Goal: Task Accomplishment & Management: Manage account settings

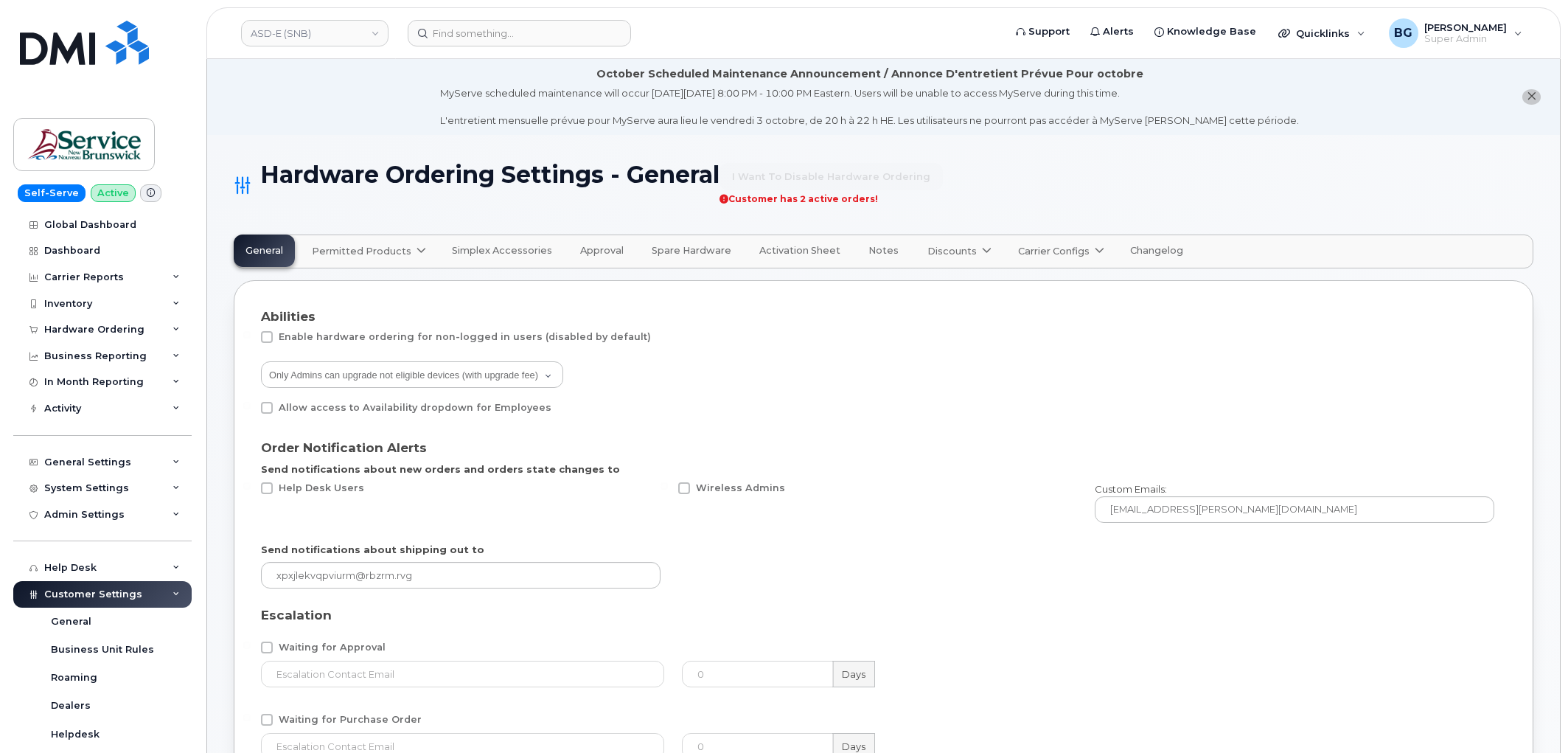
select select "admins"
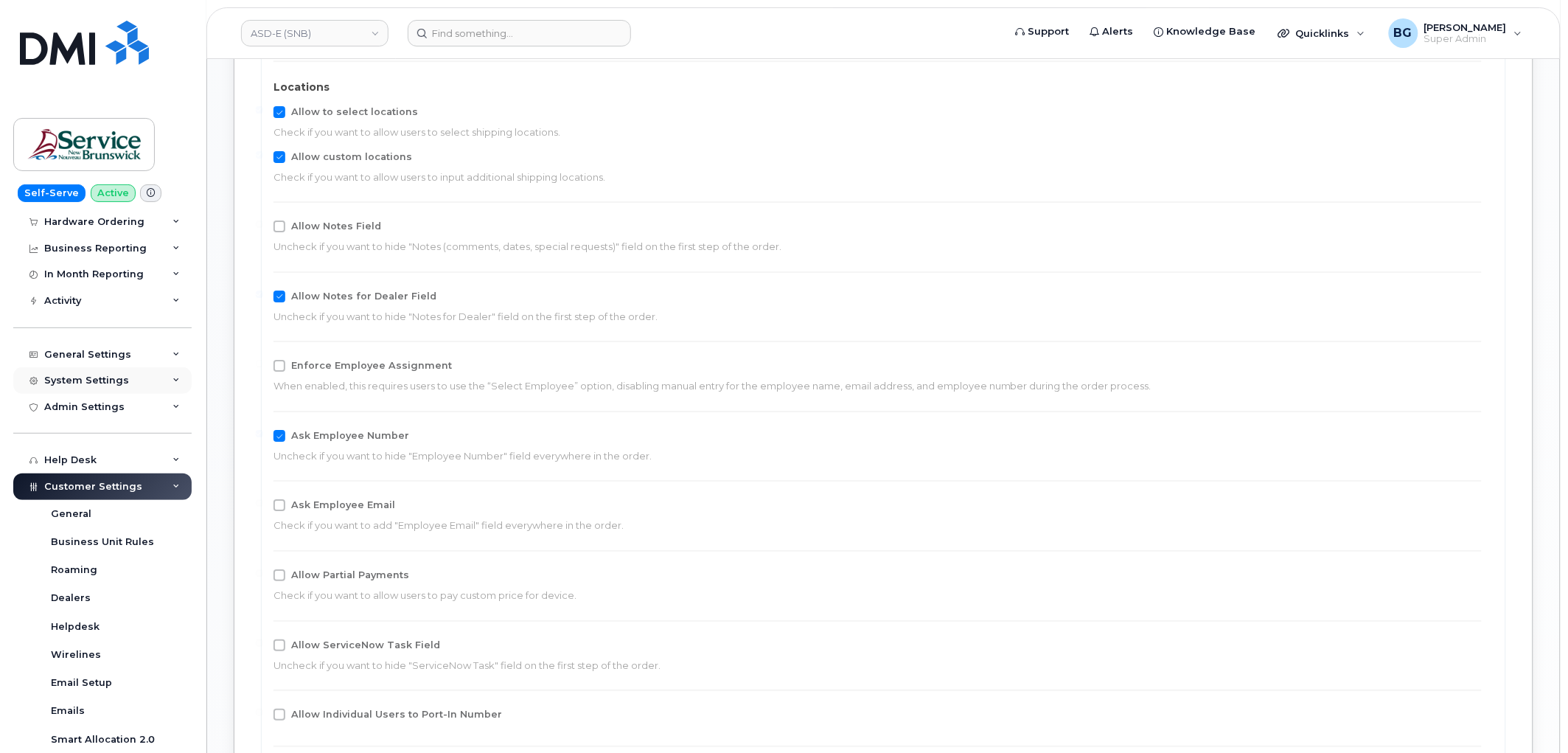
scroll to position [55, 0]
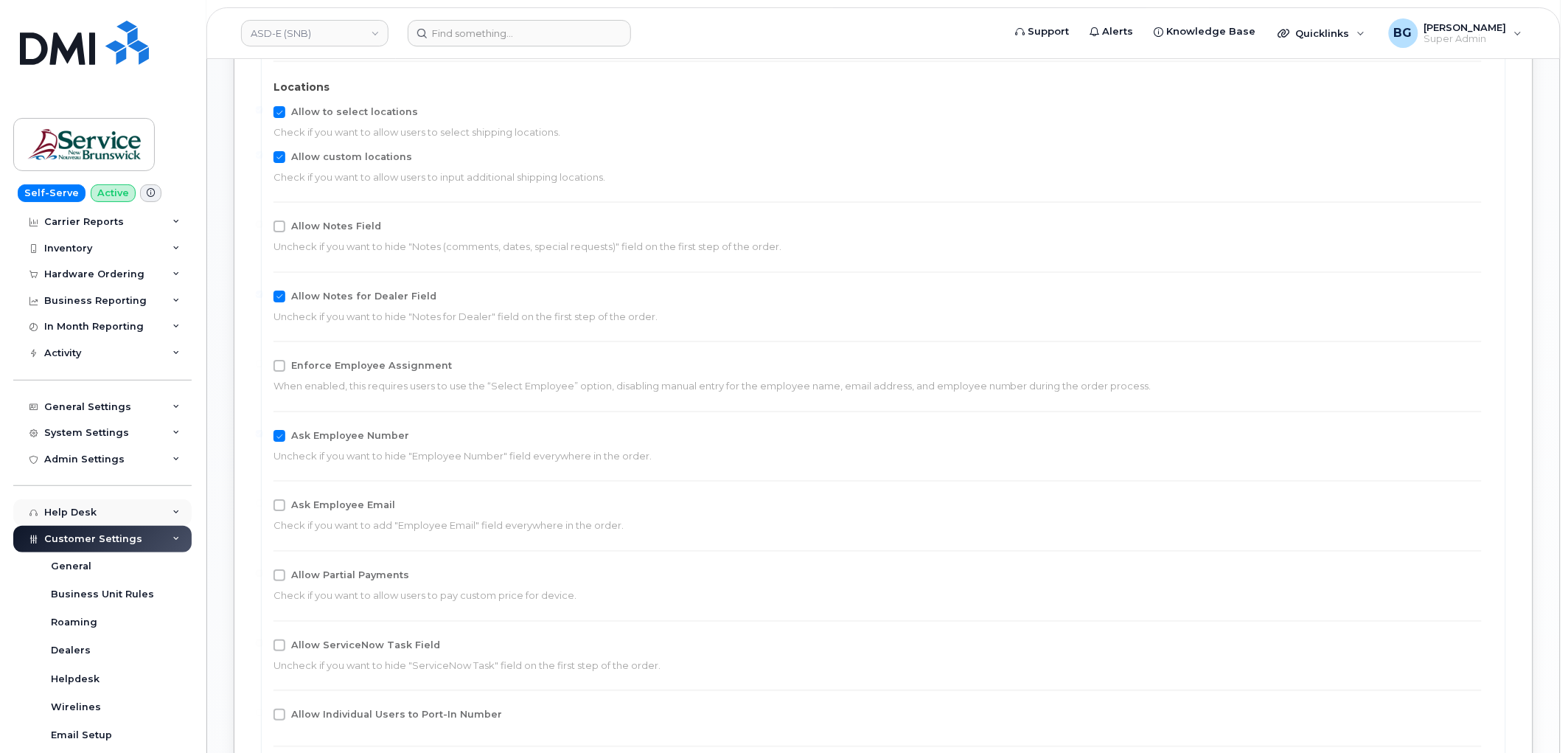
click at [77, 512] on div "Help Desk" at bounding box center [70, 512] width 52 height 11
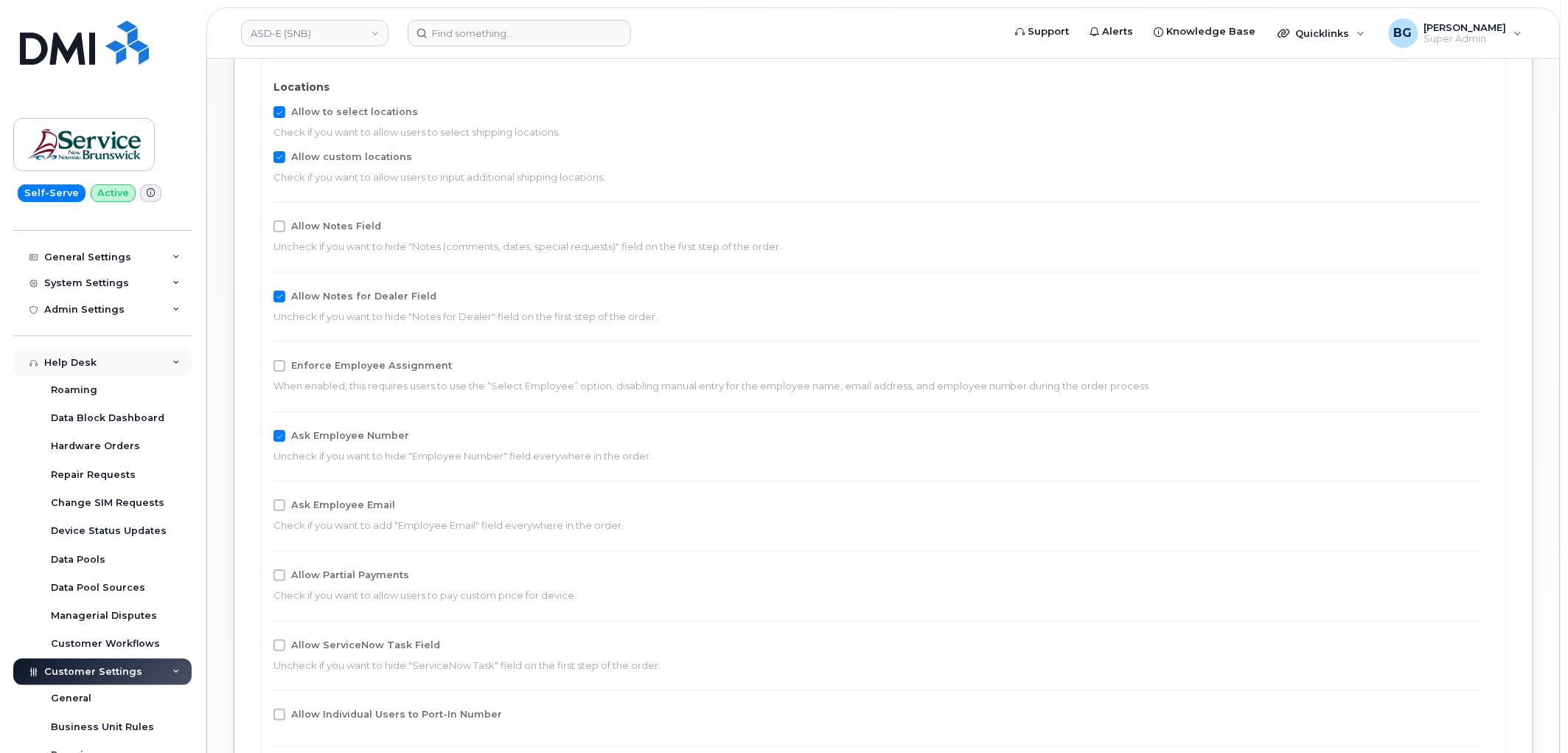
scroll to position [219, 0]
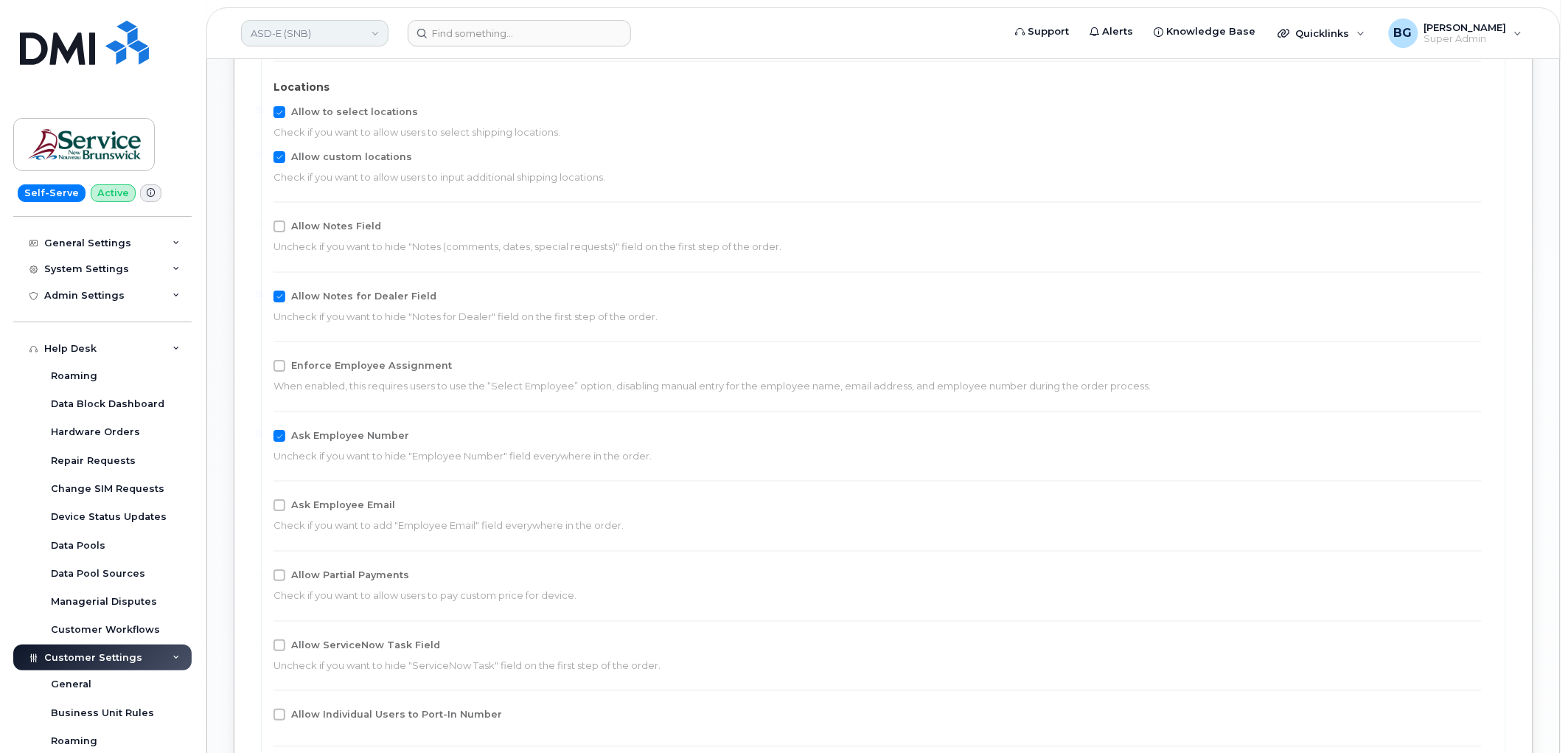
drag, startPoint x: 294, startPoint y: 31, endPoint x: 278, endPoint y: 38, distance: 17.5
click at [293, 35] on link "ASD-E (SNB)" at bounding box center [314, 33] width 147 height 27
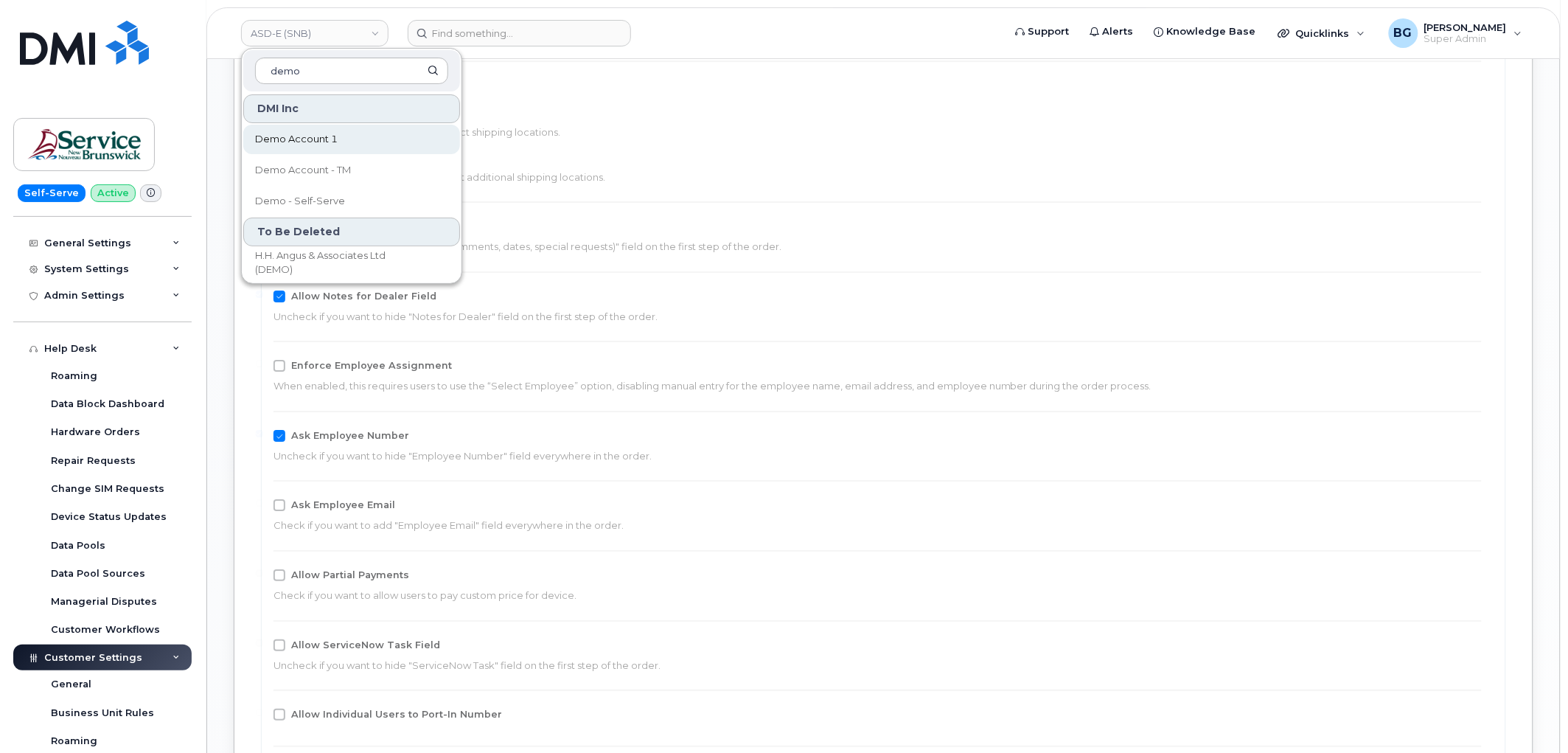
type input "demo"
click at [290, 134] on span "Demo Account 1" at bounding box center [295, 139] width 82 height 15
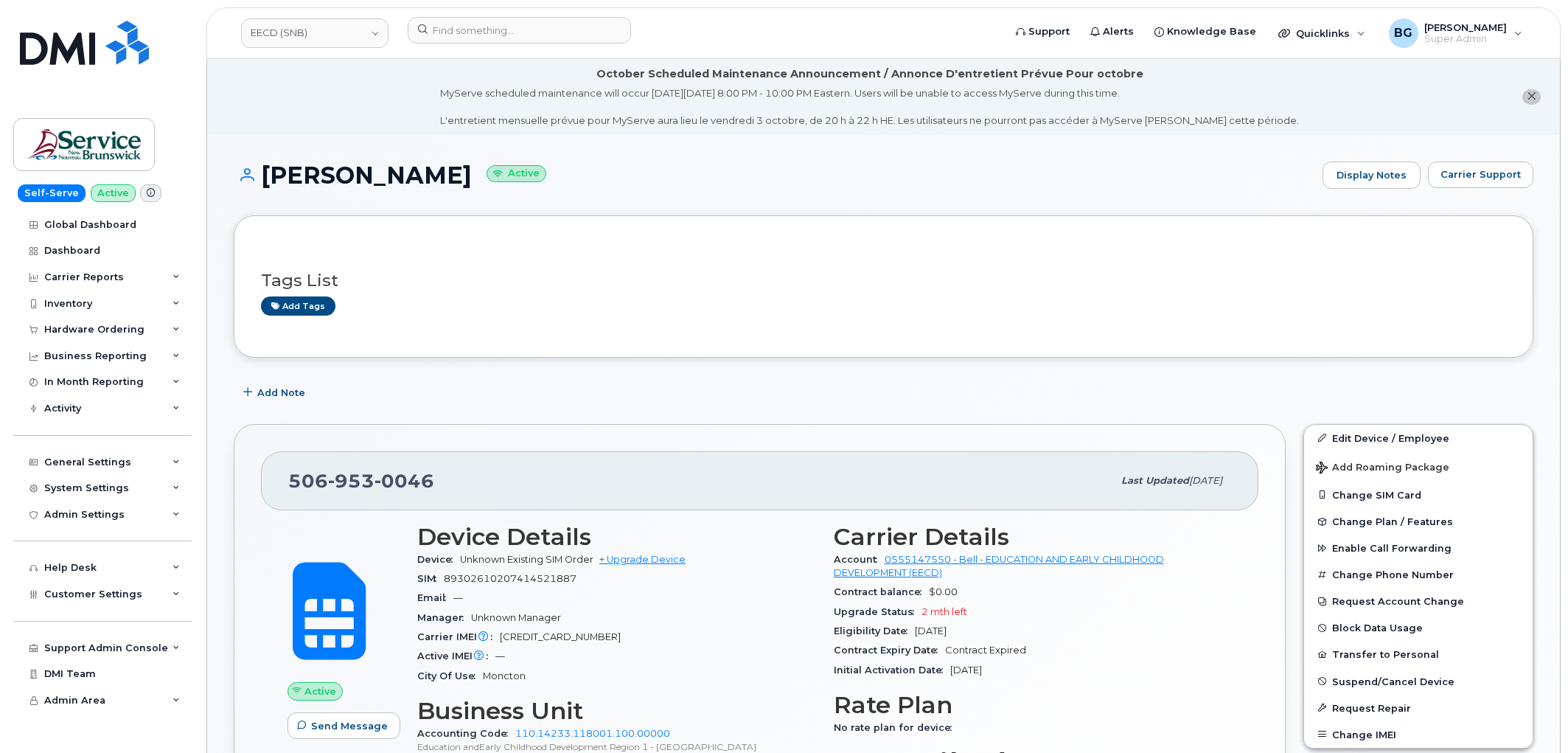
scroll to position [1087, 0]
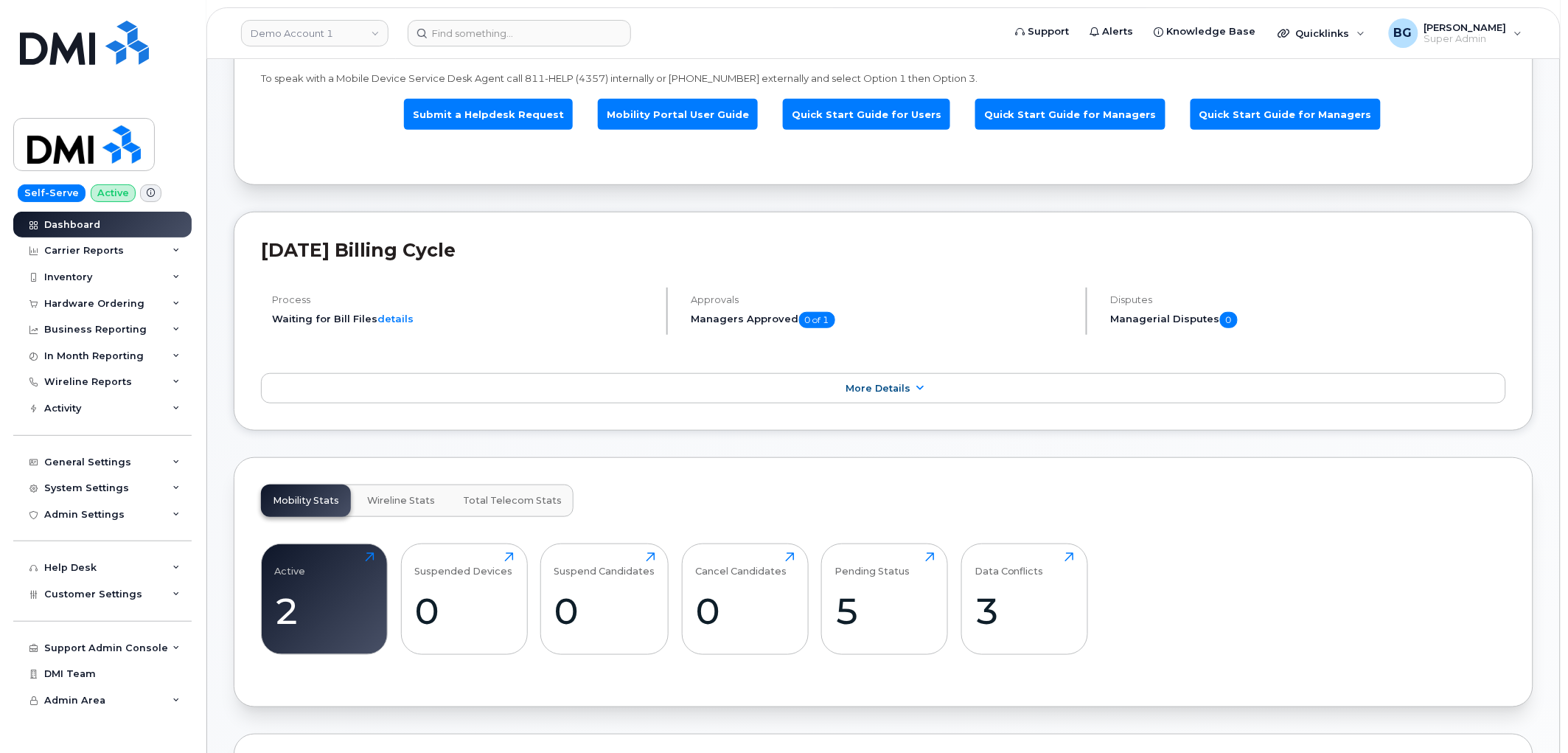
scroll to position [218, 0]
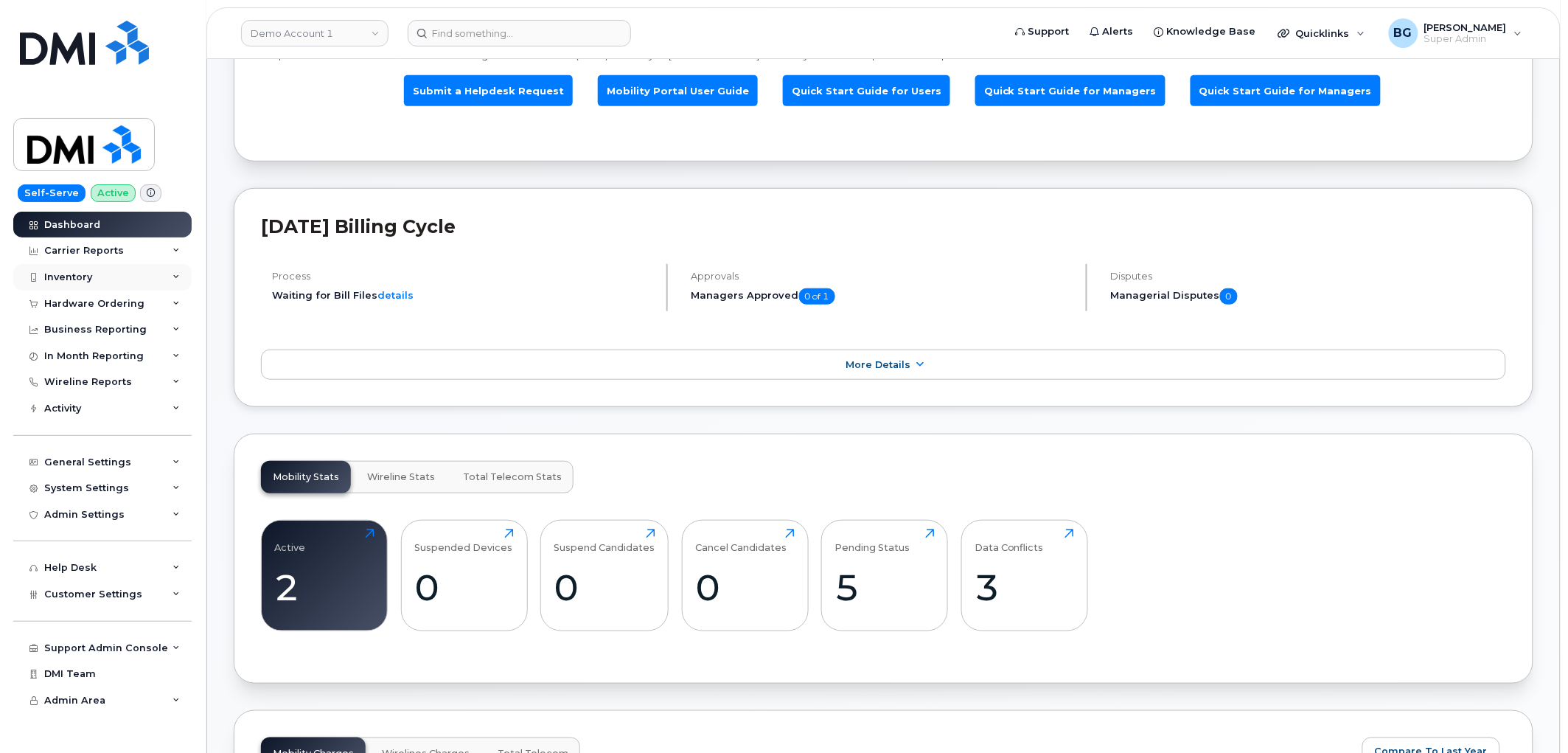
click at [70, 268] on div "Inventory" at bounding box center [102, 277] width 178 height 27
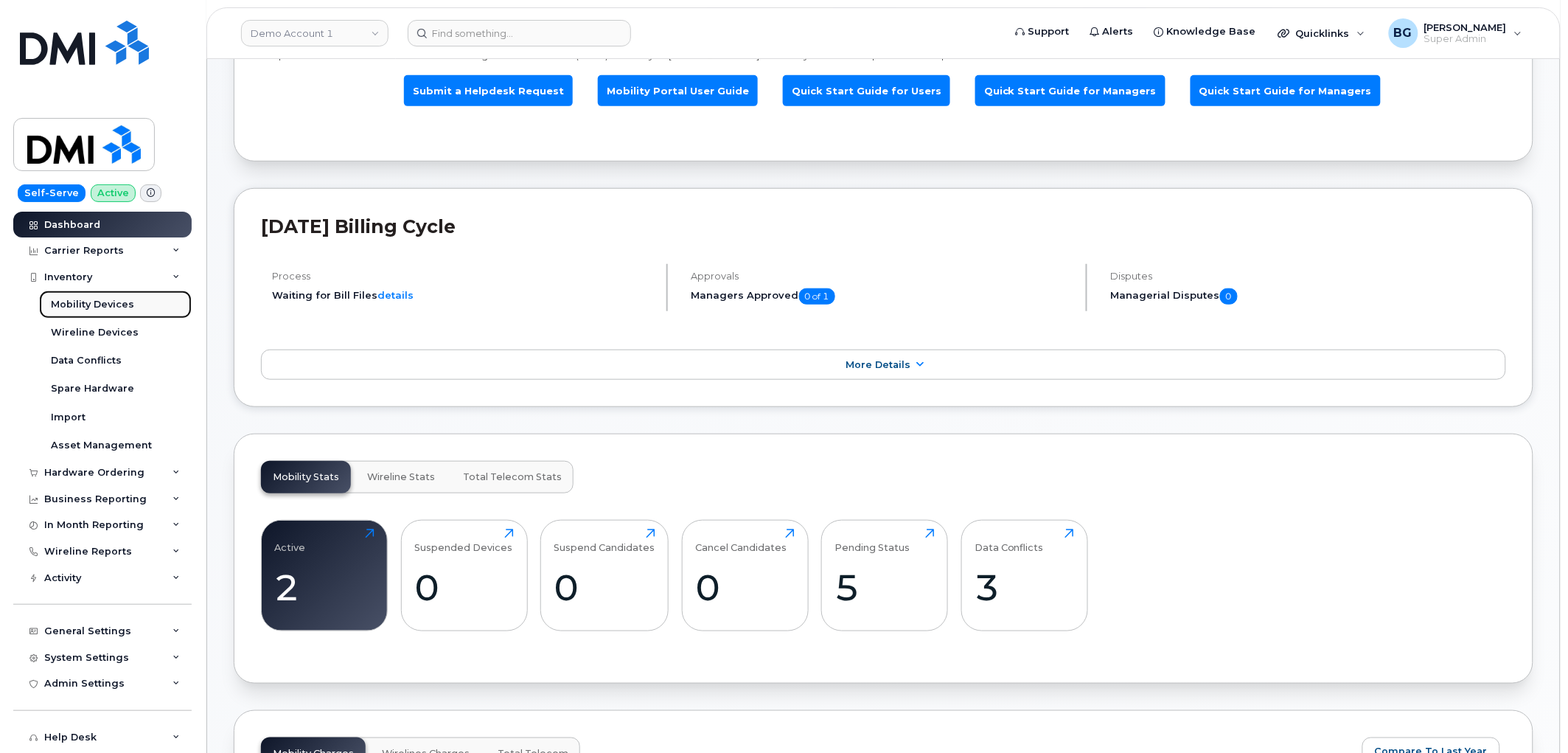
click at [72, 301] on div "Mobility Devices" at bounding box center [93, 304] width 83 height 13
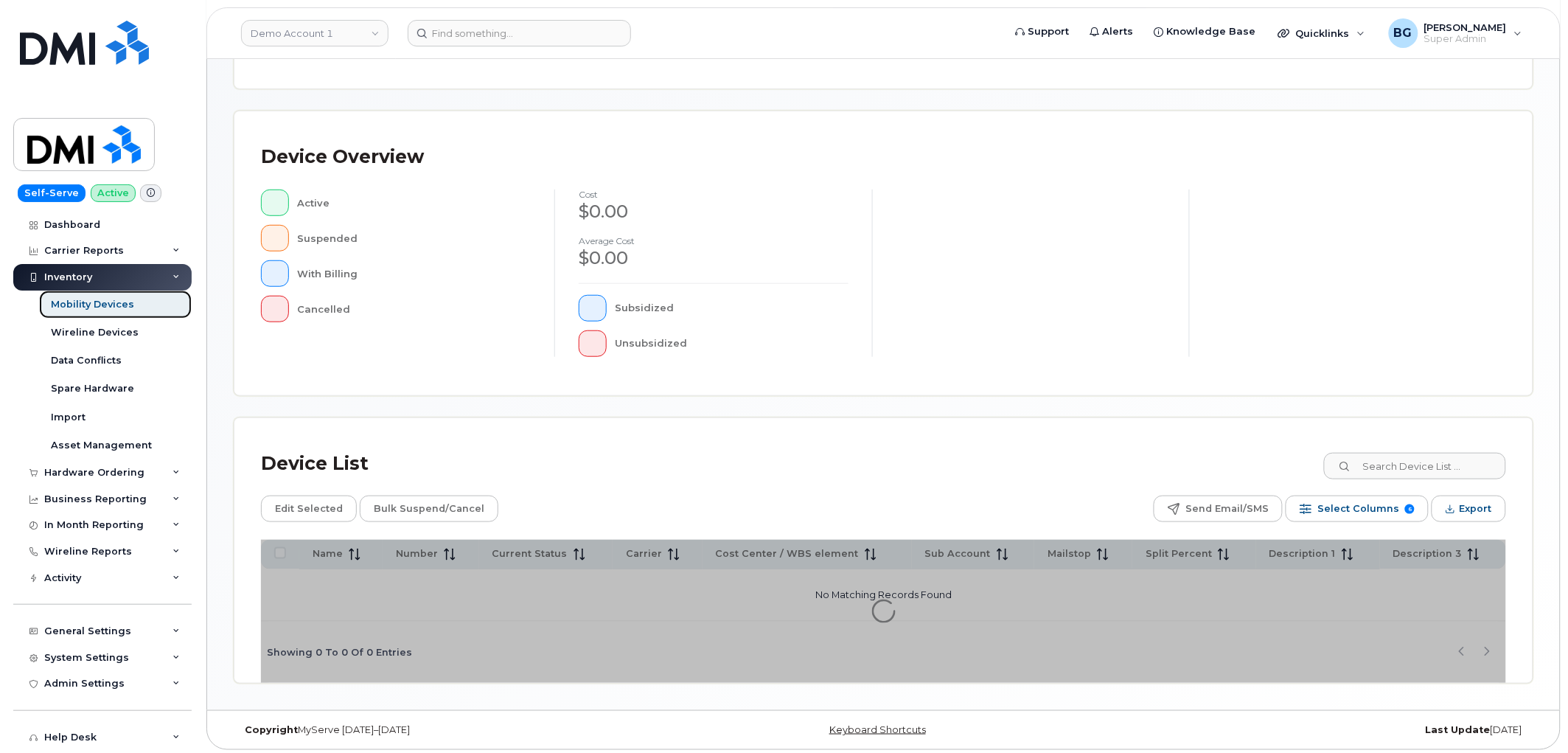
scroll to position [261, 0]
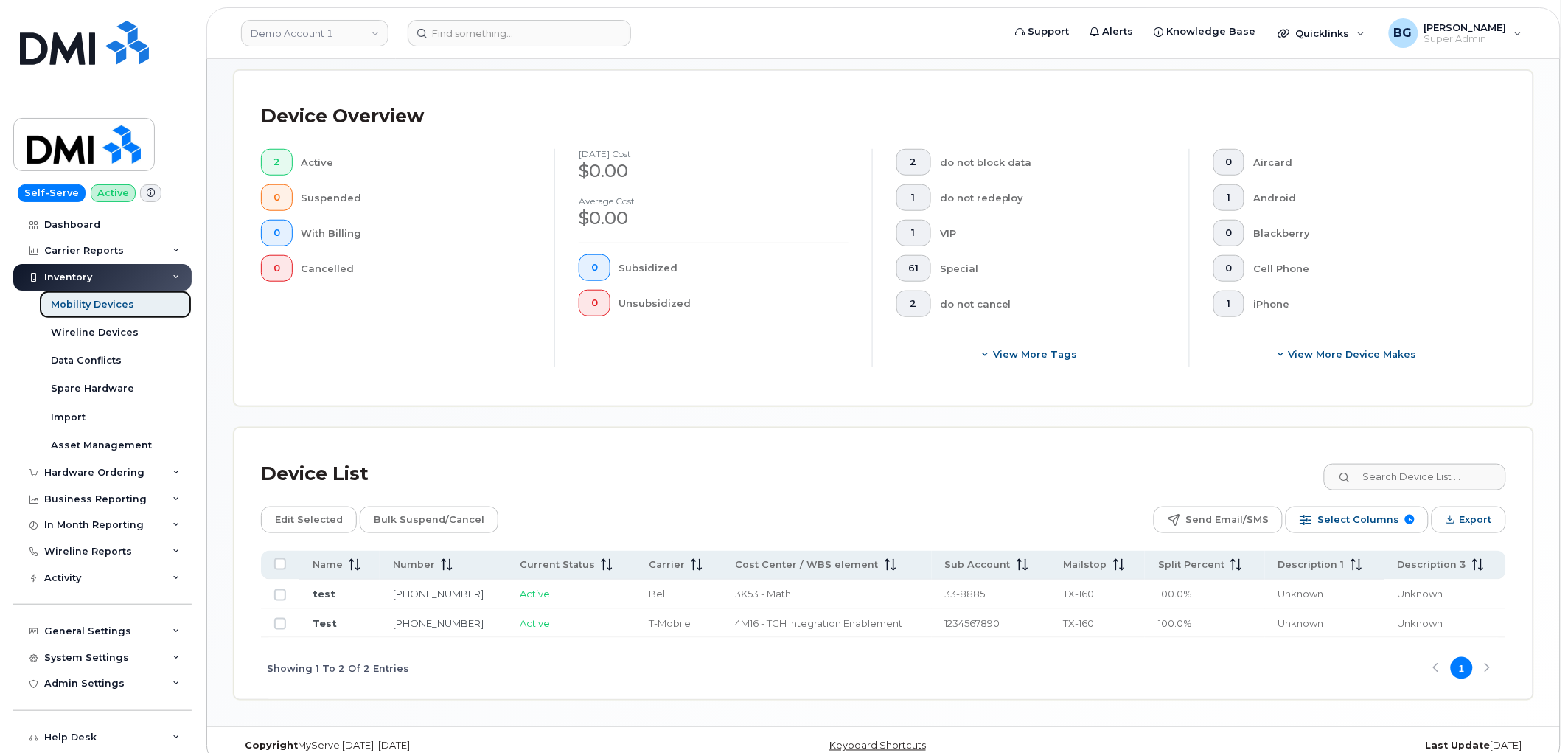
scroll to position [357, 0]
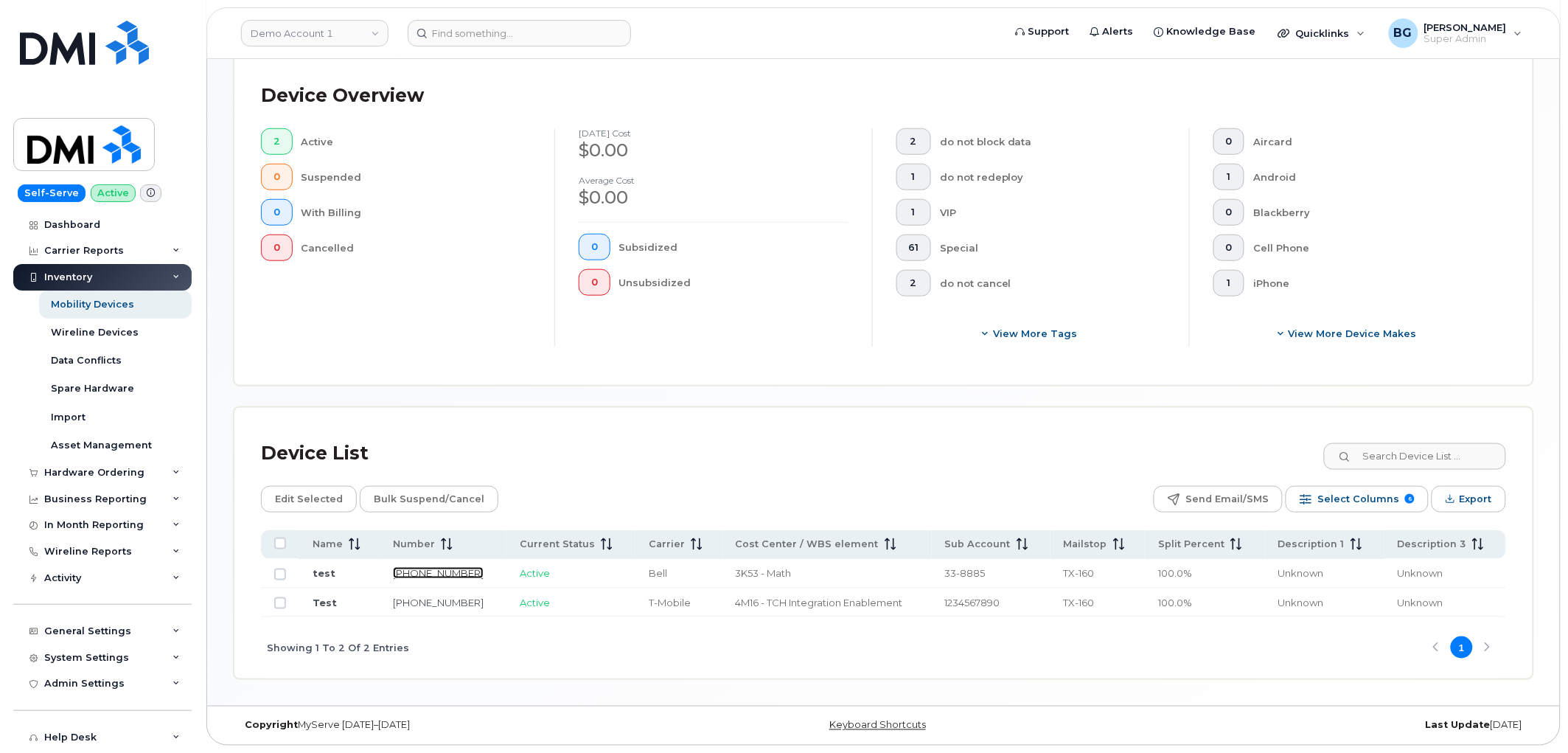
click at [423, 571] on link "513-462-1111" at bounding box center [438, 573] width 90 height 11
click at [436, 570] on link "513-462-1111" at bounding box center [438, 573] width 90 height 11
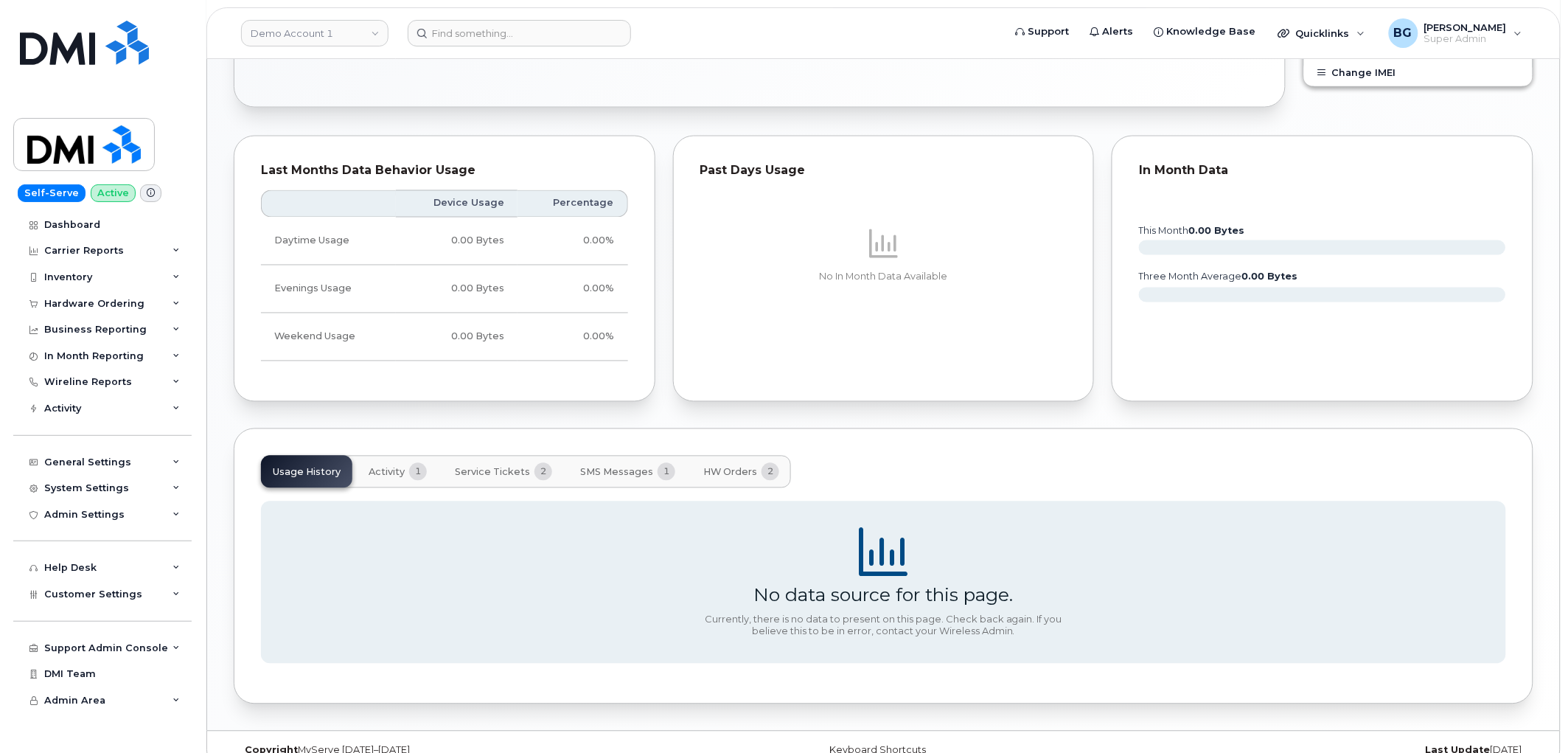
scroll to position [858, 0]
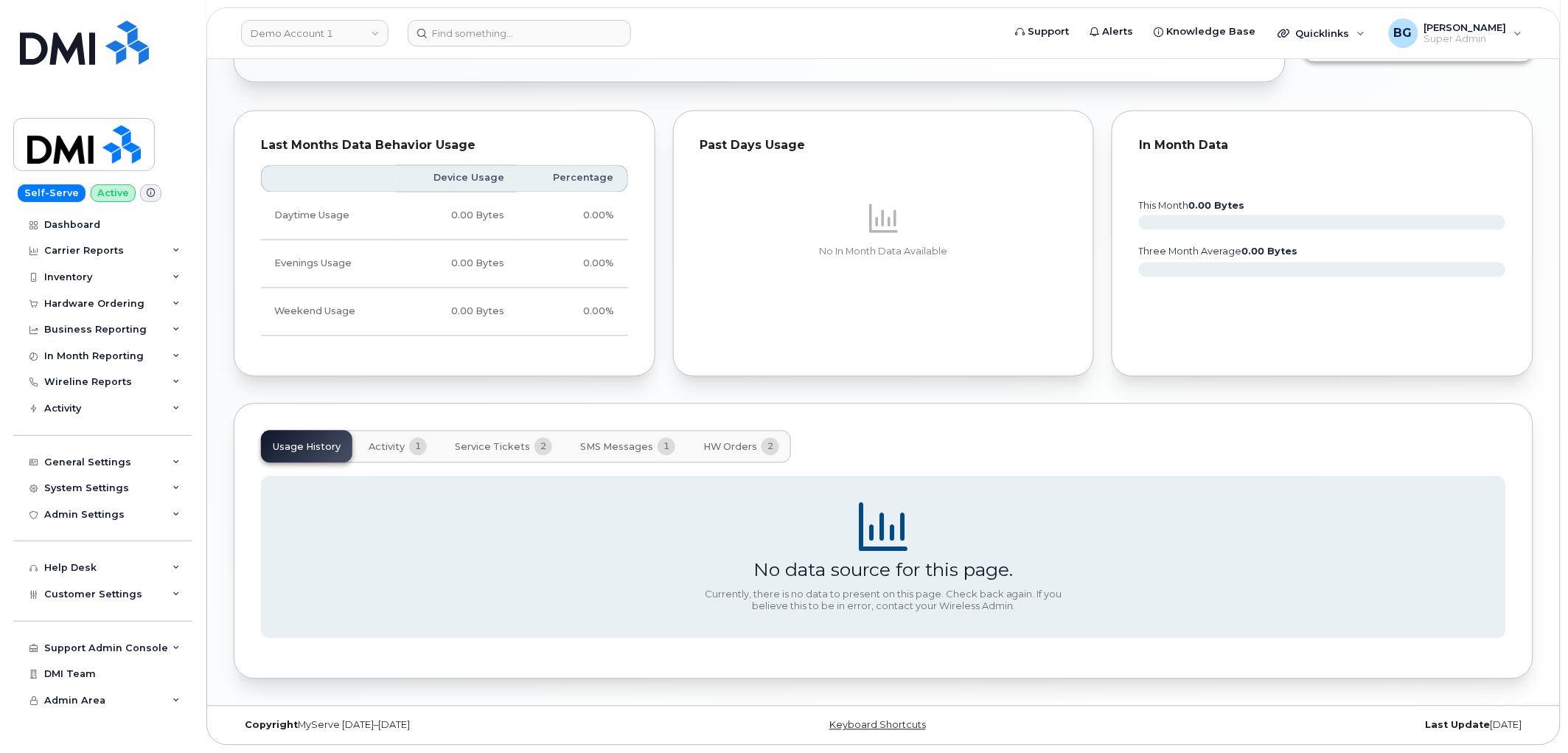
click at [398, 449] on span "Activity" at bounding box center [387, 448] width 36 height 11
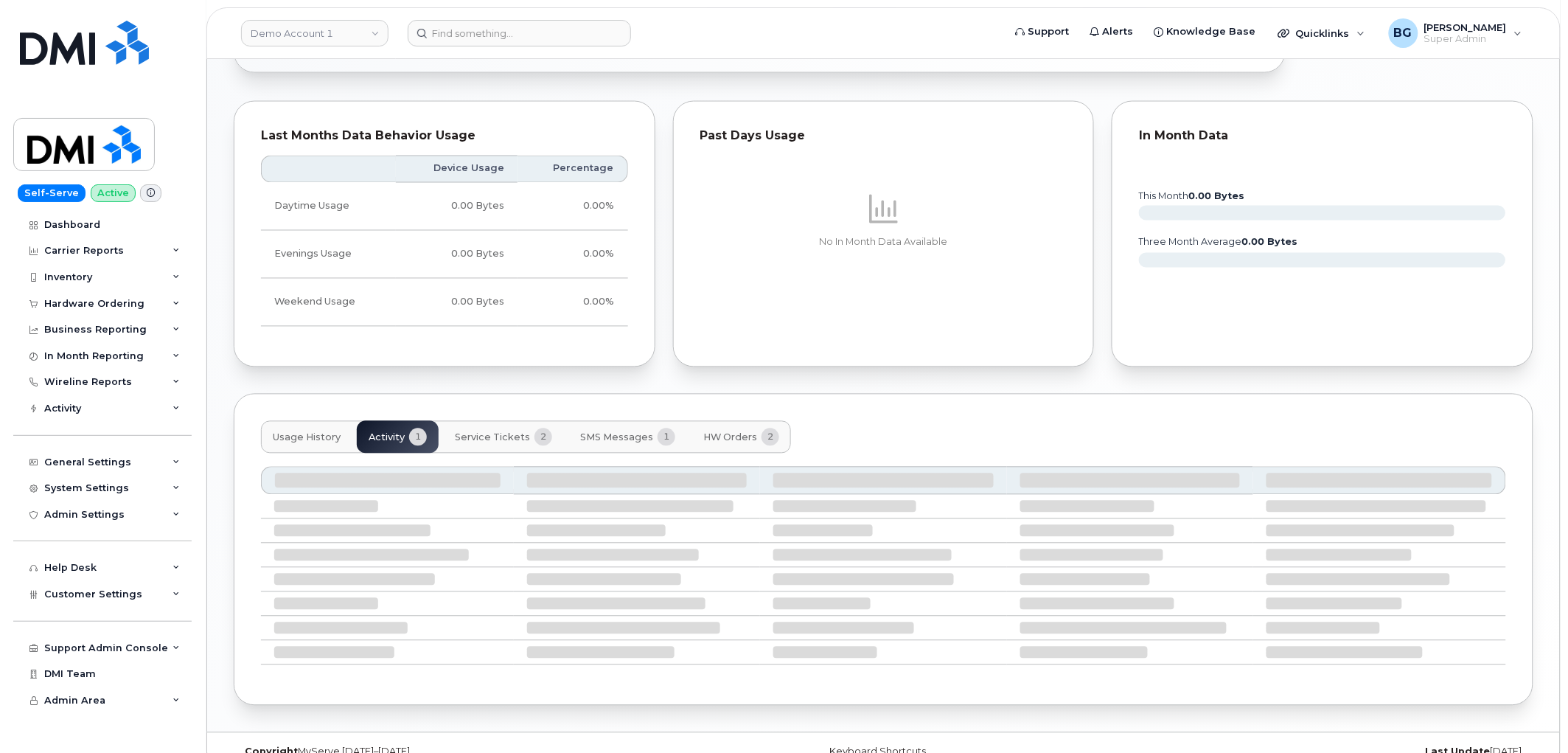
scroll to position [786, 0]
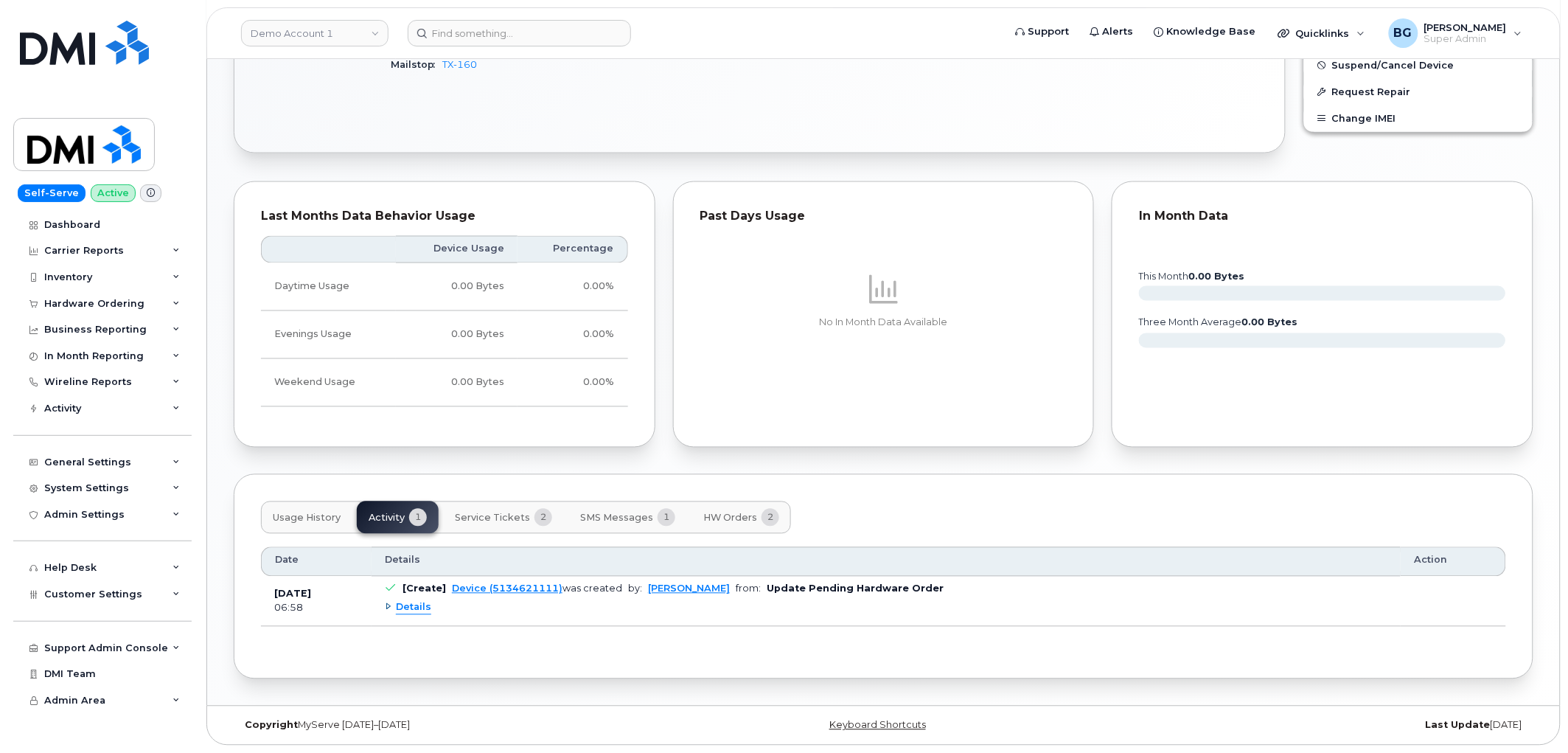
click at [415, 603] on span "Details" at bounding box center [413, 607] width 35 height 14
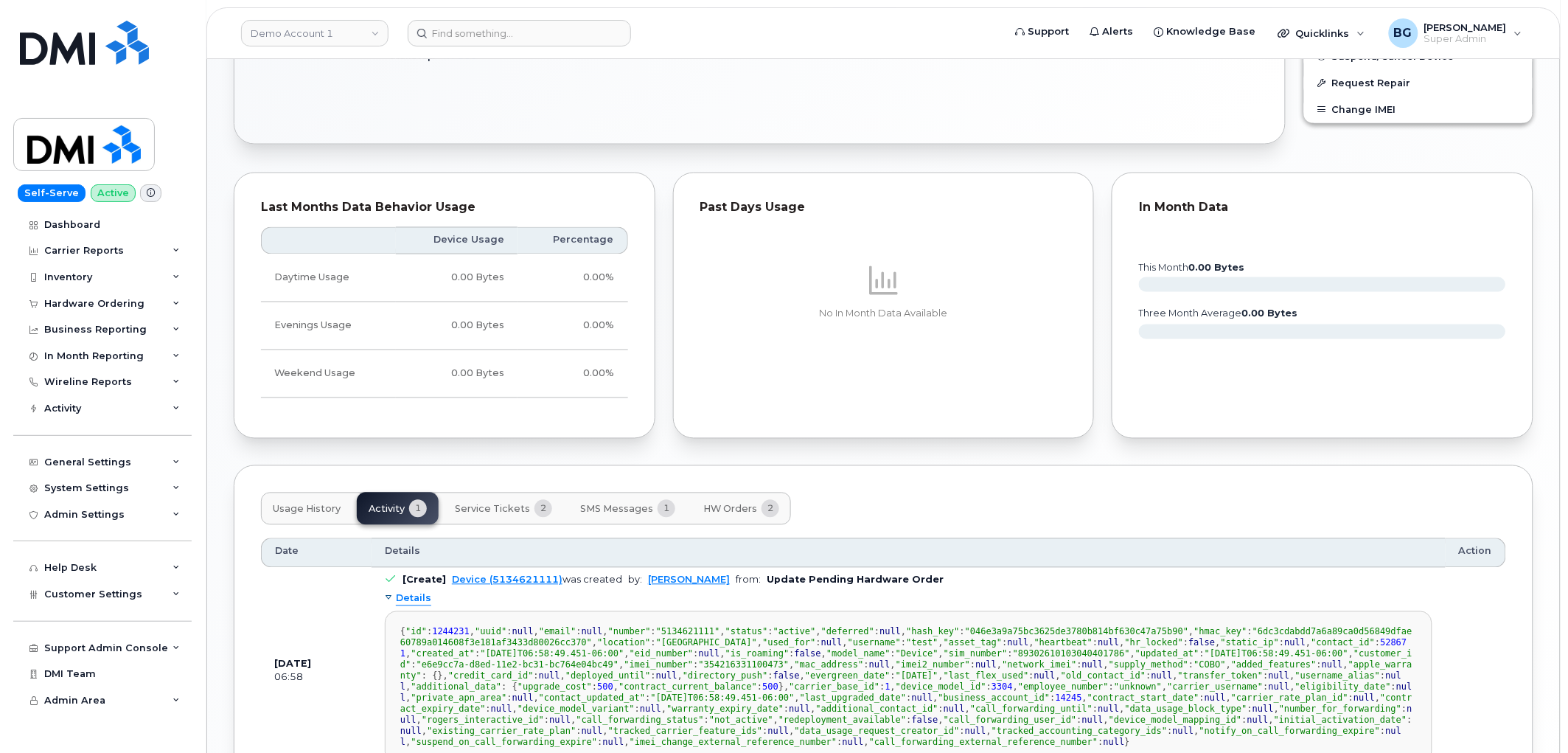
scroll to position [164, 0]
click at [495, 510] on button "Service Tickets 2" at bounding box center [503, 509] width 121 height 33
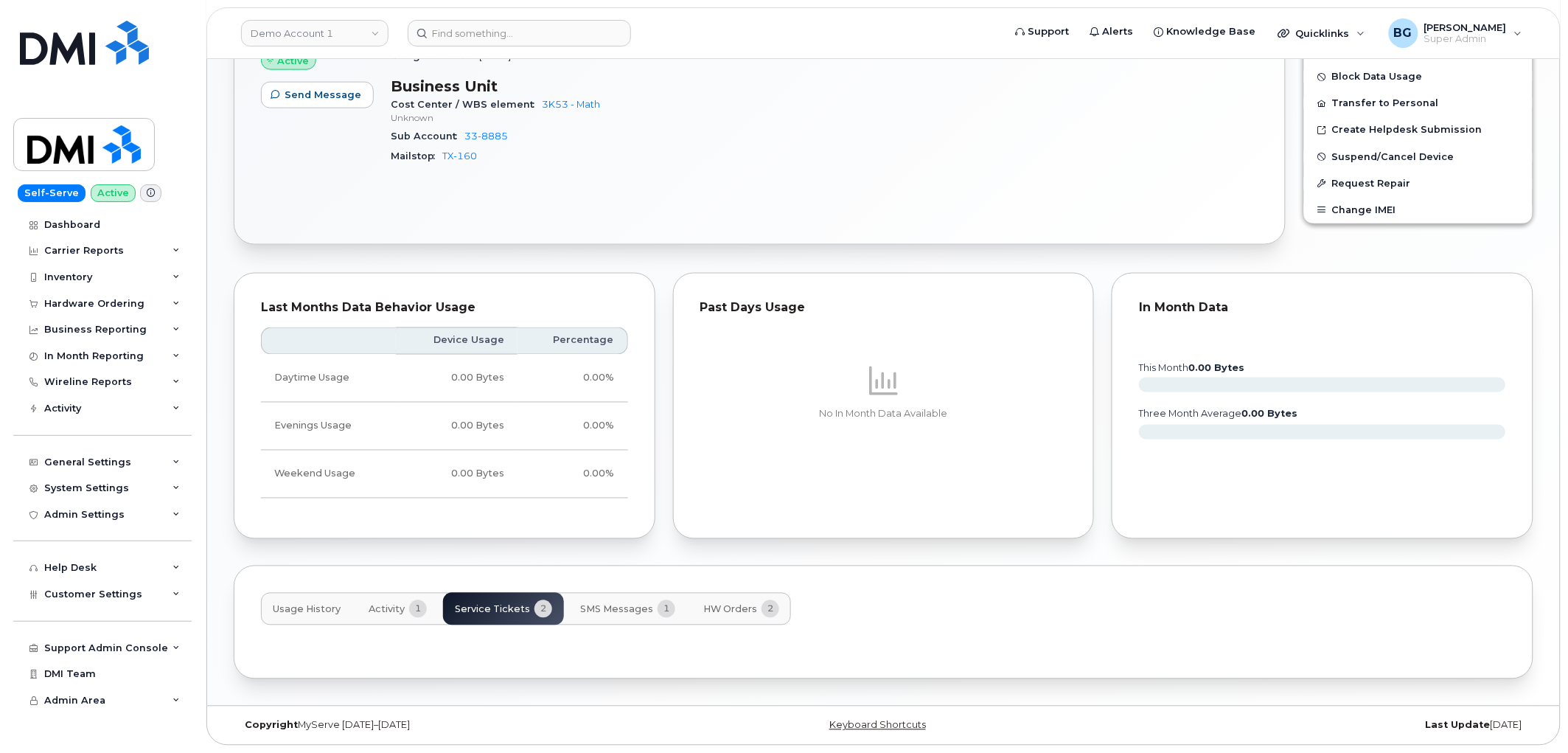
scroll to position [786, 0]
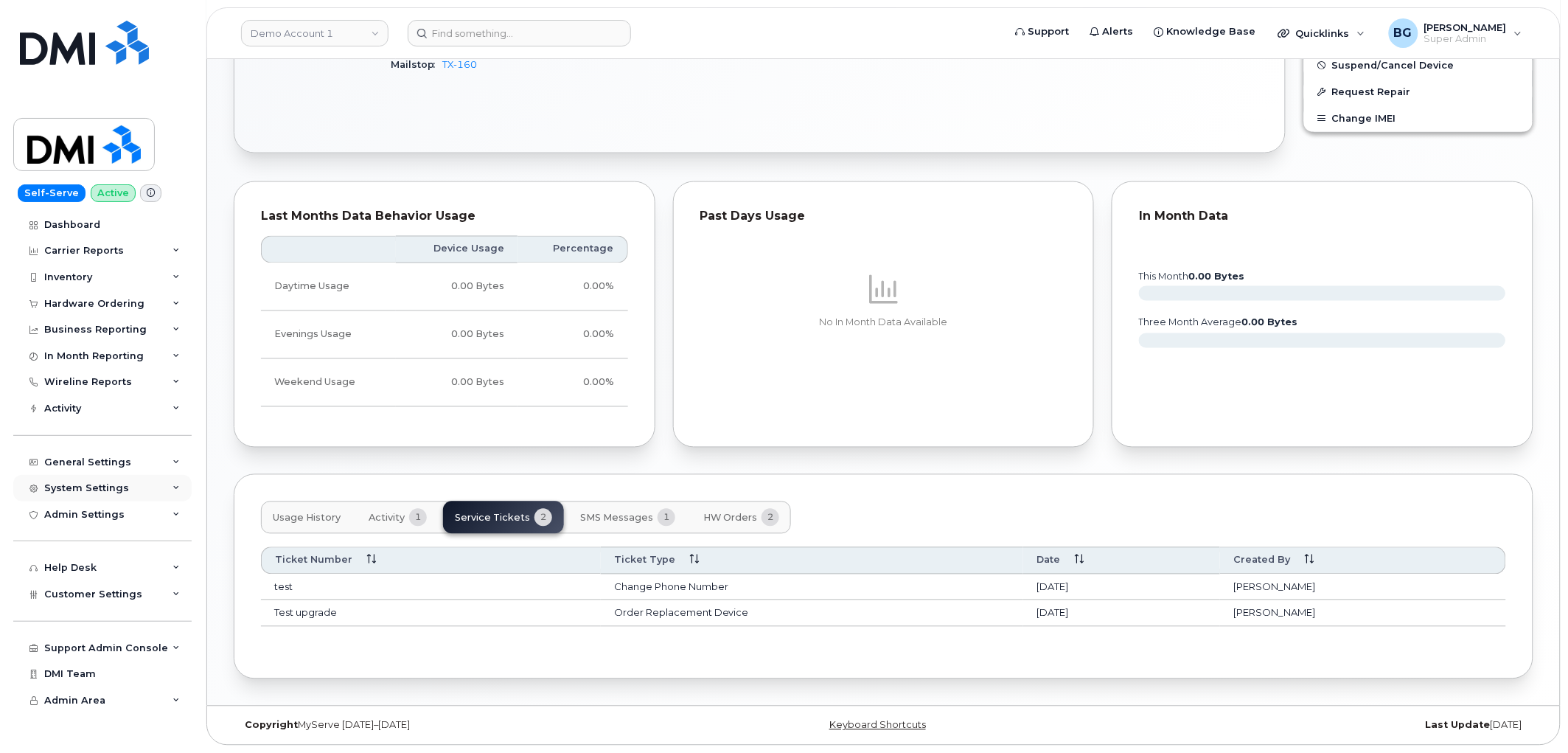
click at [93, 493] on div "System Settings" at bounding box center [86, 488] width 85 height 11
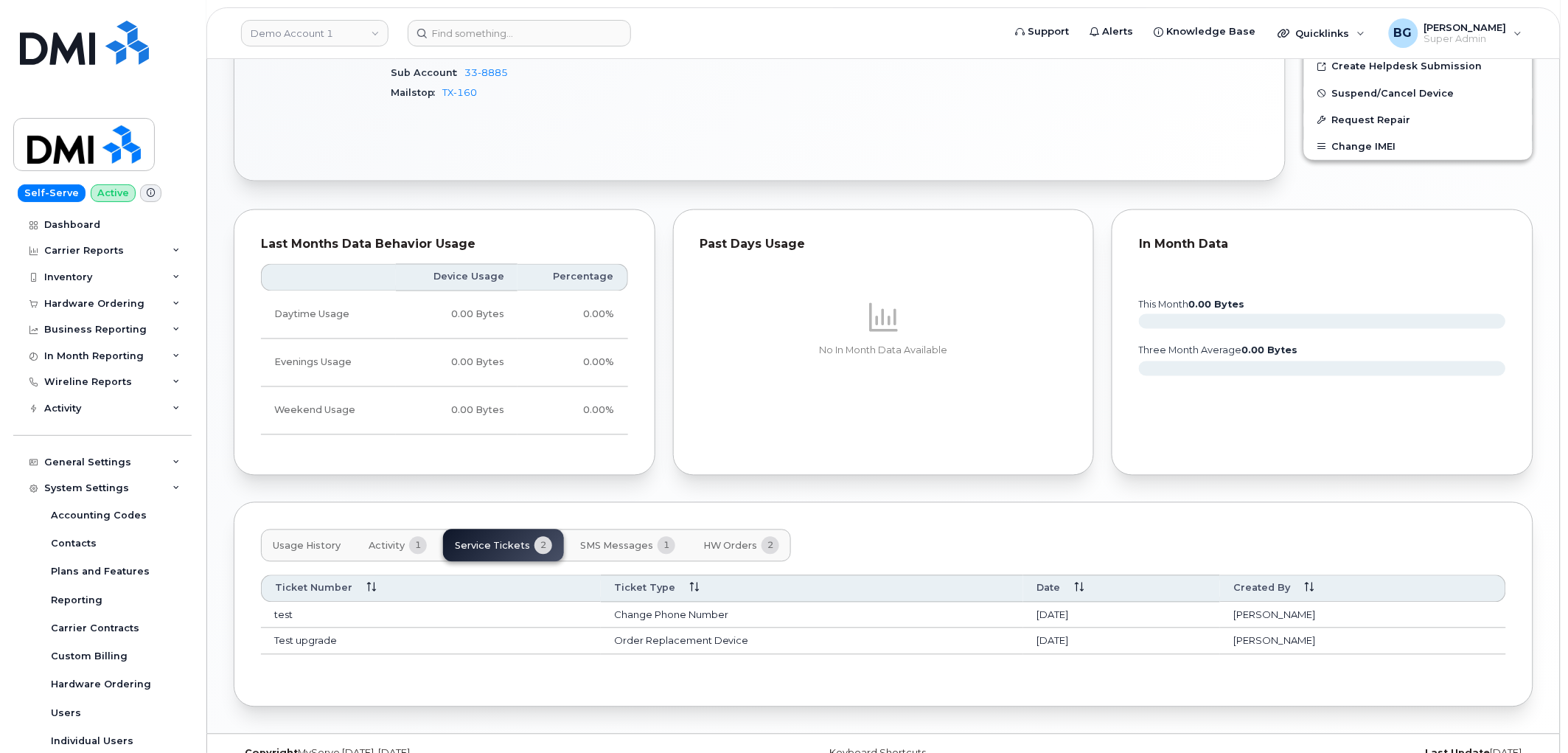
scroll to position [732, 0]
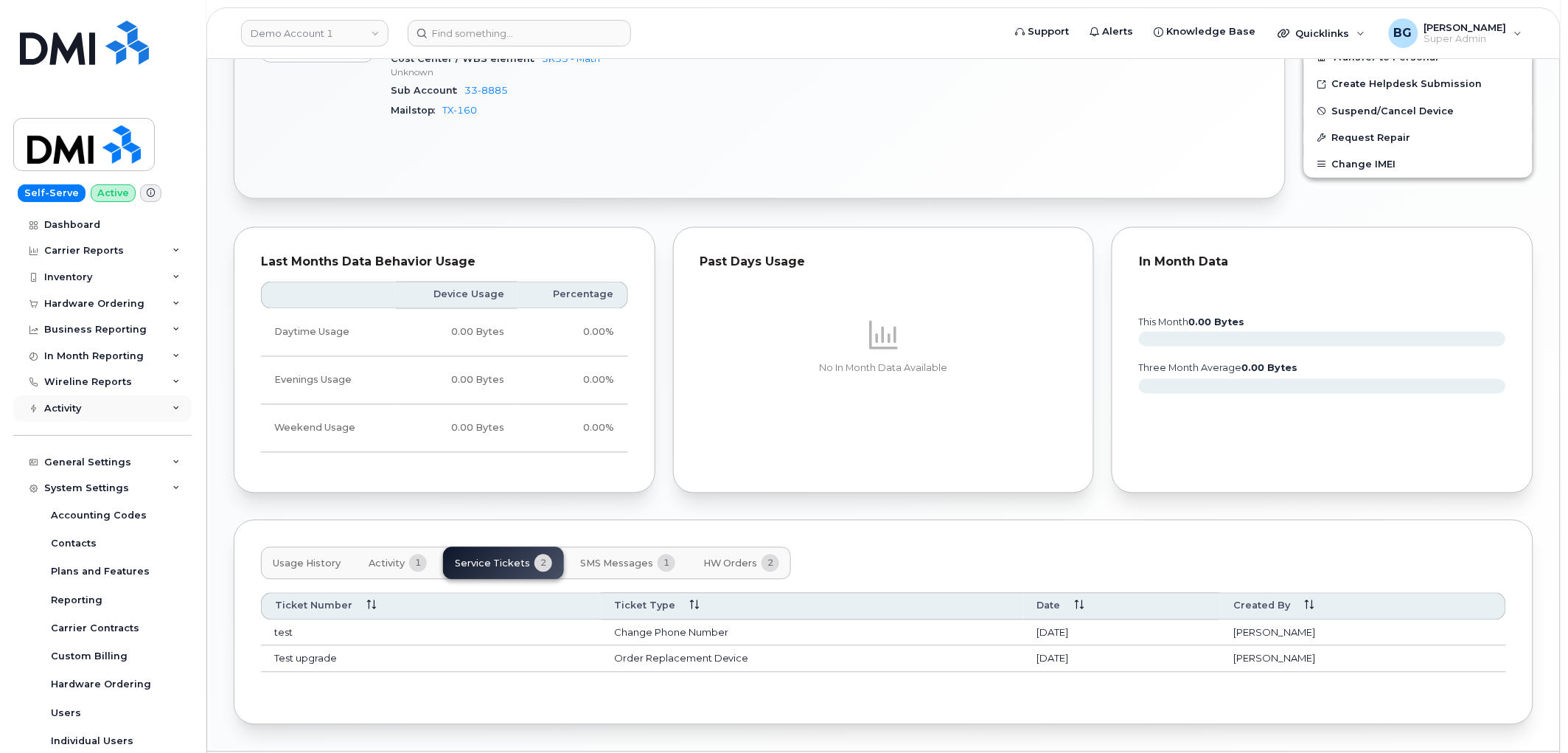
click at [67, 408] on div "Activity" at bounding box center [62, 409] width 37 height 11
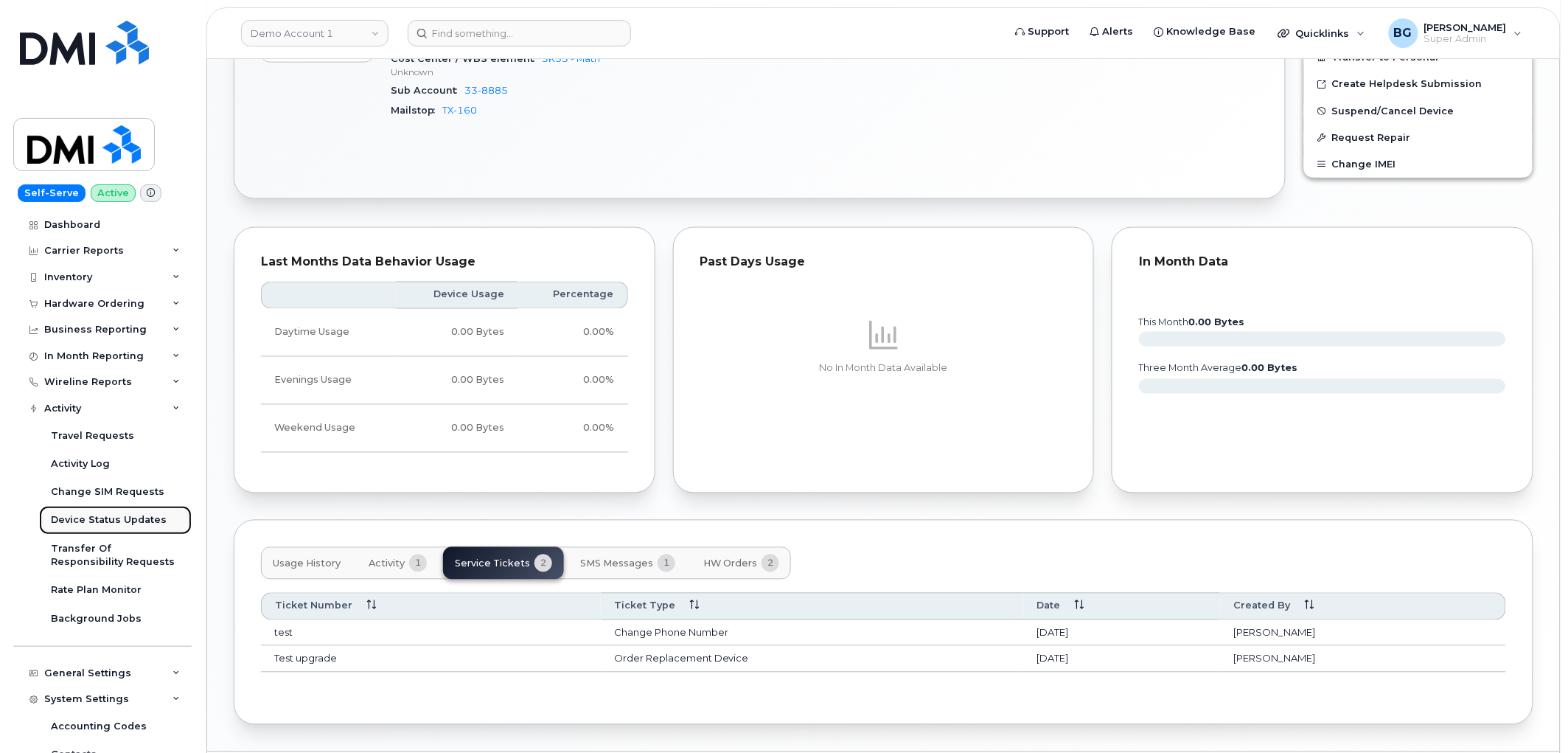
click at [120, 519] on div "Device Status Updates" at bounding box center [109, 520] width 116 height 13
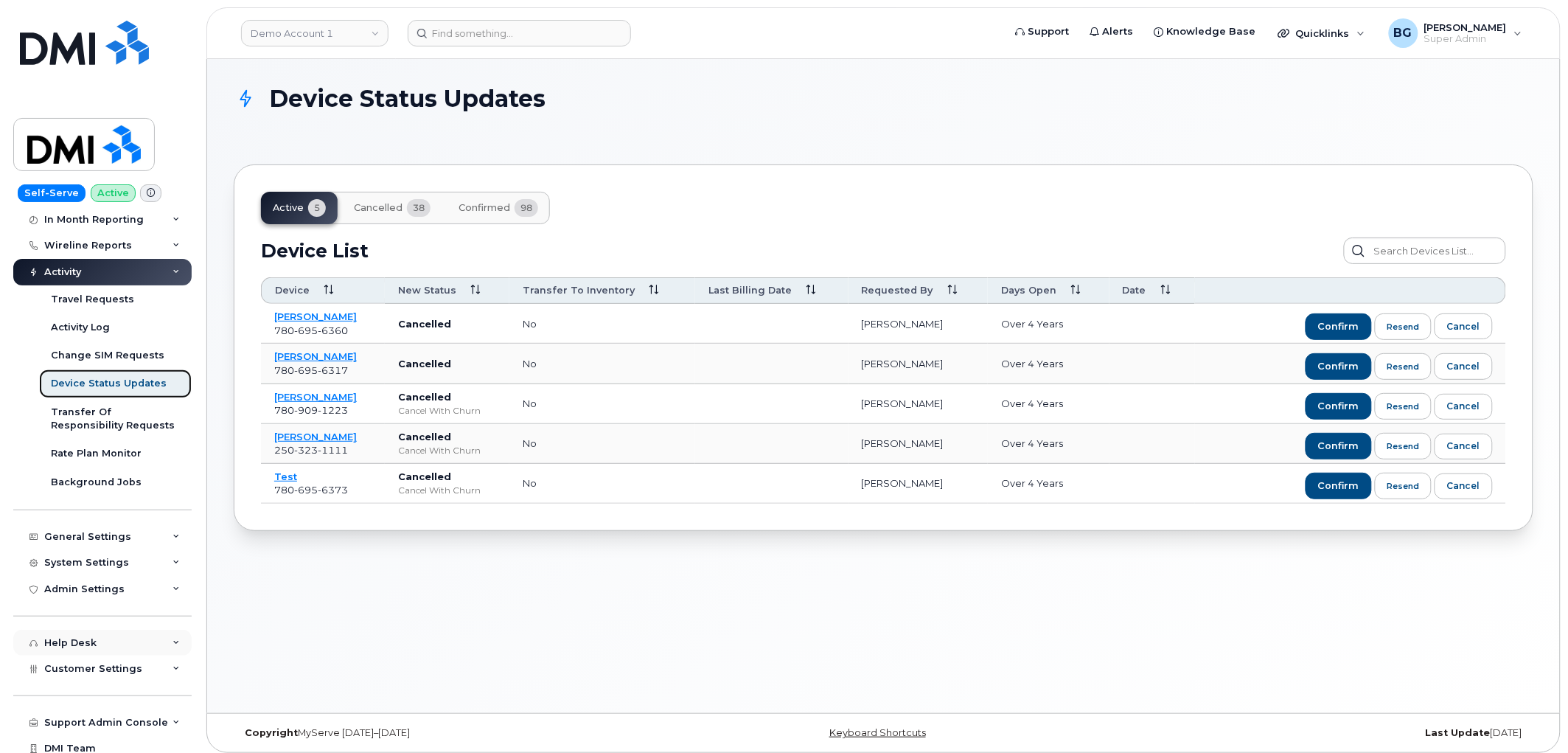
scroll to position [171, 0]
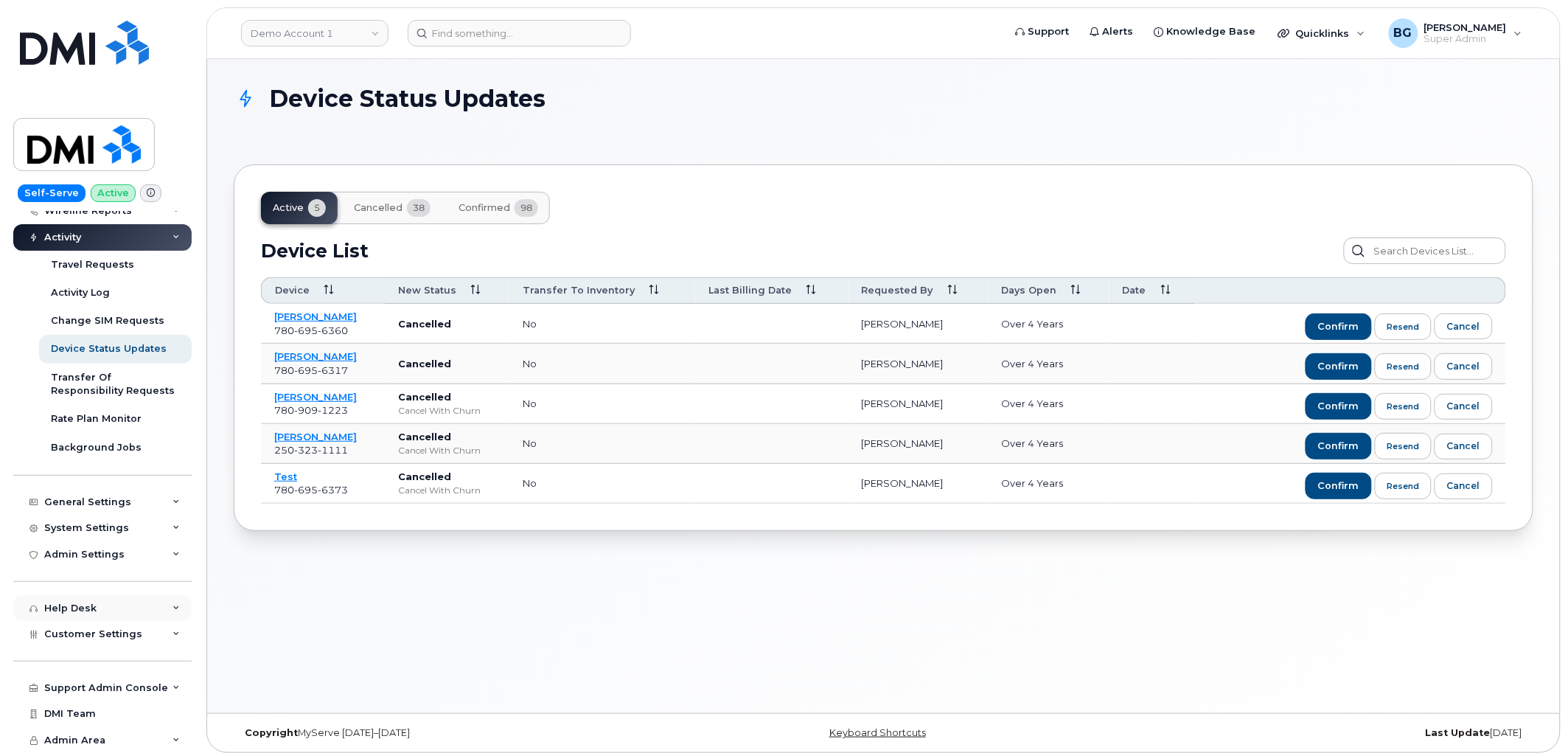
click at [86, 602] on div "Help Desk" at bounding box center [70, 608] width 52 height 11
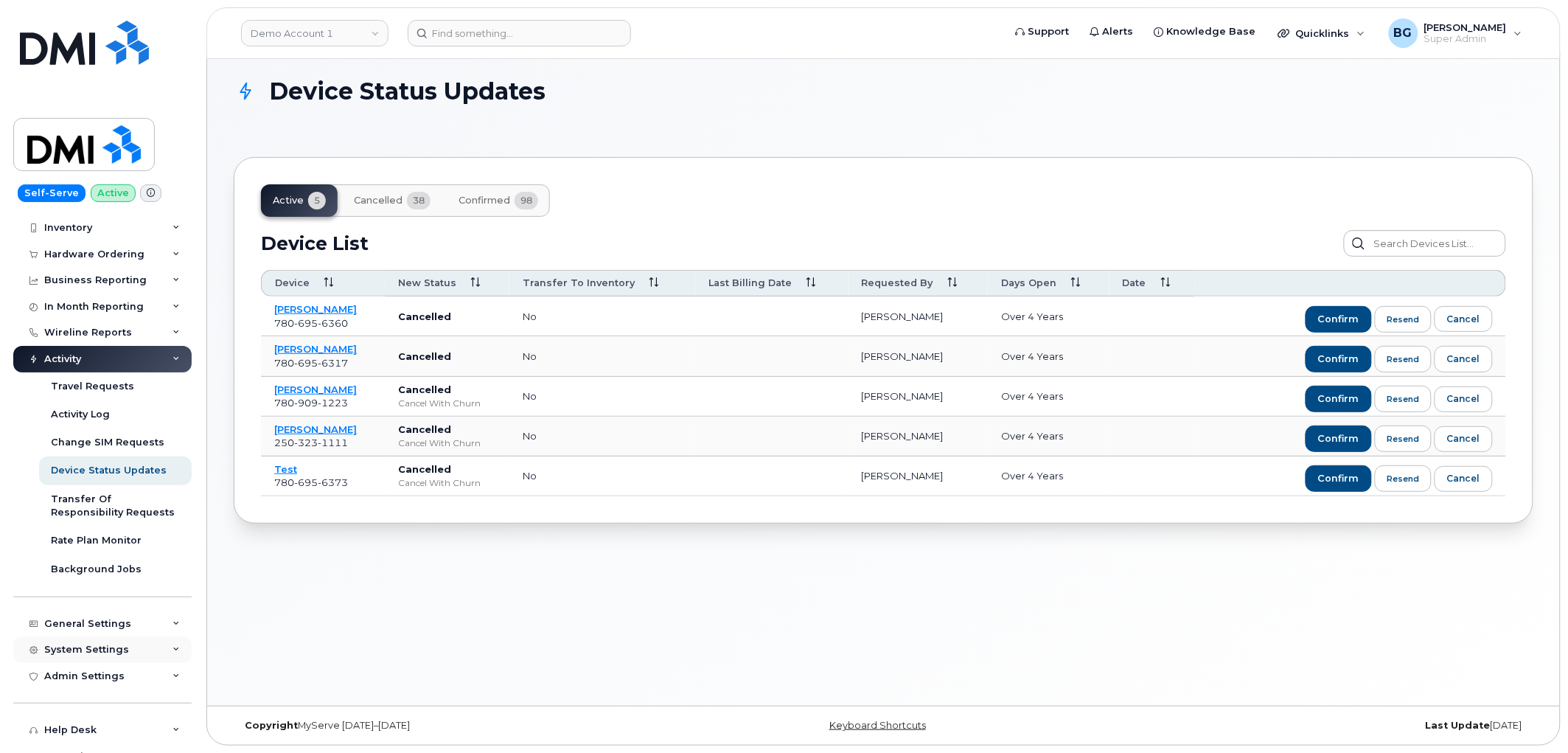
scroll to position [16, 0]
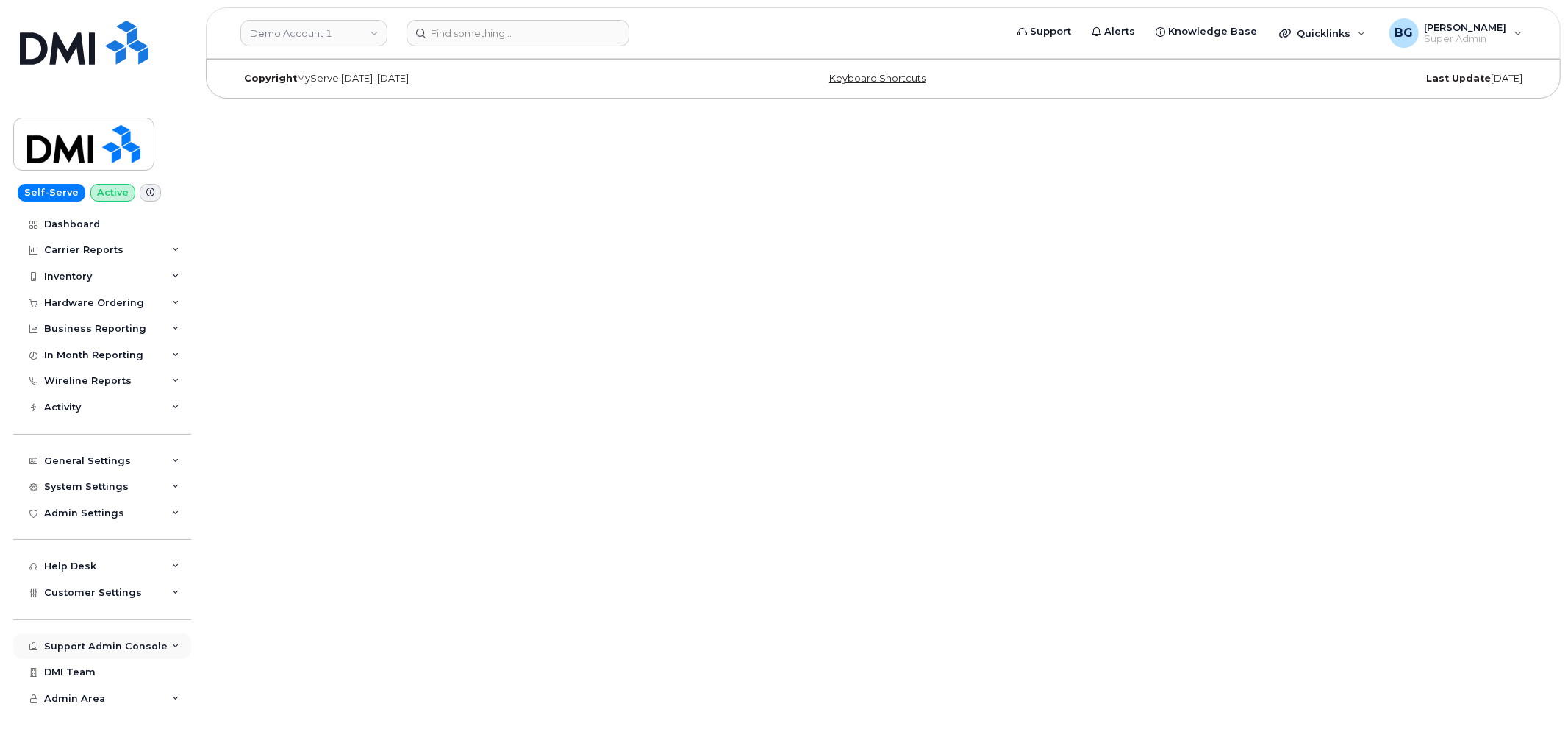
click at [62, 651] on div "Support Admin Console" at bounding box center [106, 646] width 123 height 11
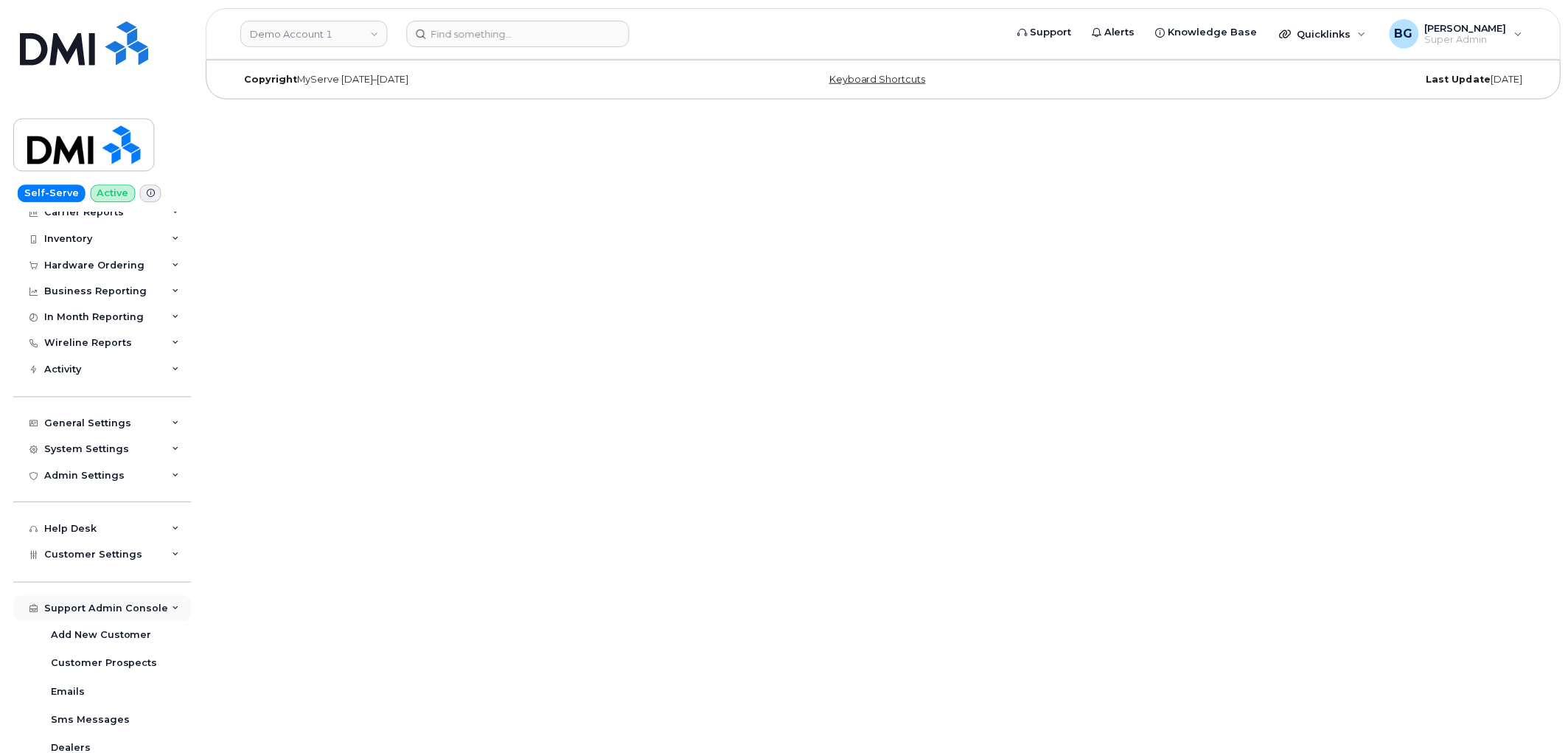
scroll to position [108, 0]
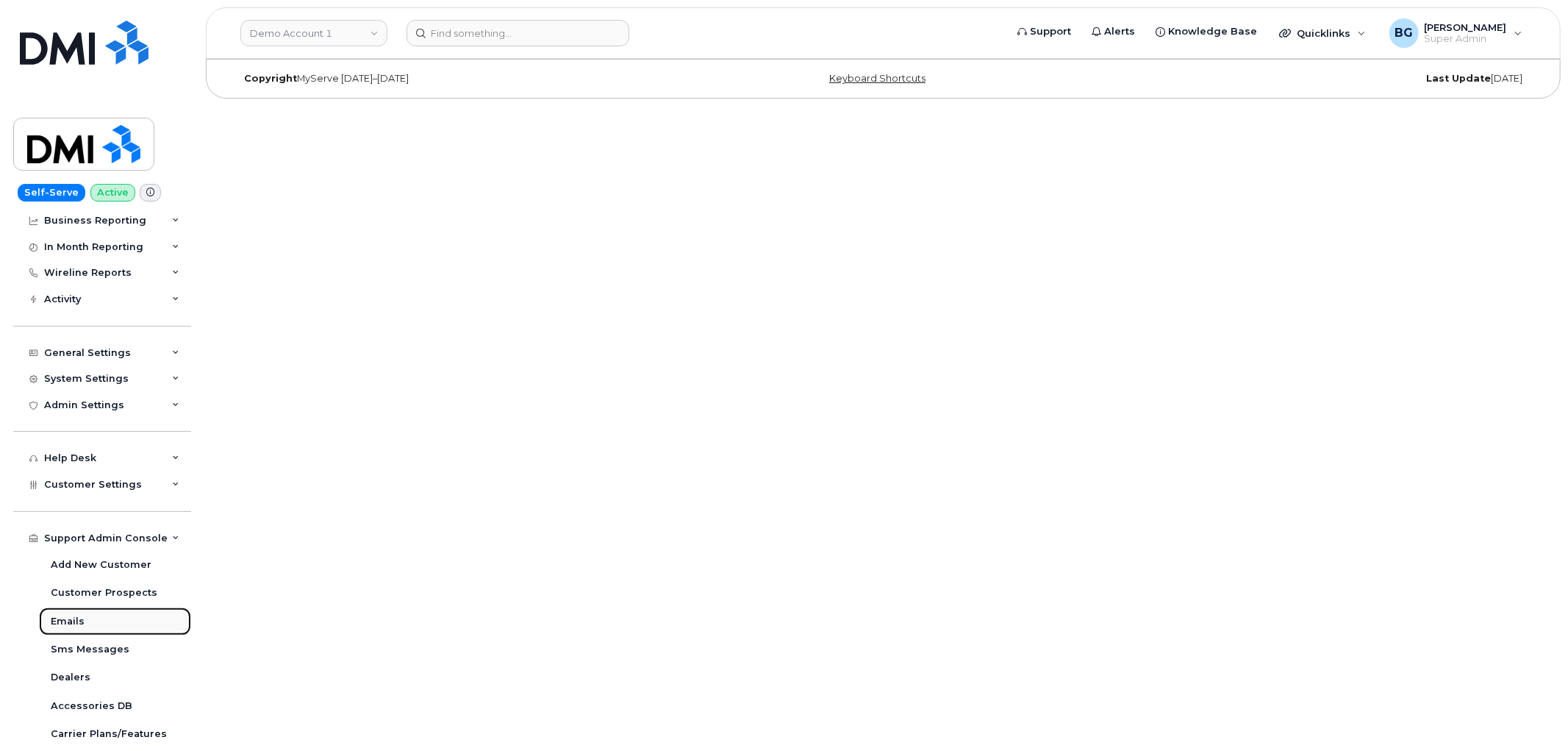
click at [65, 616] on div "Emails" at bounding box center [68, 621] width 34 height 13
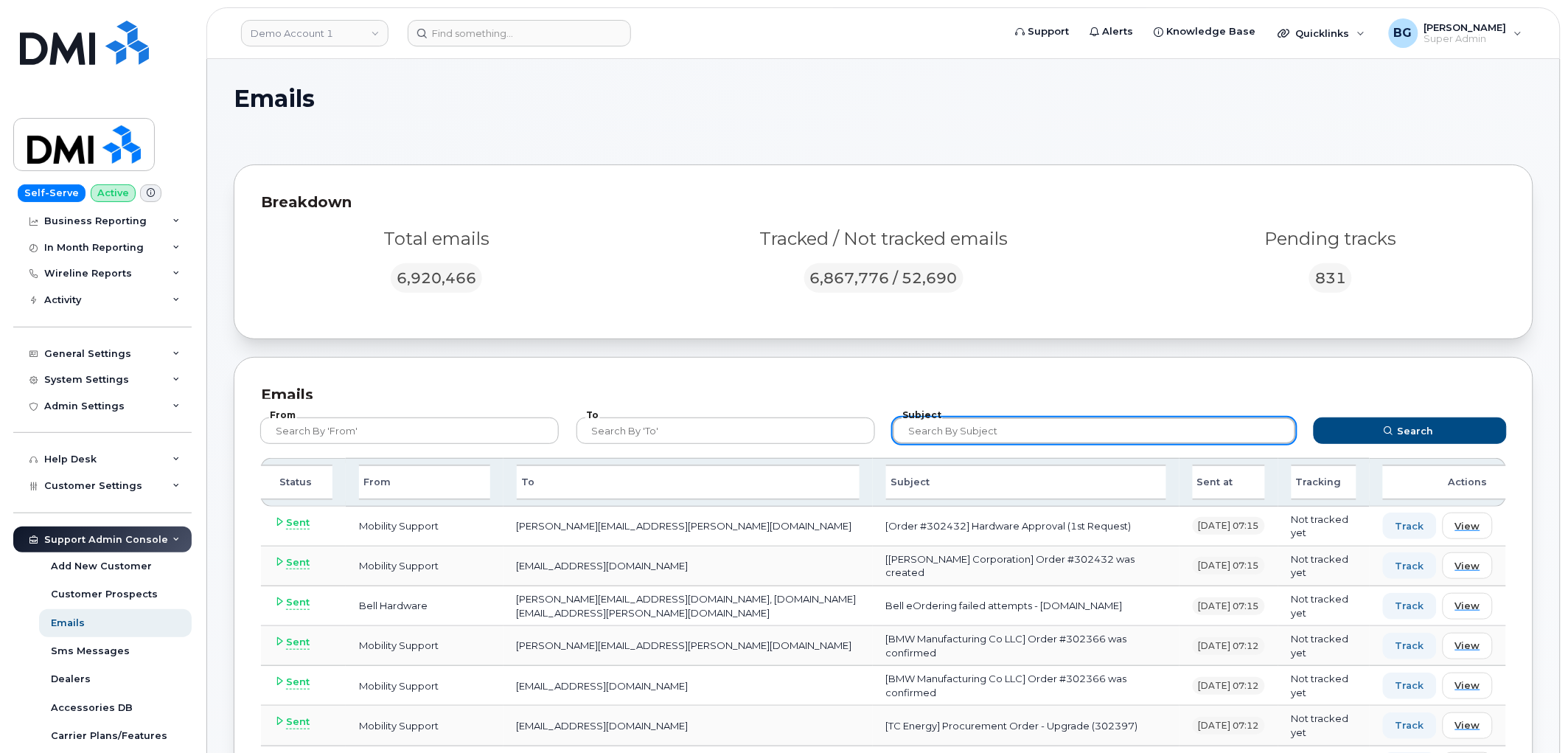
click at [972, 433] on input "text" at bounding box center [1094, 431] width 404 height 27
click at [1313, 418] on button "Search" at bounding box center [1409, 431] width 193 height 27
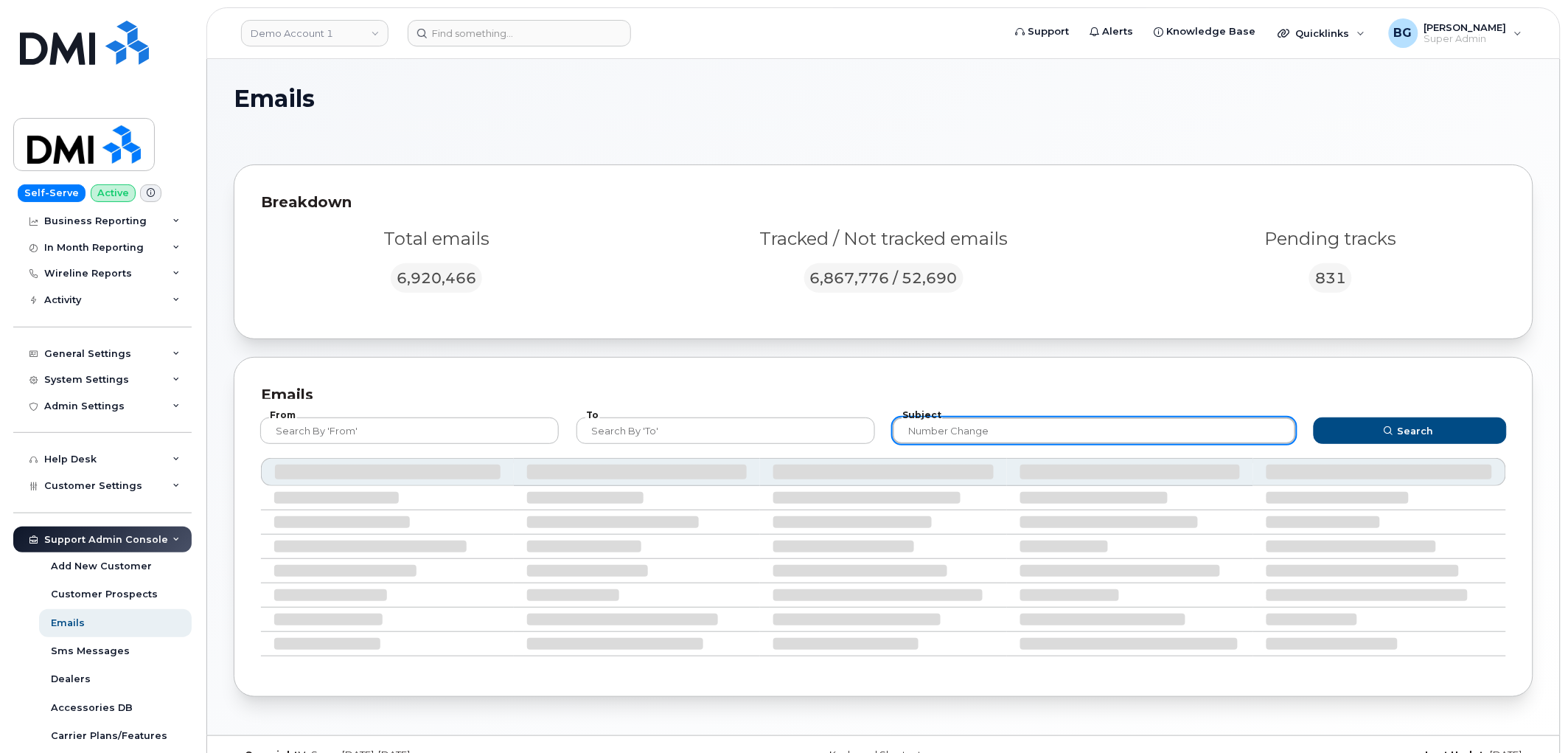
type input "number change"
click at [1313, 418] on button "Search" at bounding box center [1409, 431] width 193 height 27
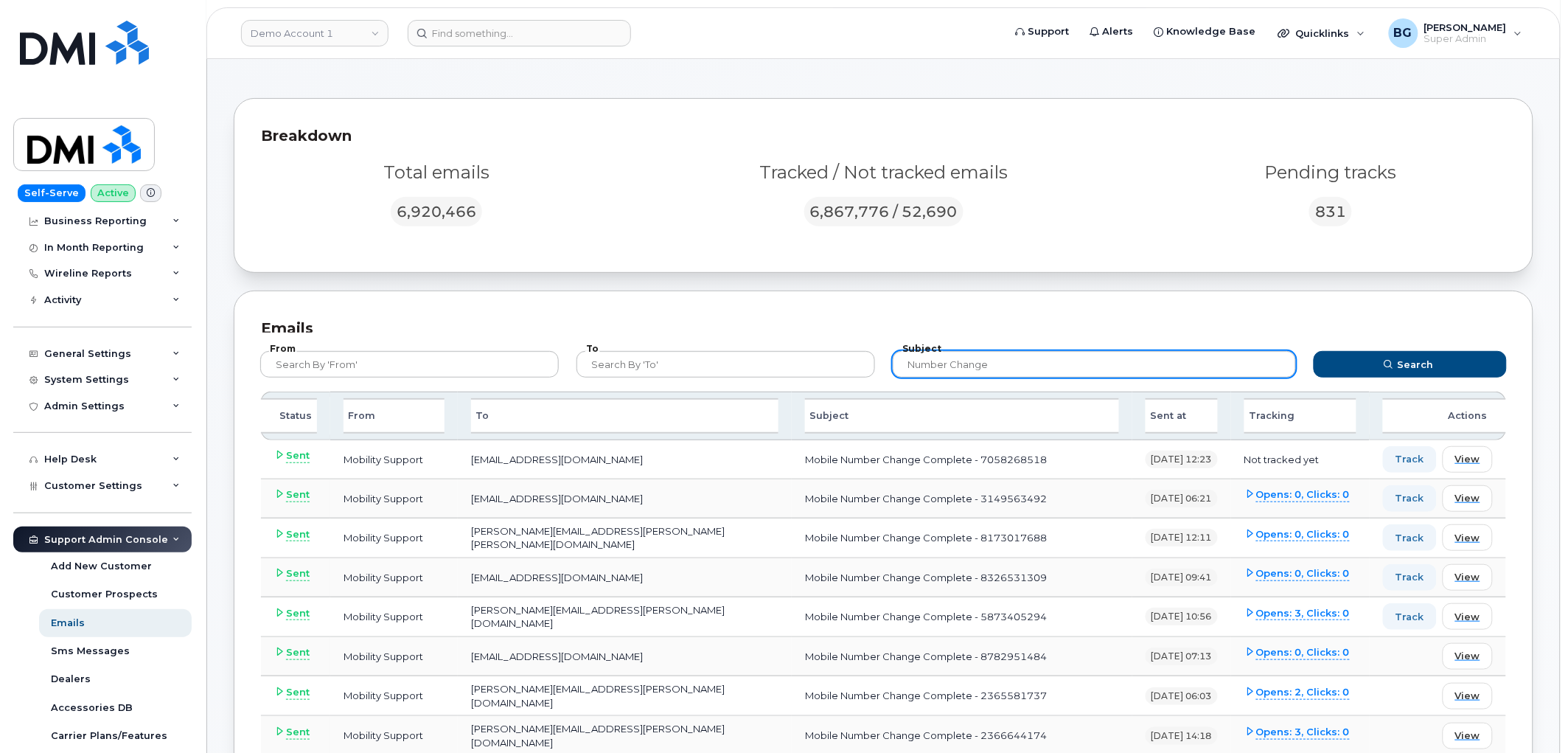
scroll to position [64, 0]
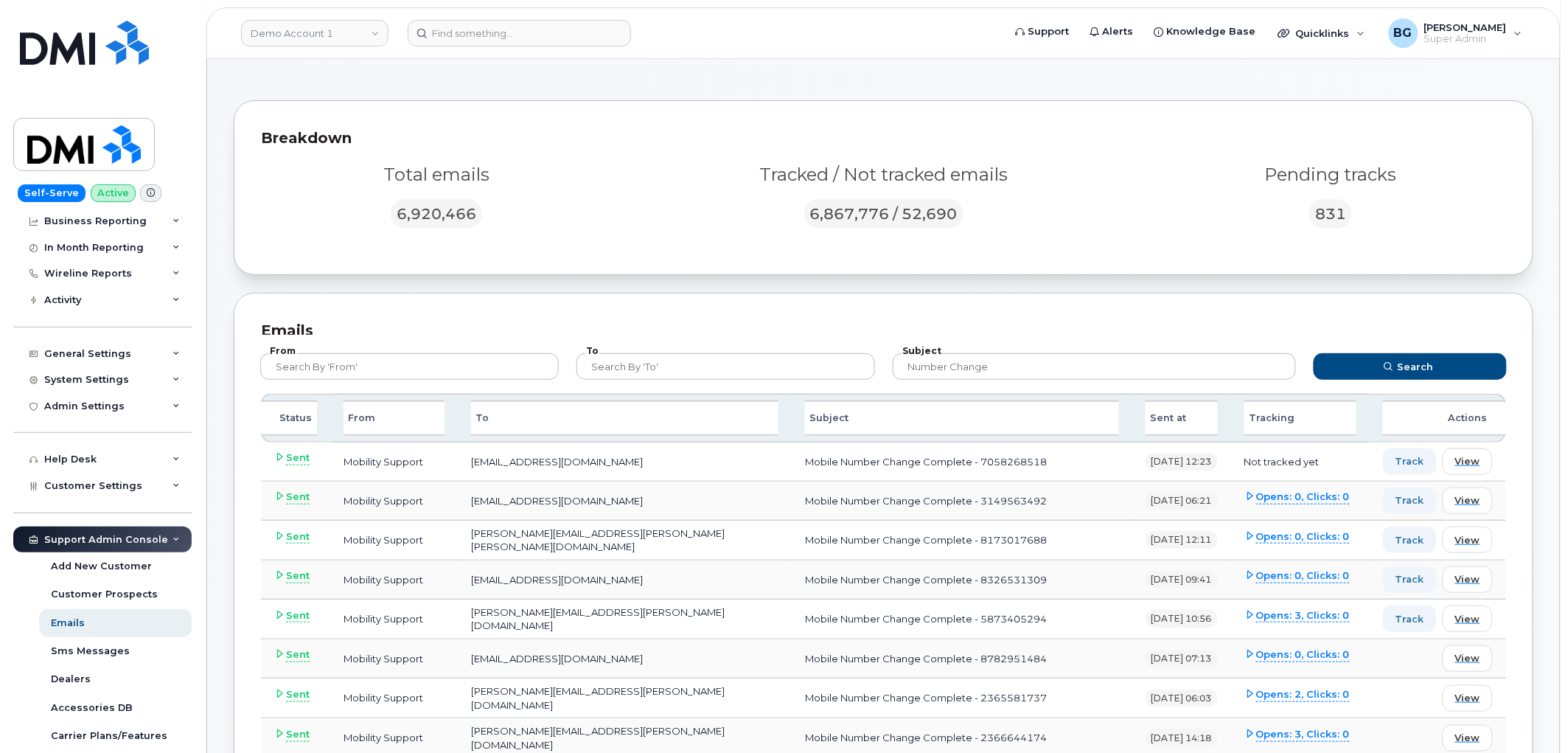
click at [1181, 419] on div "Sent at" at bounding box center [1181, 418] width 72 height 35
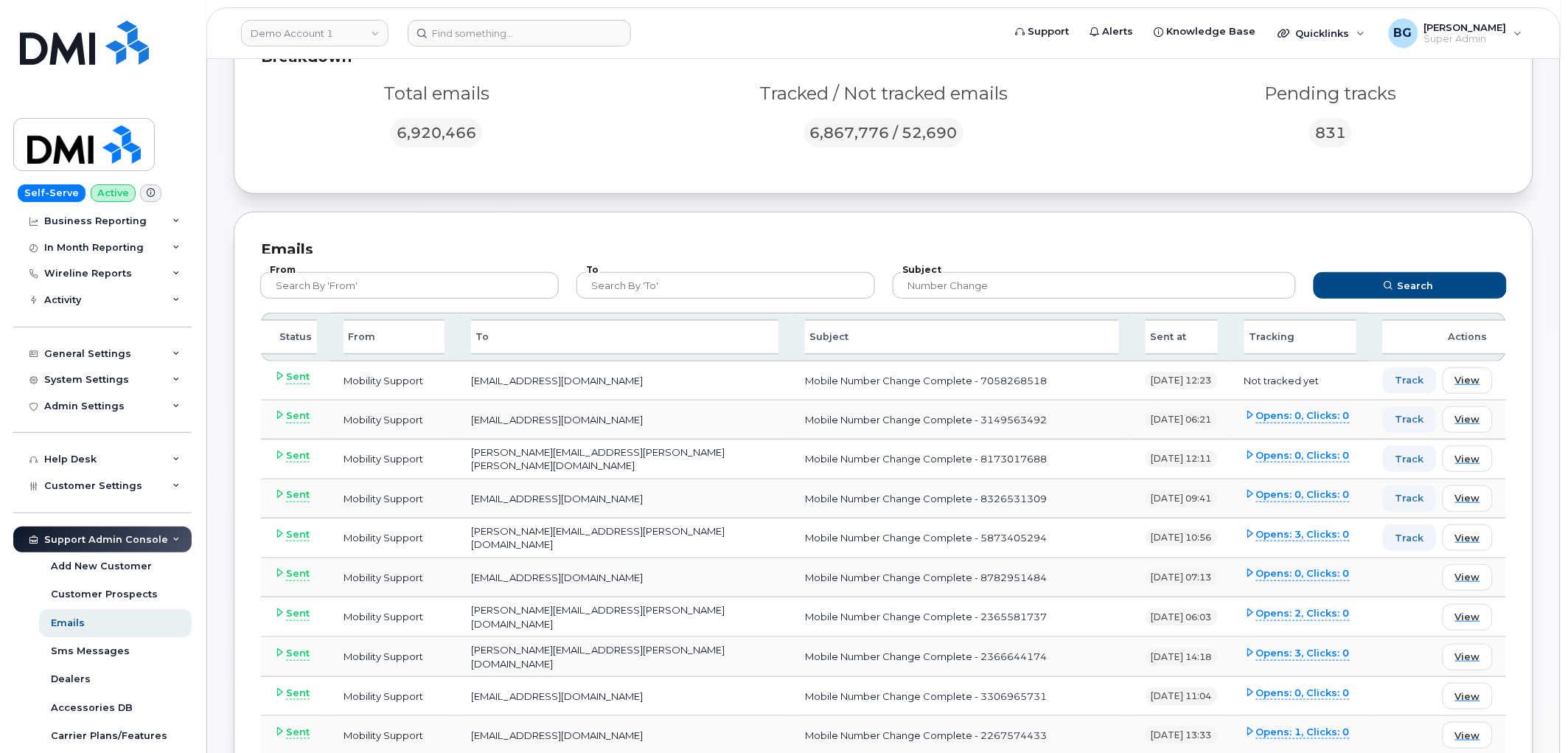
scroll to position [119, 0]
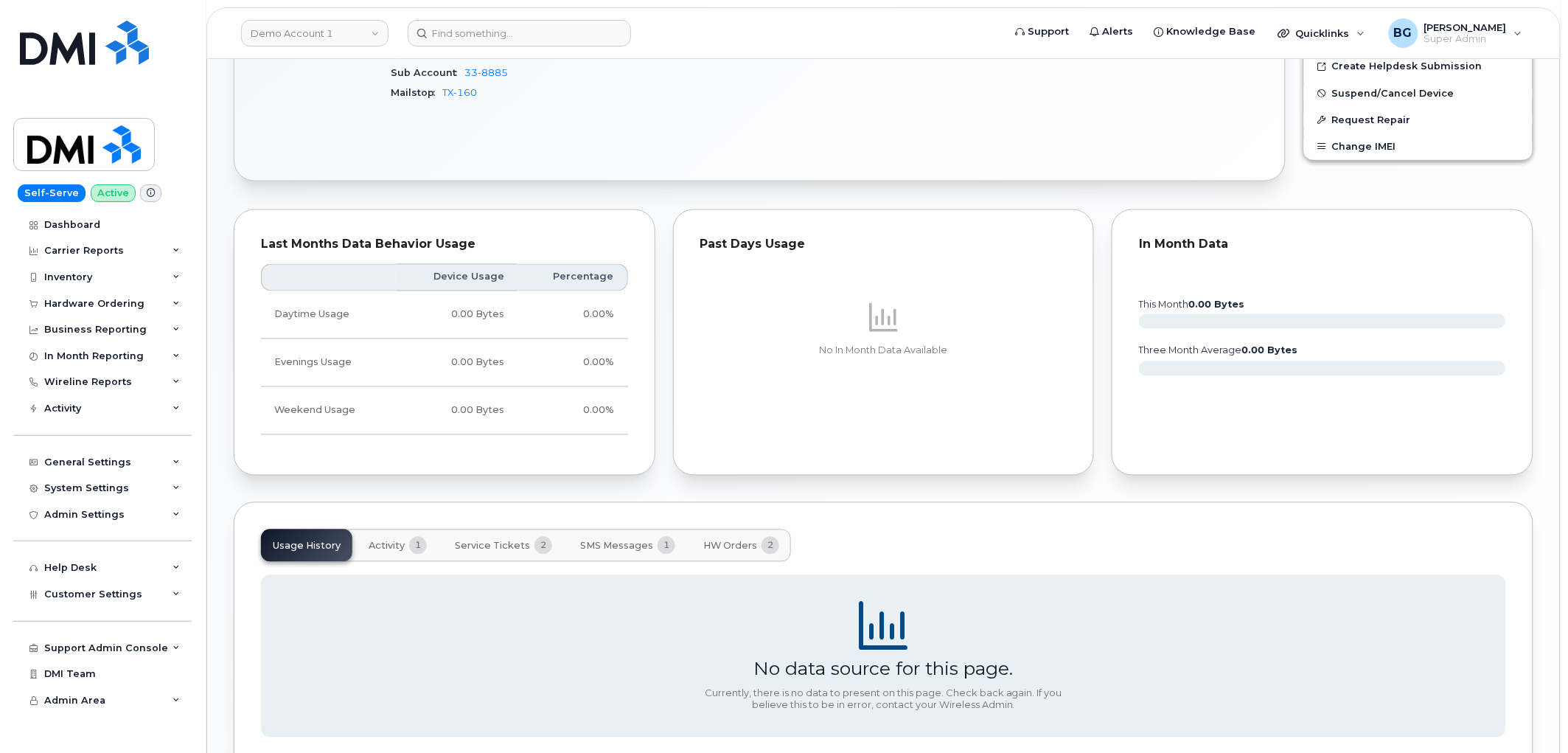
scroll to position [858, 0]
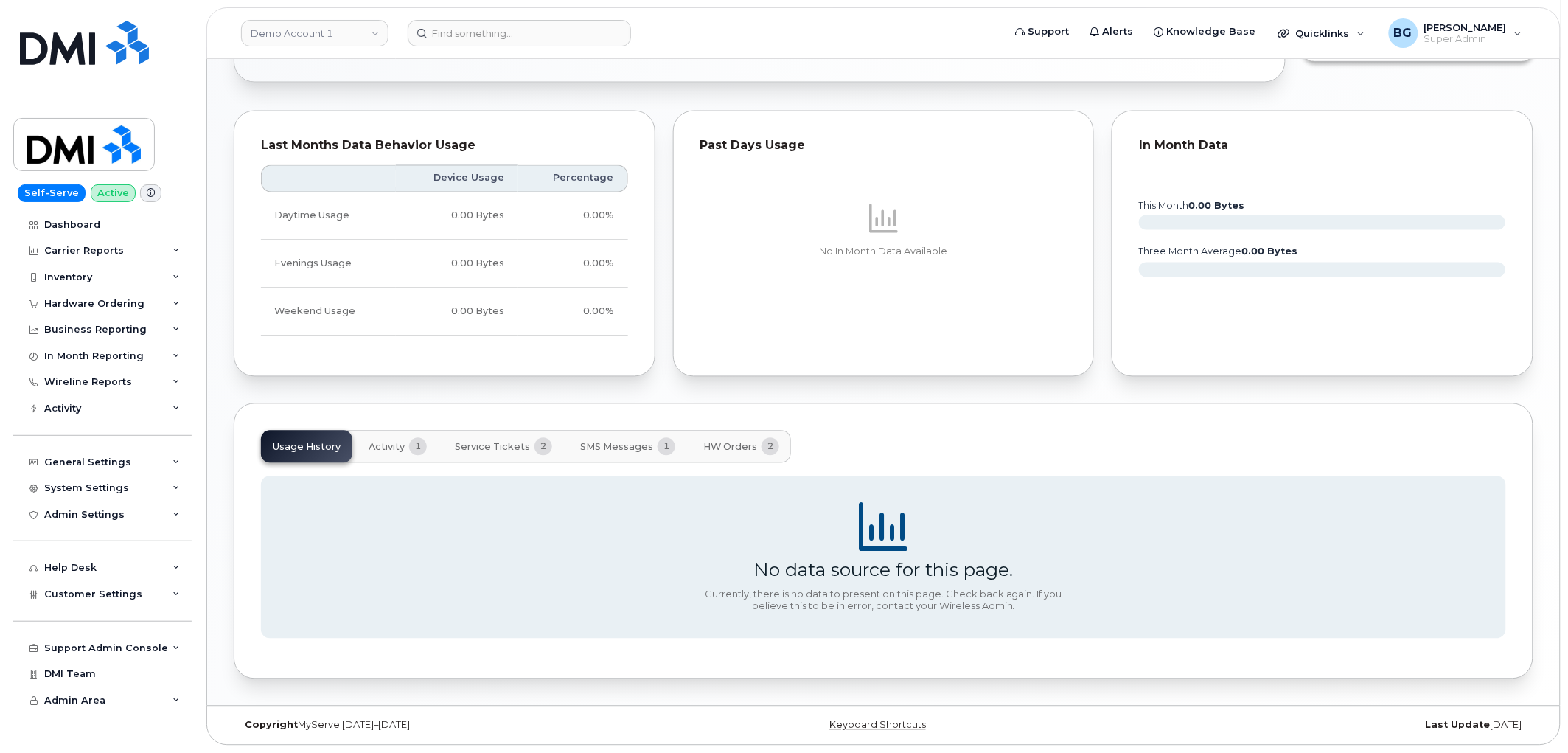
click at [489, 442] on span "Service Tickets" at bounding box center [492, 448] width 75 height 11
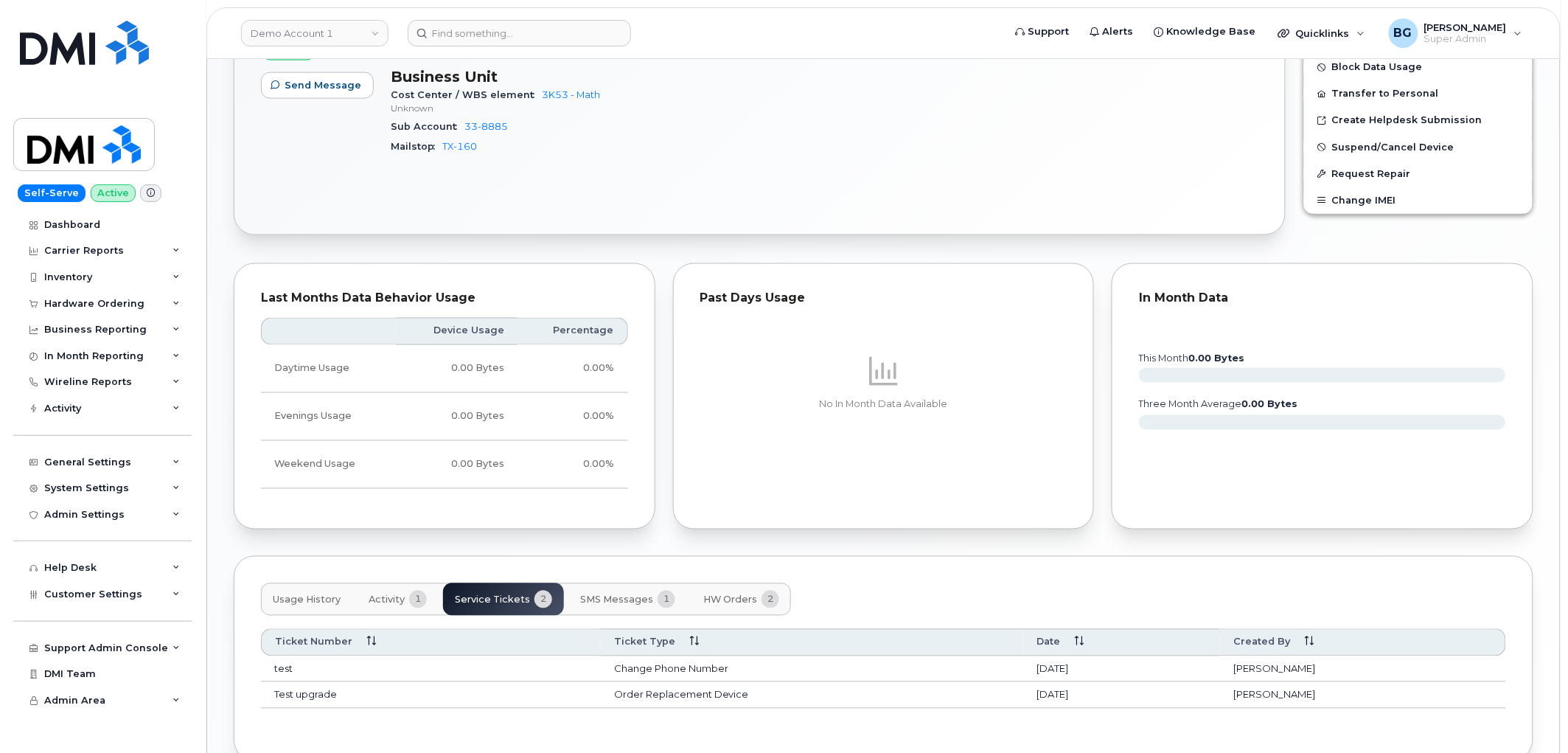
scroll to position [787, 0]
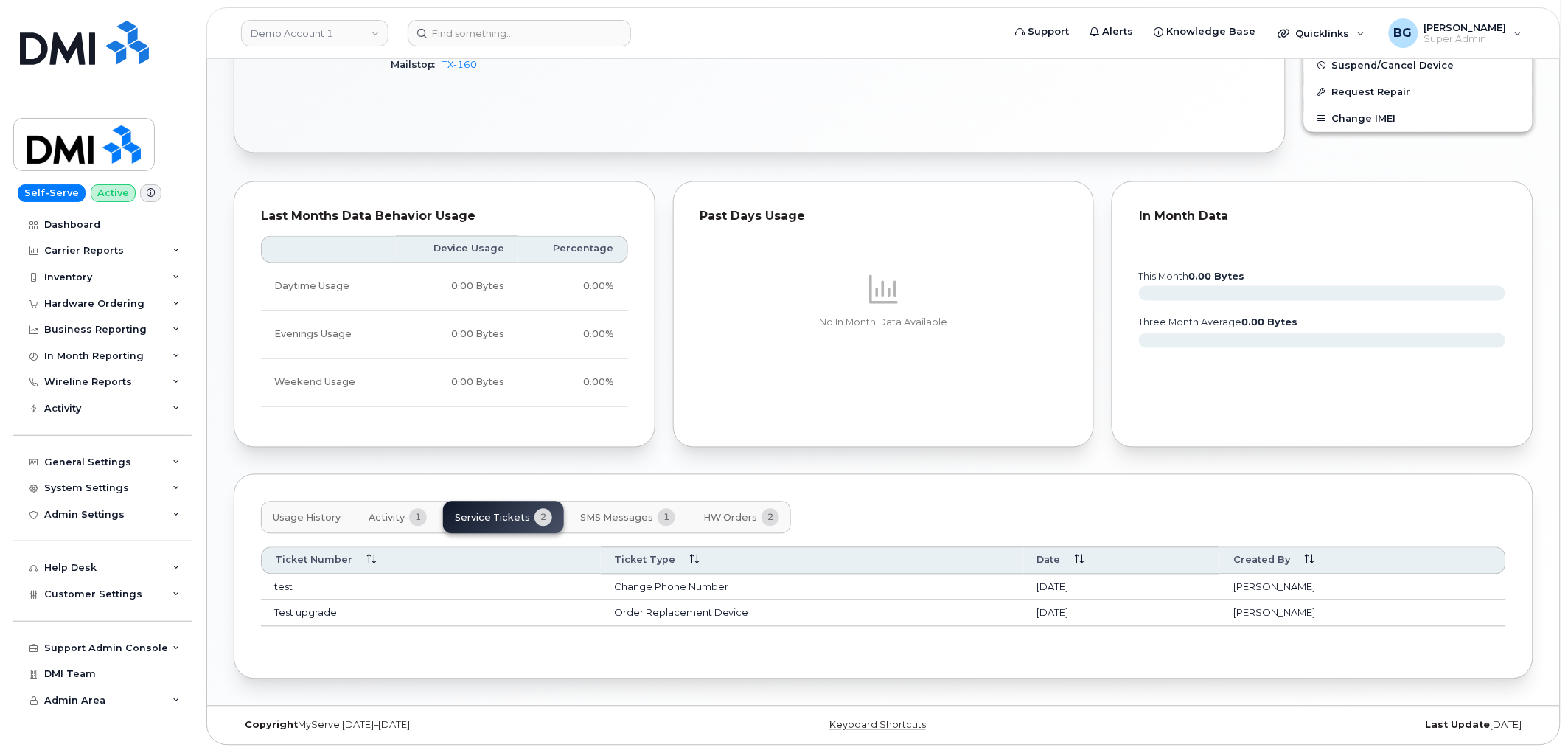
click at [718, 513] on span "HW Orders" at bounding box center [730, 519] width 54 height 11
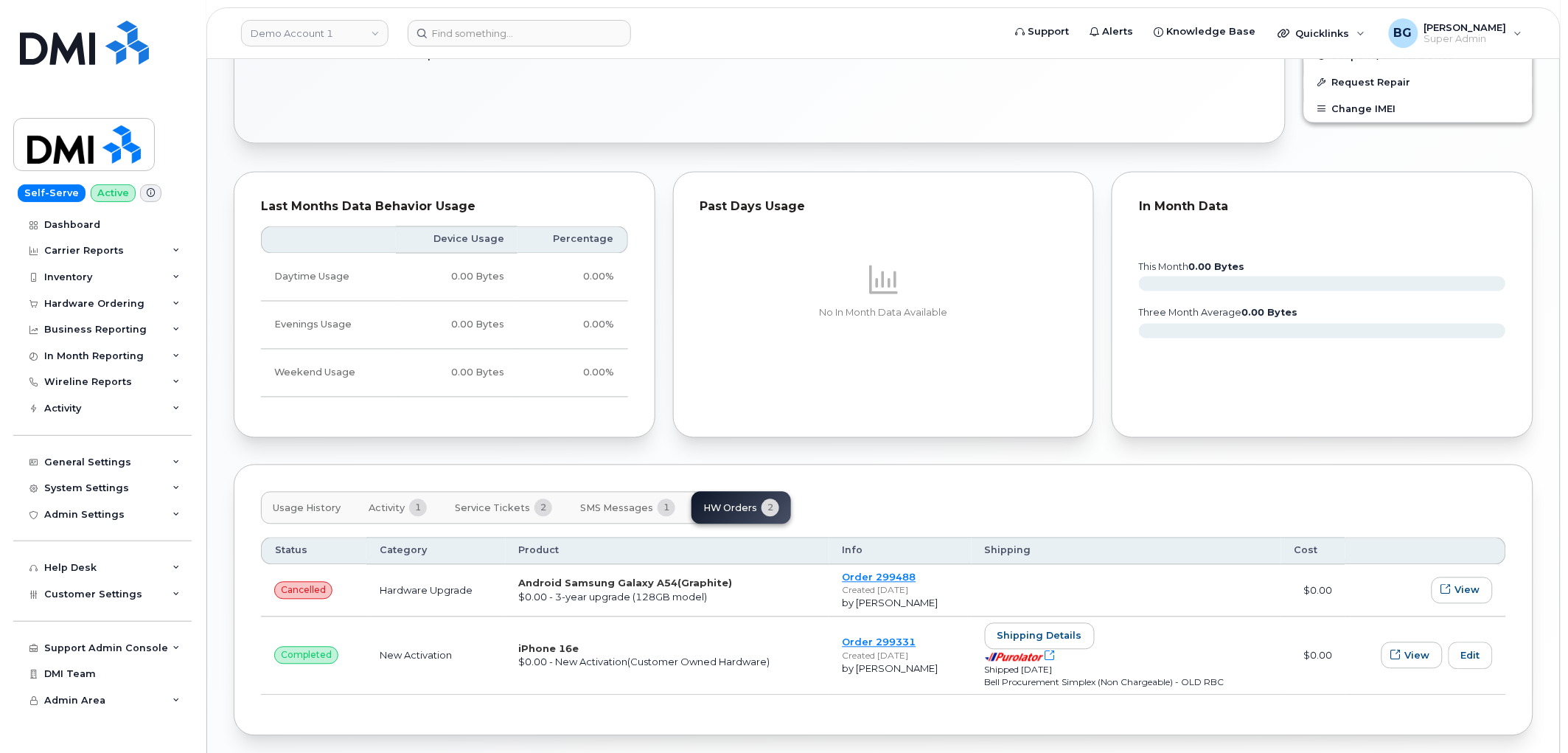
click at [491, 513] on span "Service Tickets" at bounding box center [492, 509] width 75 height 11
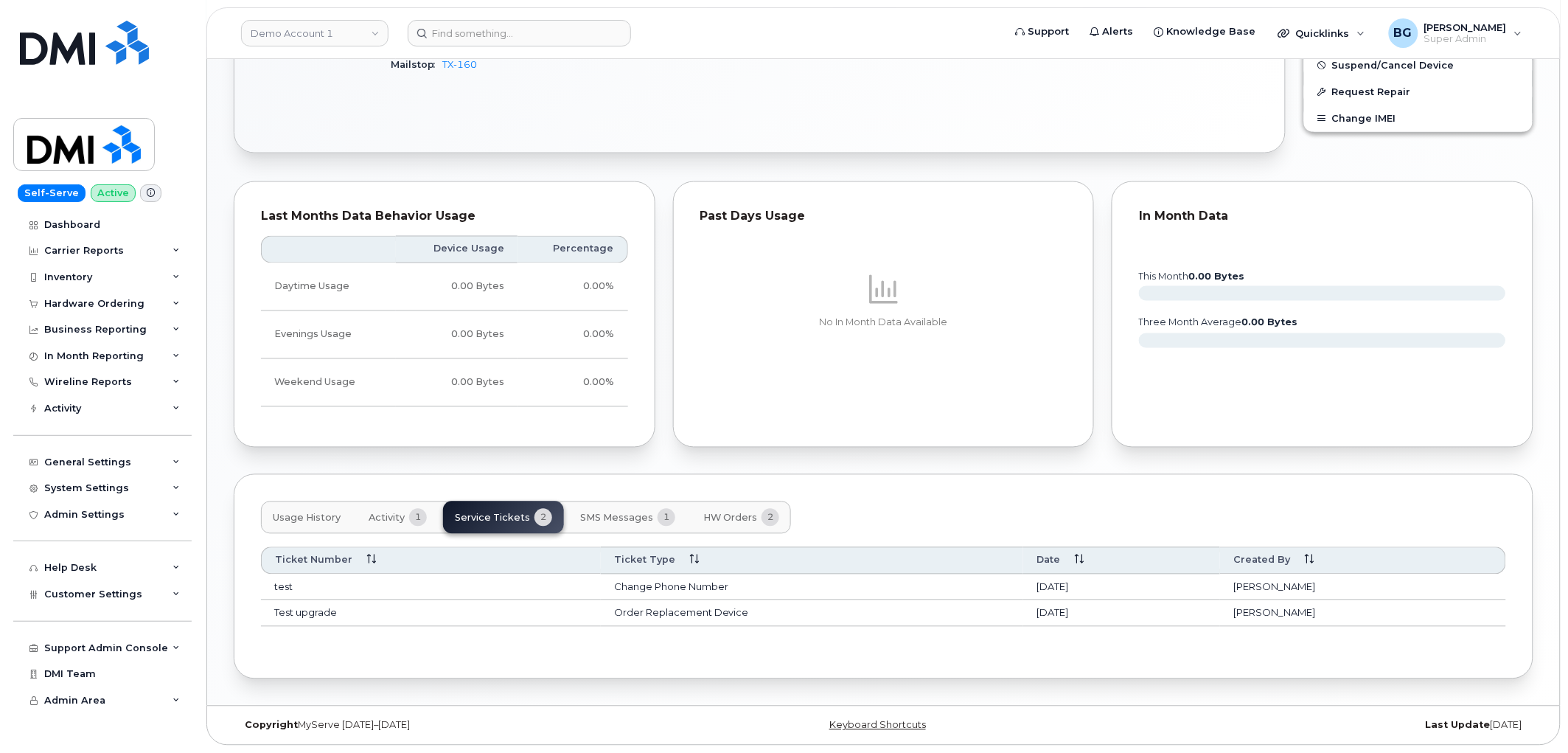
click at [638, 586] on td "Change Phone Number" at bounding box center [811, 588] width 422 height 27
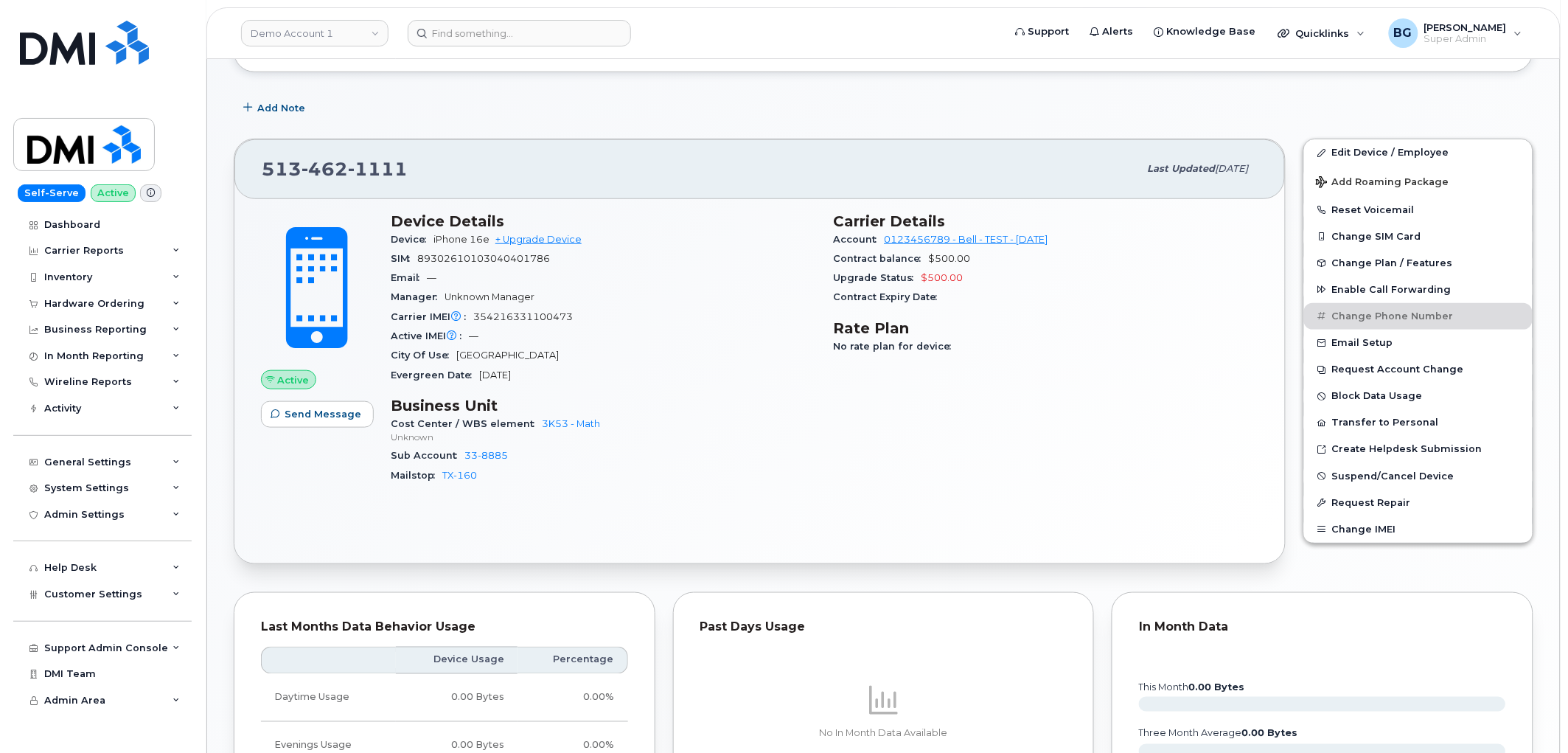
scroll to position [350, 0]
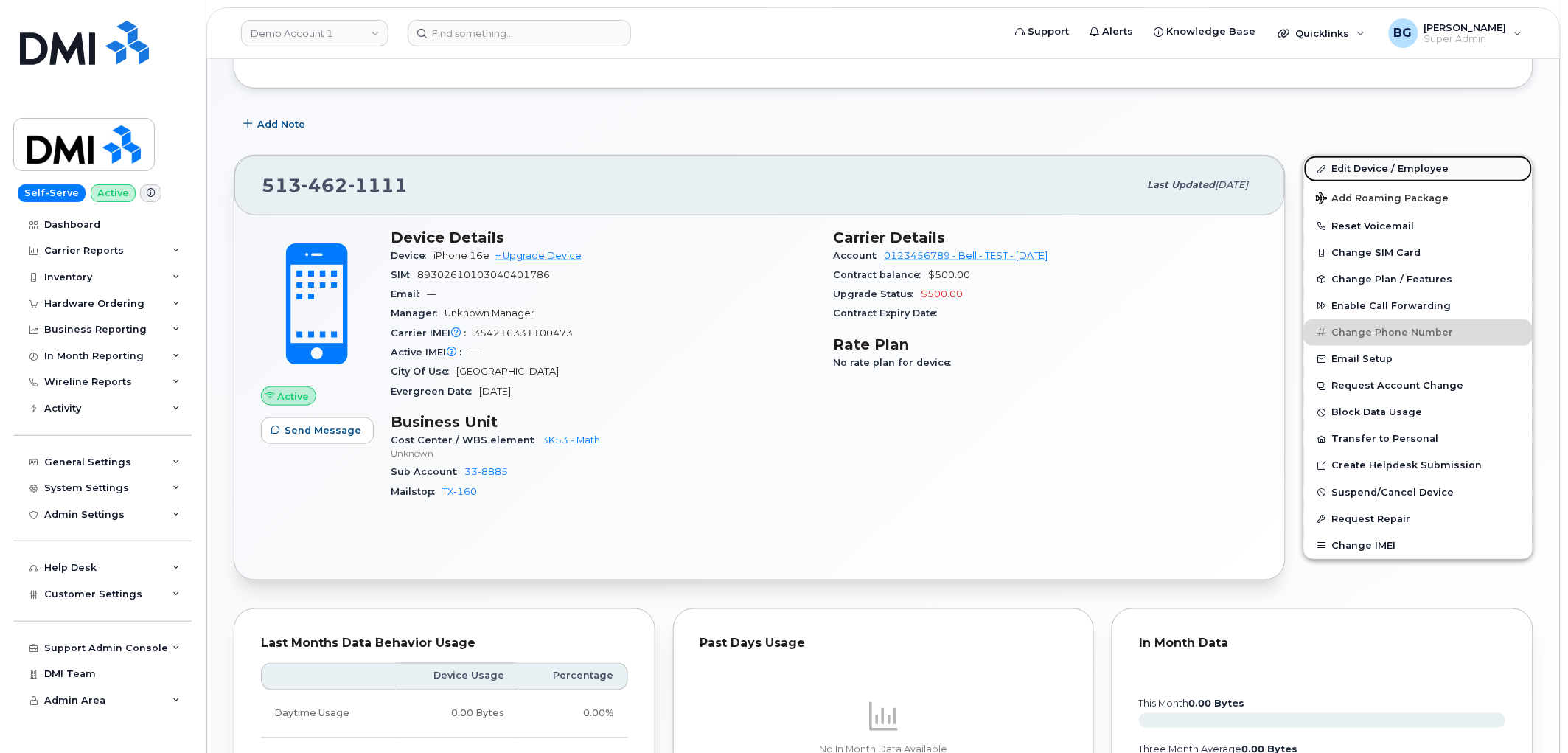
click at [1346, 163] on link "Edit Device / Employee" at bounding box center [1418, 169] width 229 height 27
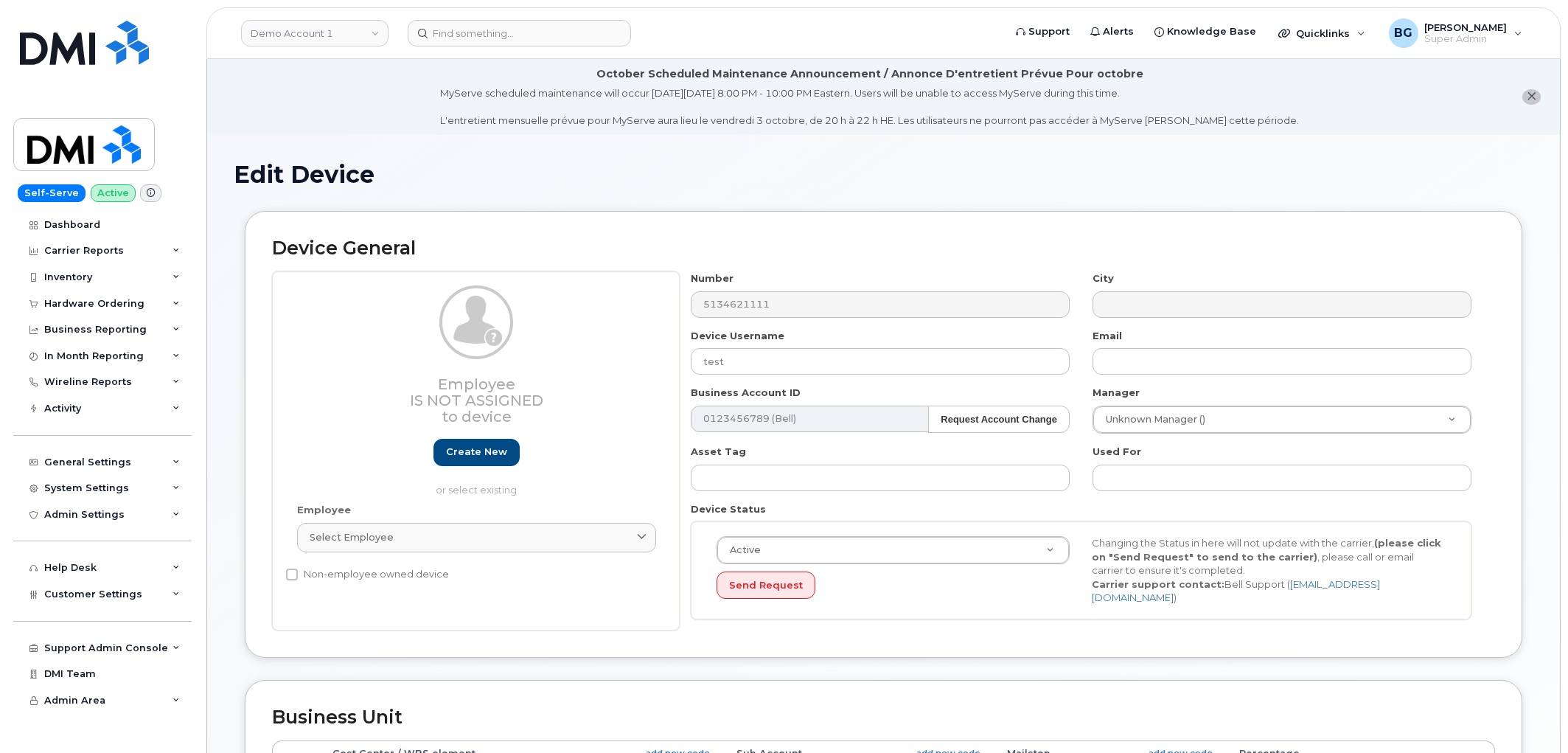
select select "399"
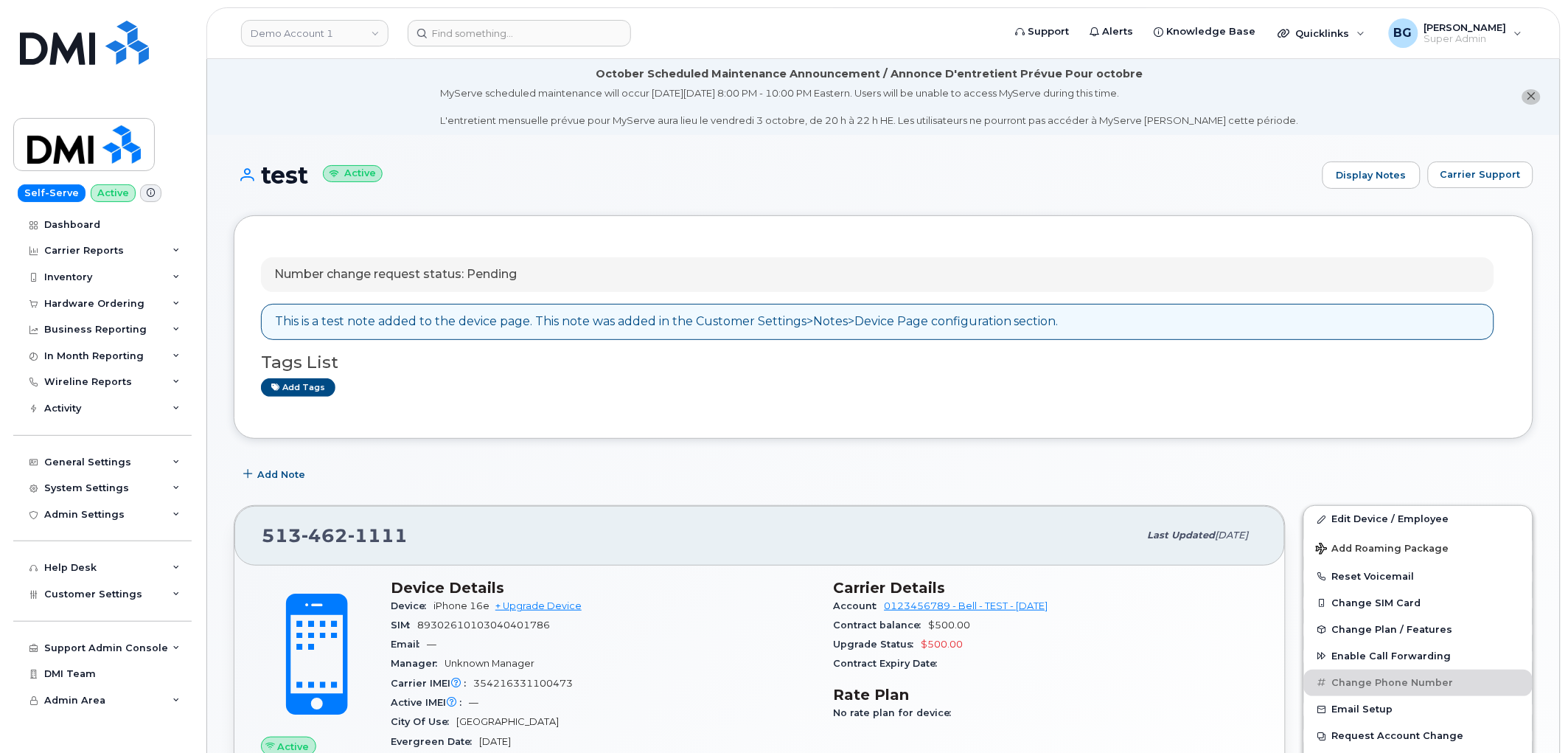
click at [1118, 482] on div "Add Note" at bounding box center [883, 474] width 1299 height 27
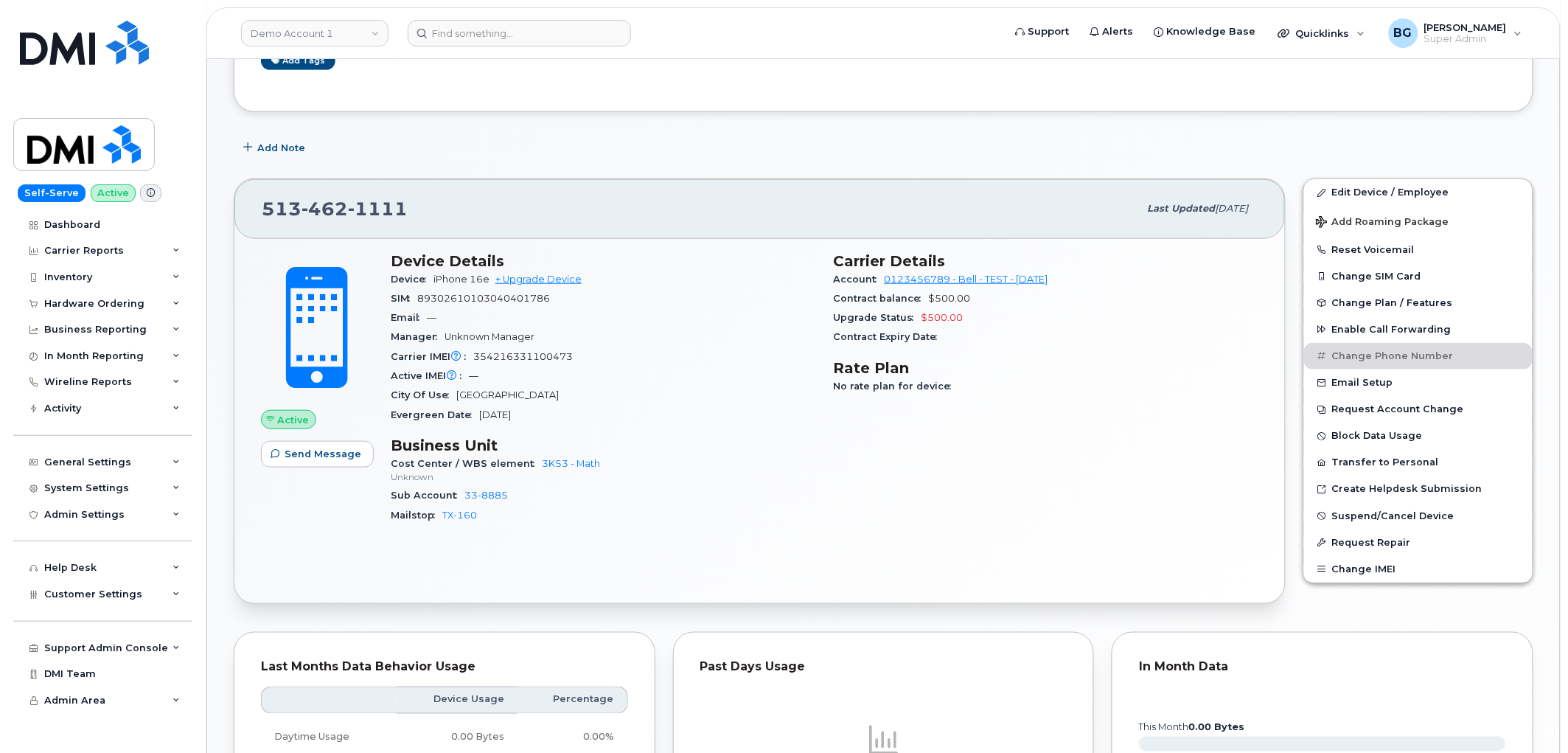
scroll to position [327, 0]
click at [1064, 488] on div "Carrier Details Account 0123456789 - Bell - TEST - August 2025 Contract balance…" at bounding box center [1046, 393] width 443 height 302
click at [1155, 429] on div "Carrier Details Account 0123456789 - Bell - TEST - August 2025 Contract balance…" at bounding box center [1046, 393] width 443 height 302
click at [1379, 407] on button "Request Account Change" at bounding box center [1418, 409] width 229 height 27
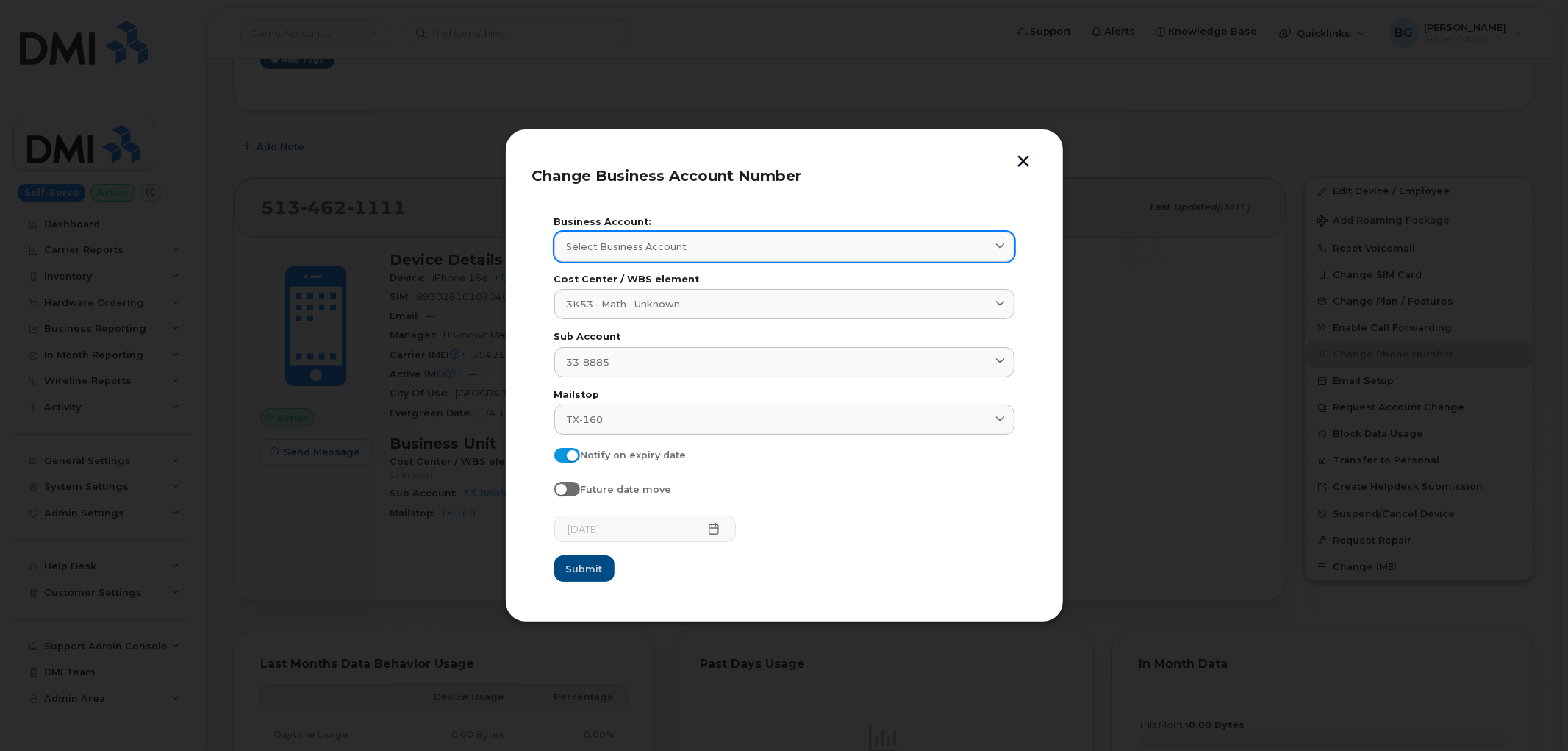
click at [702, 245] on div "Select Business Account" at bounding box center [785, 246] width 435 height 14
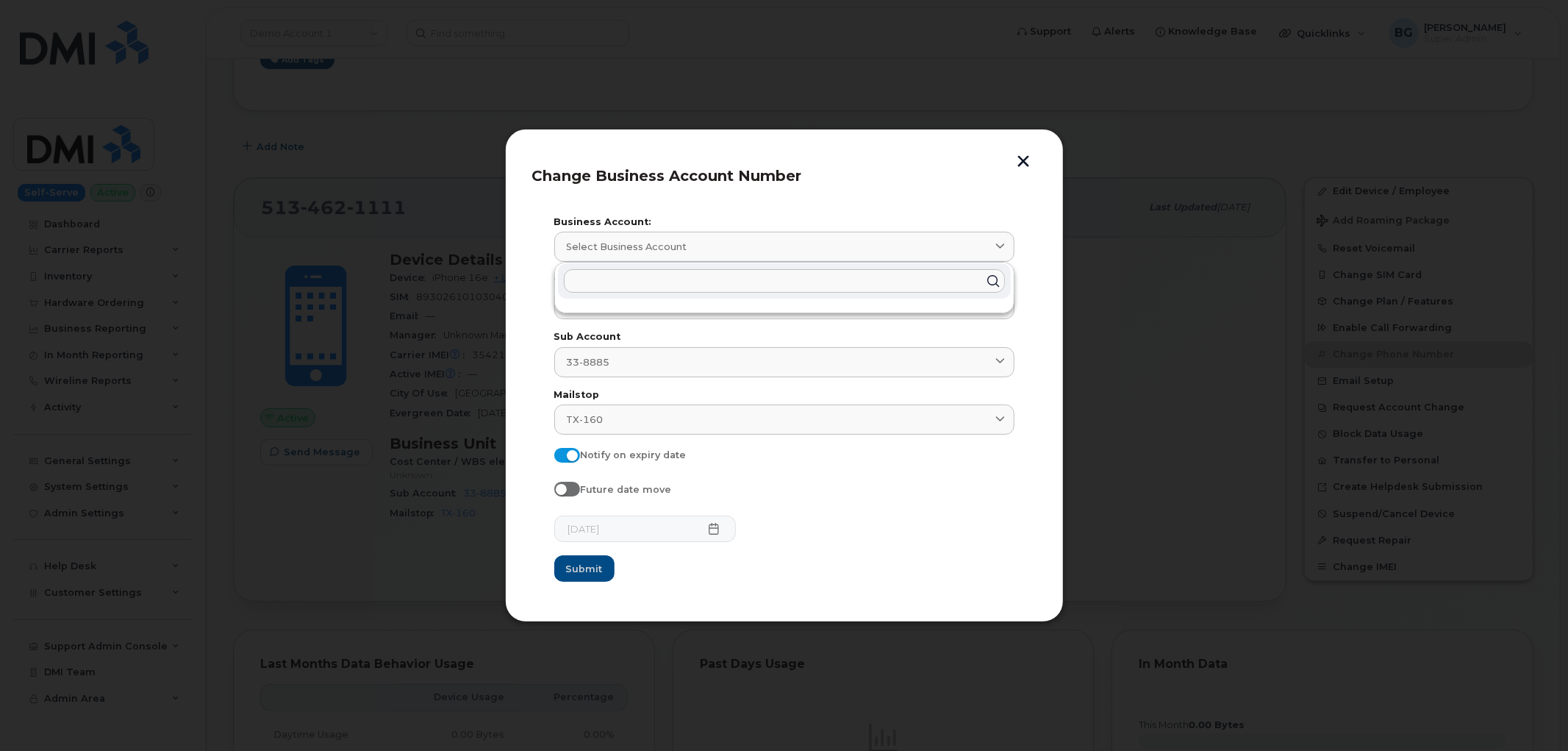
click at [706, 279] on input "text" at bounding box center [785, 281] width 442 height 24
type input "0"
click at [1122, 103] on div at bounding box center [784, 375] width 1568 height 751
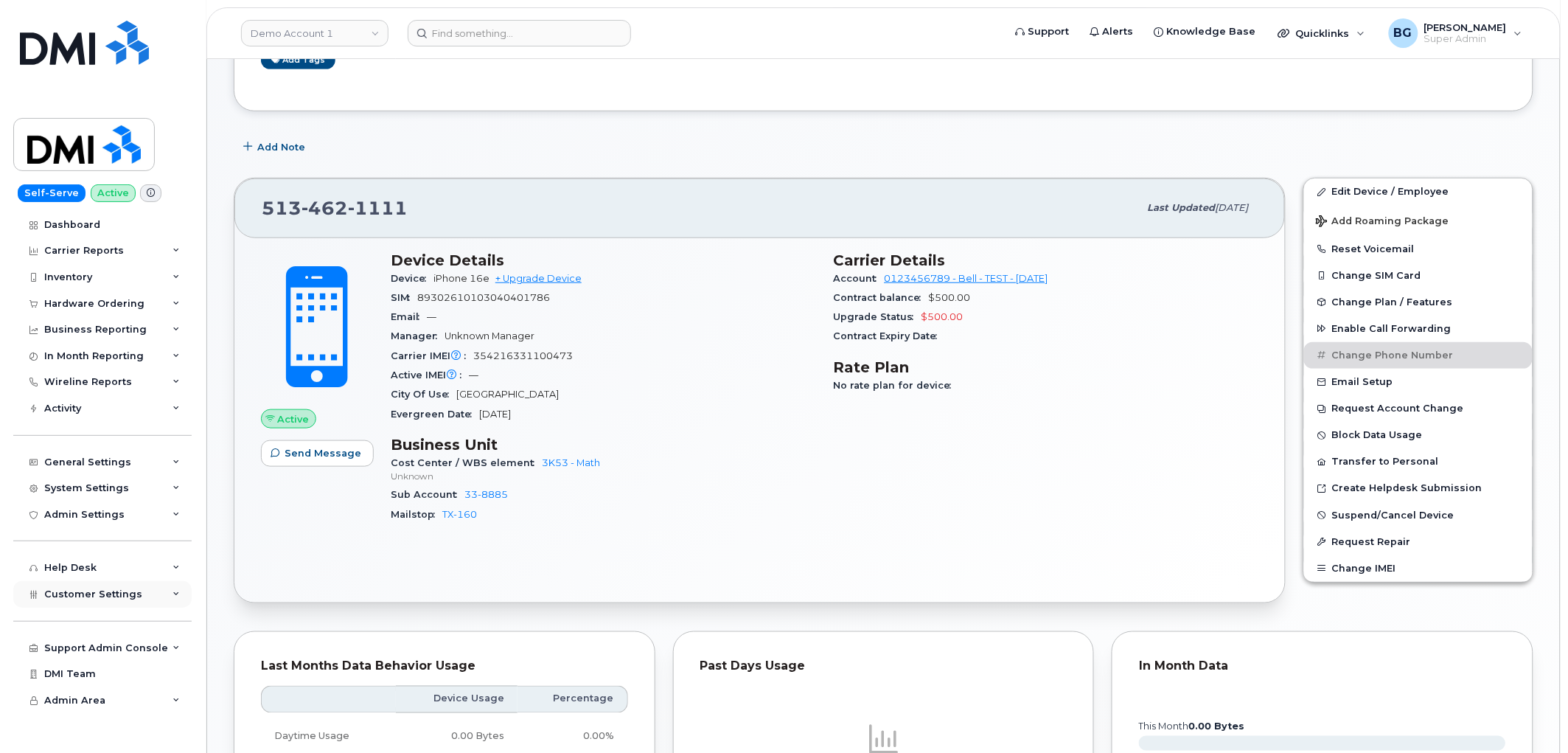
click at [90, 592] on span "Customer Settings" at bounding box center [93, 594] width 98 height 11
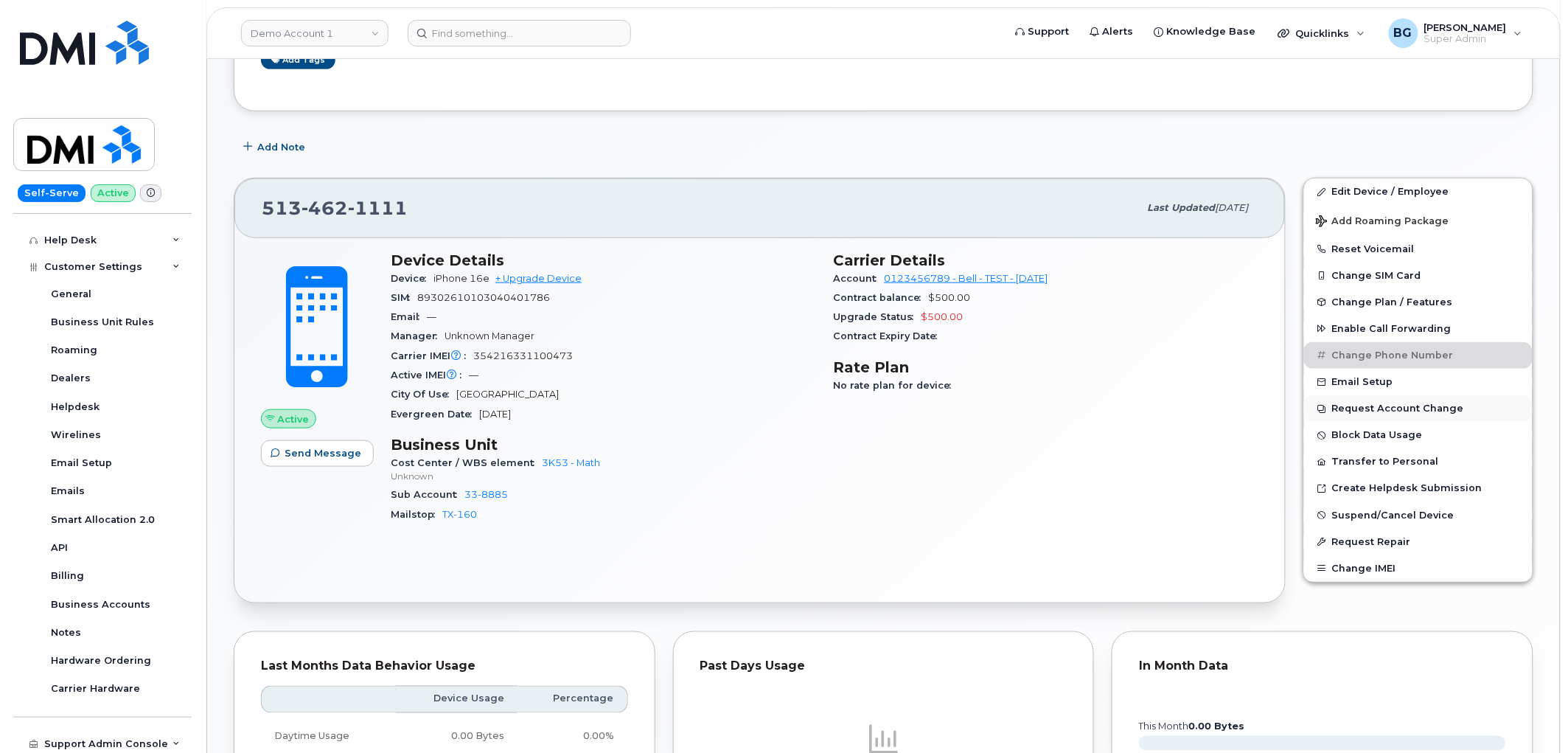
click at [1382, 411] on button "Request Account Change" at bounding box center [1418, 409] width 229 height 27
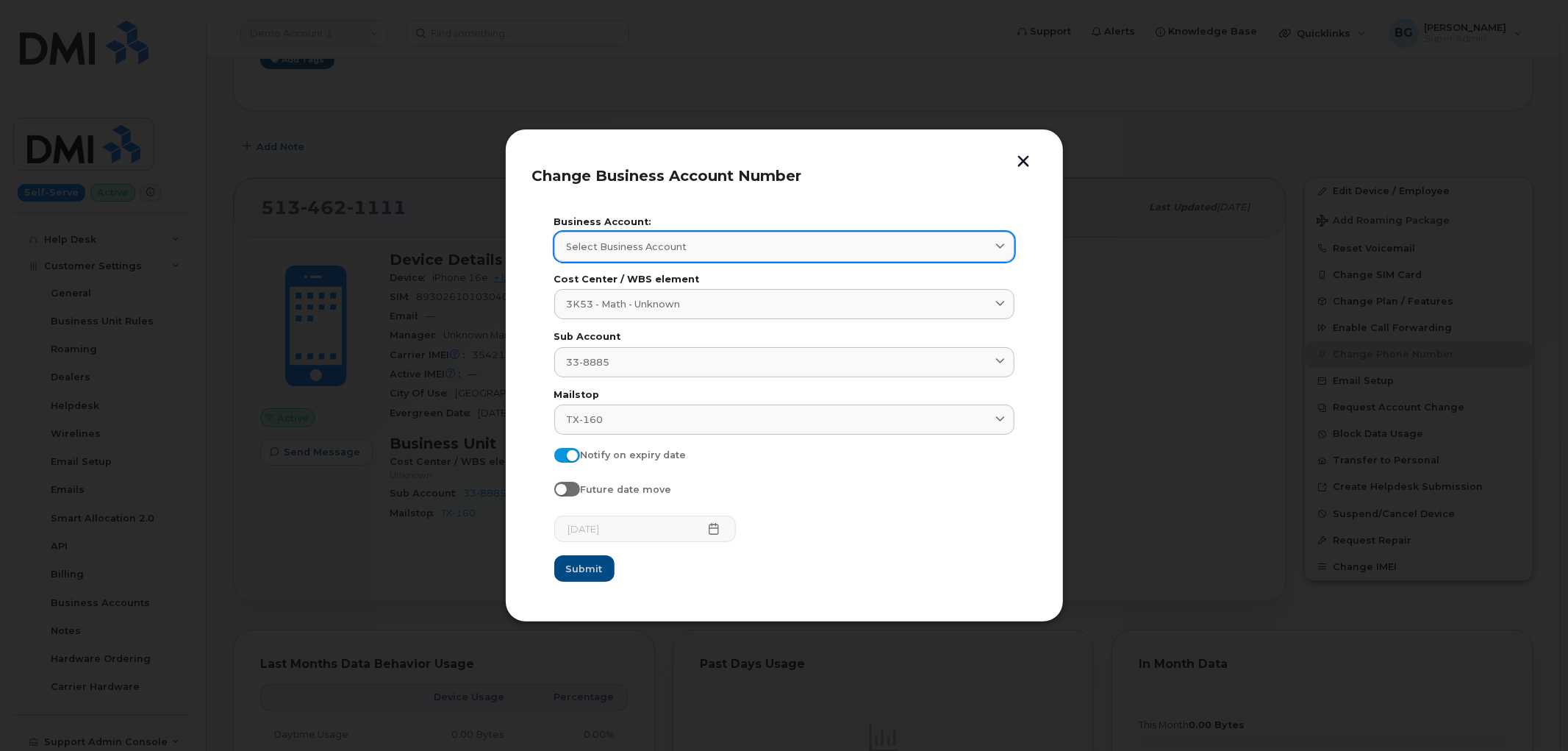
click at [671, 245] on span "Select Business Account" at bounding box center [627, 246] width 121 height 14
type input "test"
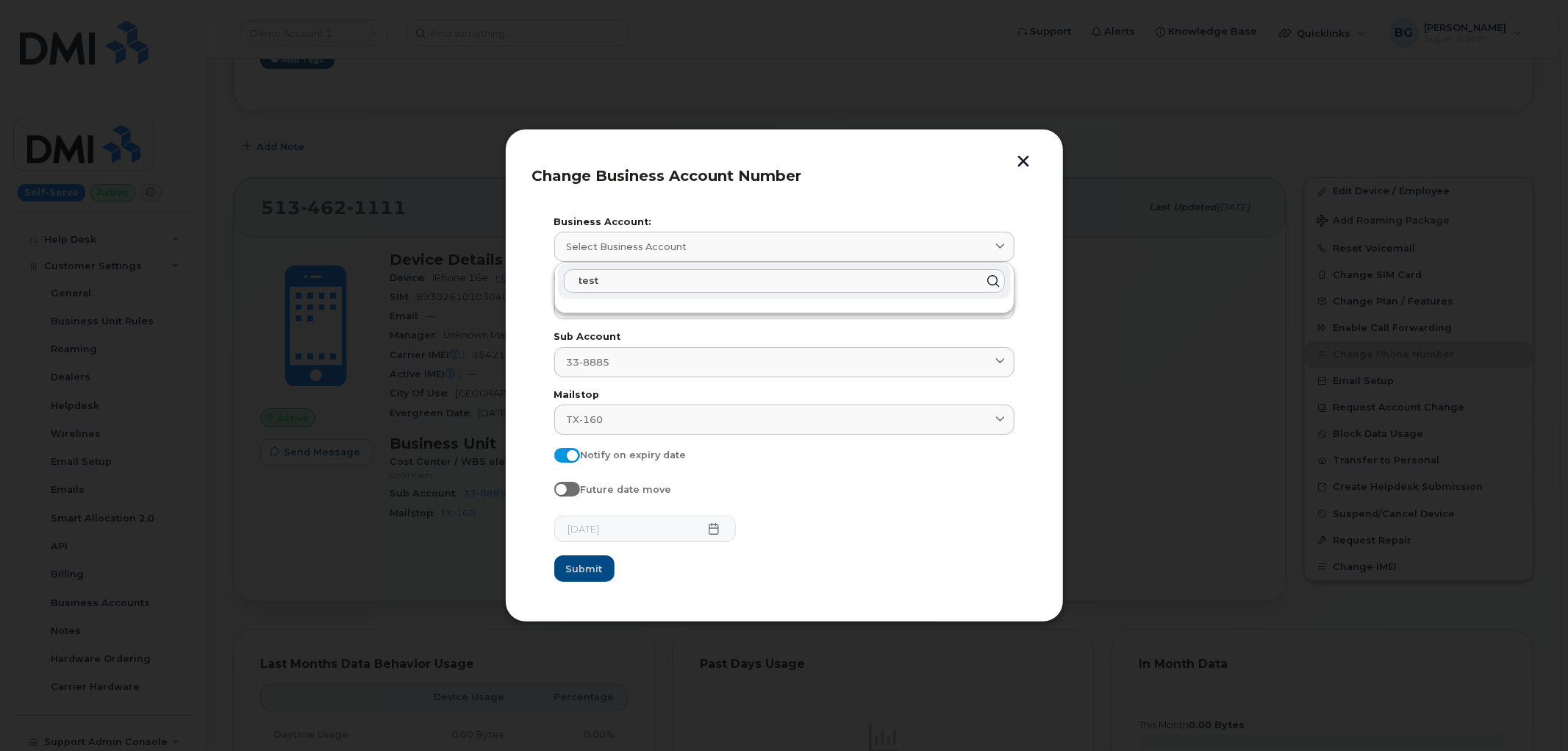
click at [660, 288] on input "test" at bounding box center [785, 281] width 442 height 24
click at [748, 516] on div "2025-10-03" at bounding box center [784, 529] width 460 height 27
click at [869, 511] on form "Business Account: Select Business Account test Cost Center / WBS element 3K53 -…" at bounding box center [784, 399] width 460 height 365
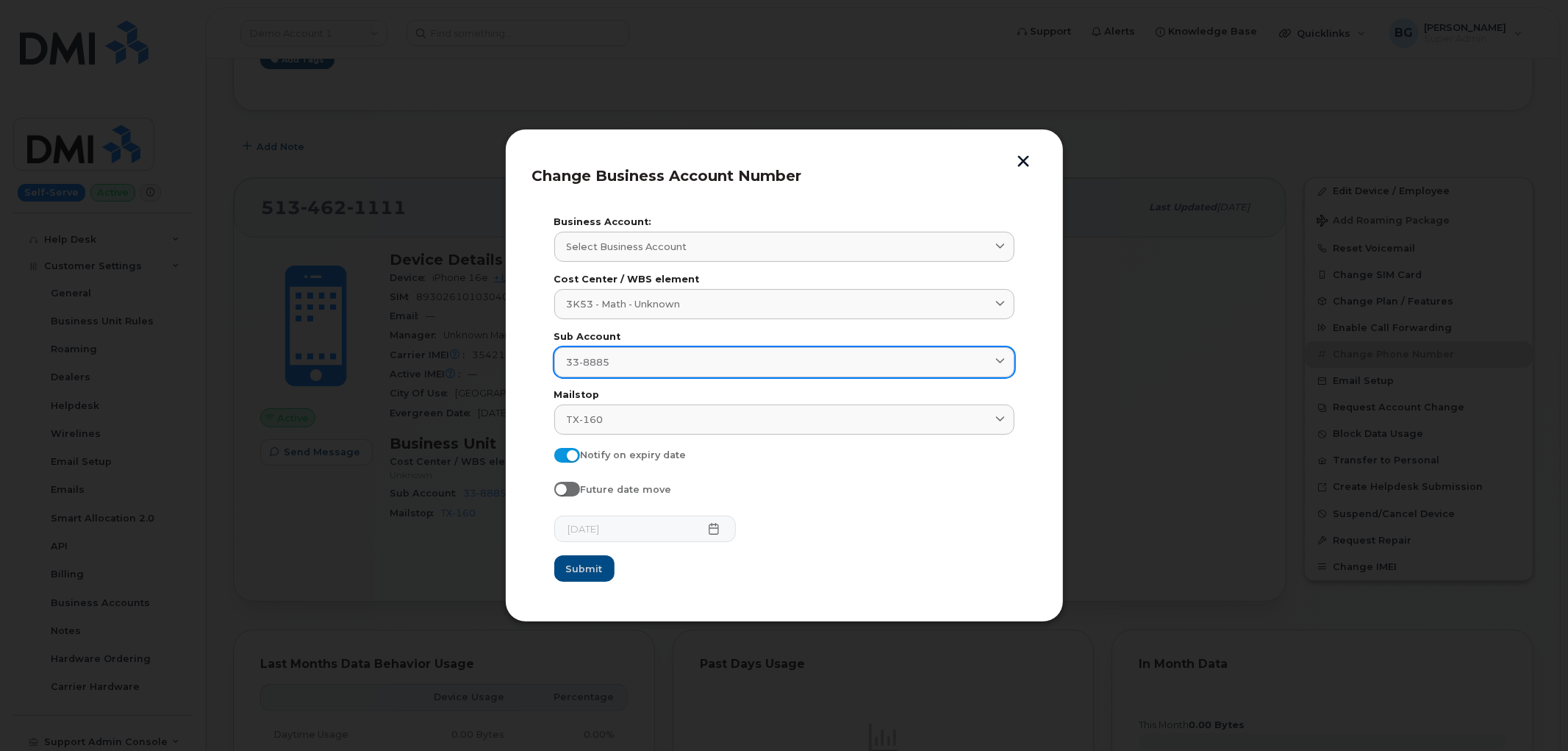
click at [767, 363] on div "33-8885" at bounding box center [785, 362] width 435 height 14
click at [769, 363] on div "33-8885" at bounding box center [785, 362] width 435 height 14
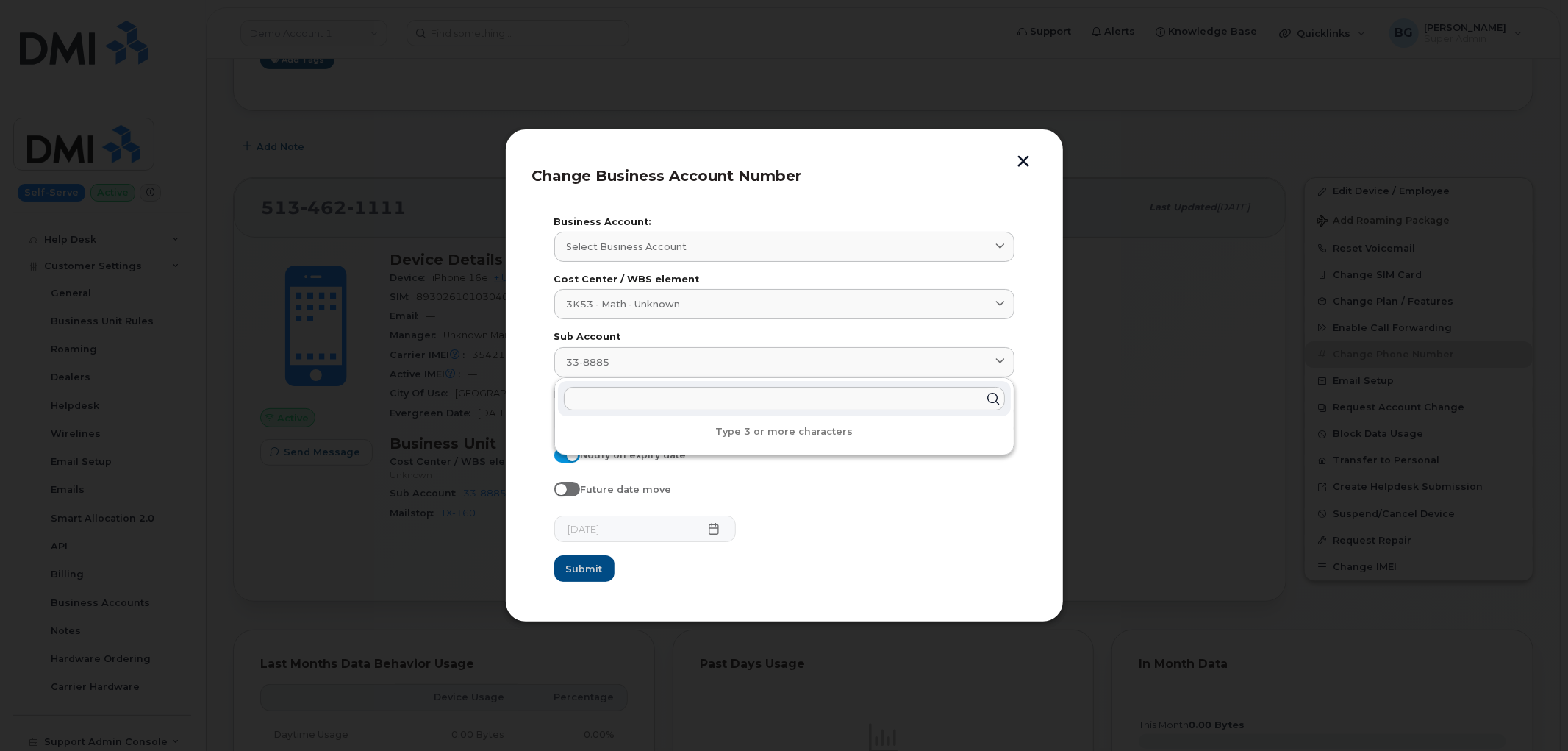
click at [796, 175] on span "Change Business Account Number" at bounding box center [667, 176] width 269 height 18
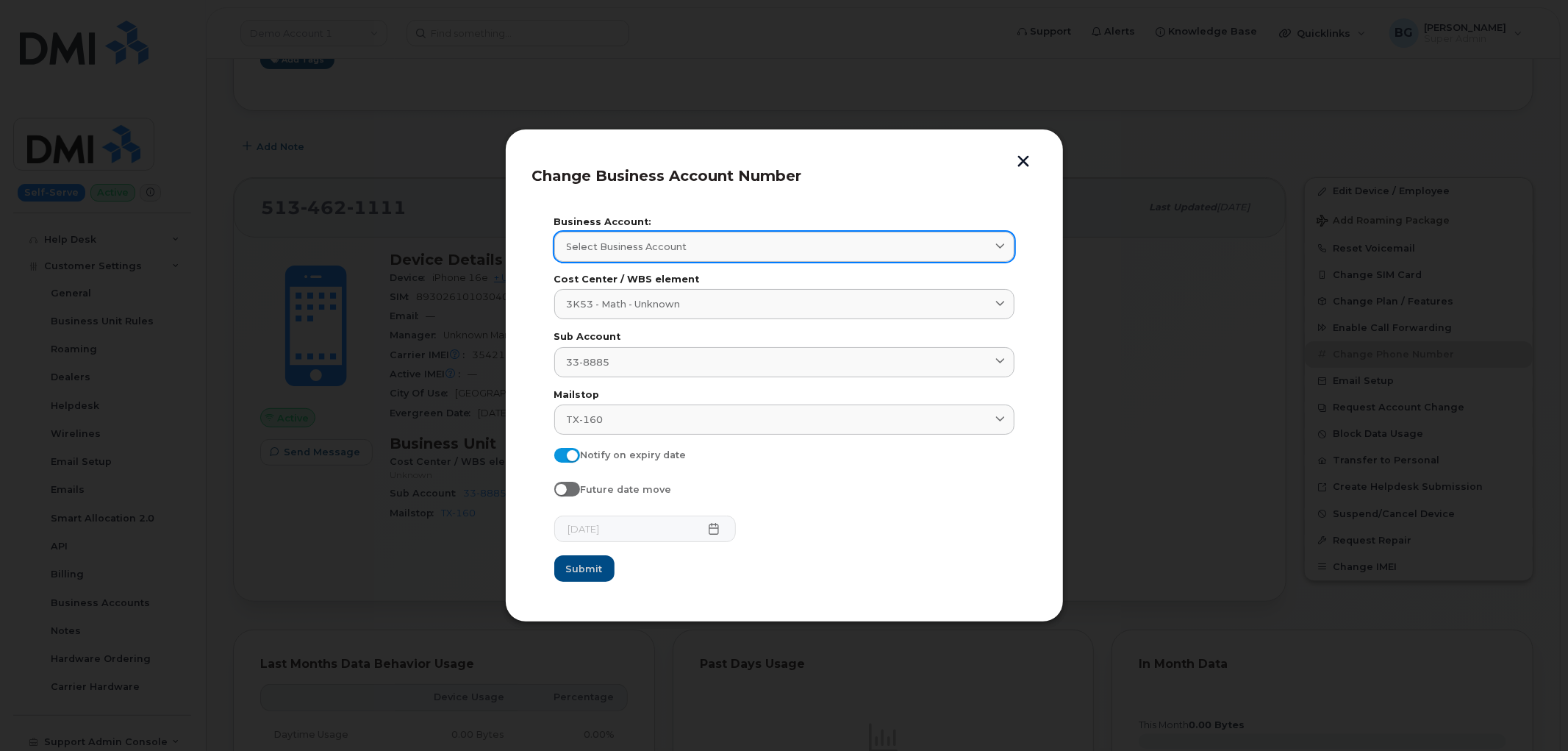
click at [1006, 245] on span at bounding box center [1000, 246] width 14 height 14
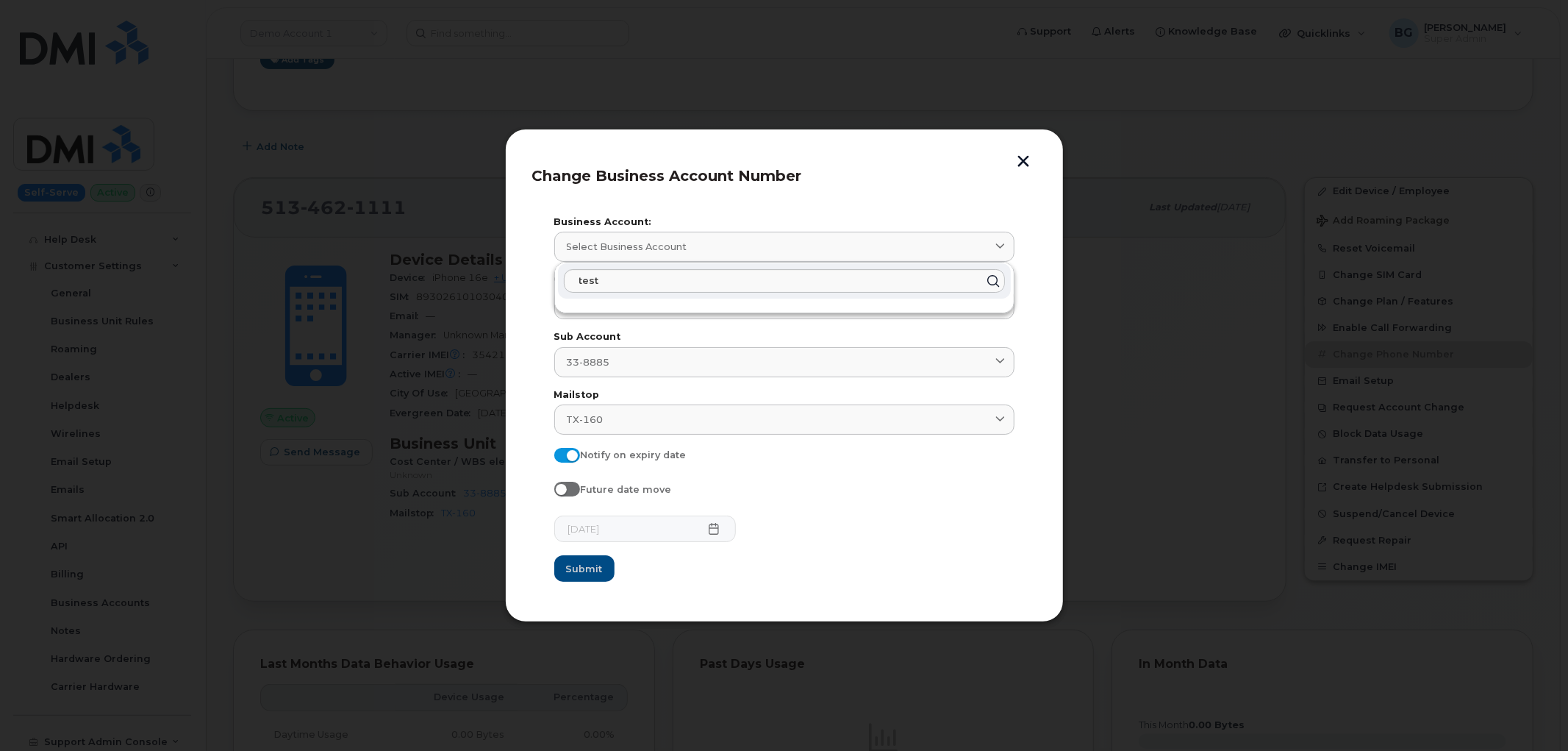
click at [931, 572] on form "Business Account: Select Business Account test Cost Center / WBS element 3K53 -…" at bounding box center [784, 399] width 460 height 365
click at [1027, 158] on button "button" at bounding box center [1023, 162] width 22 height 15
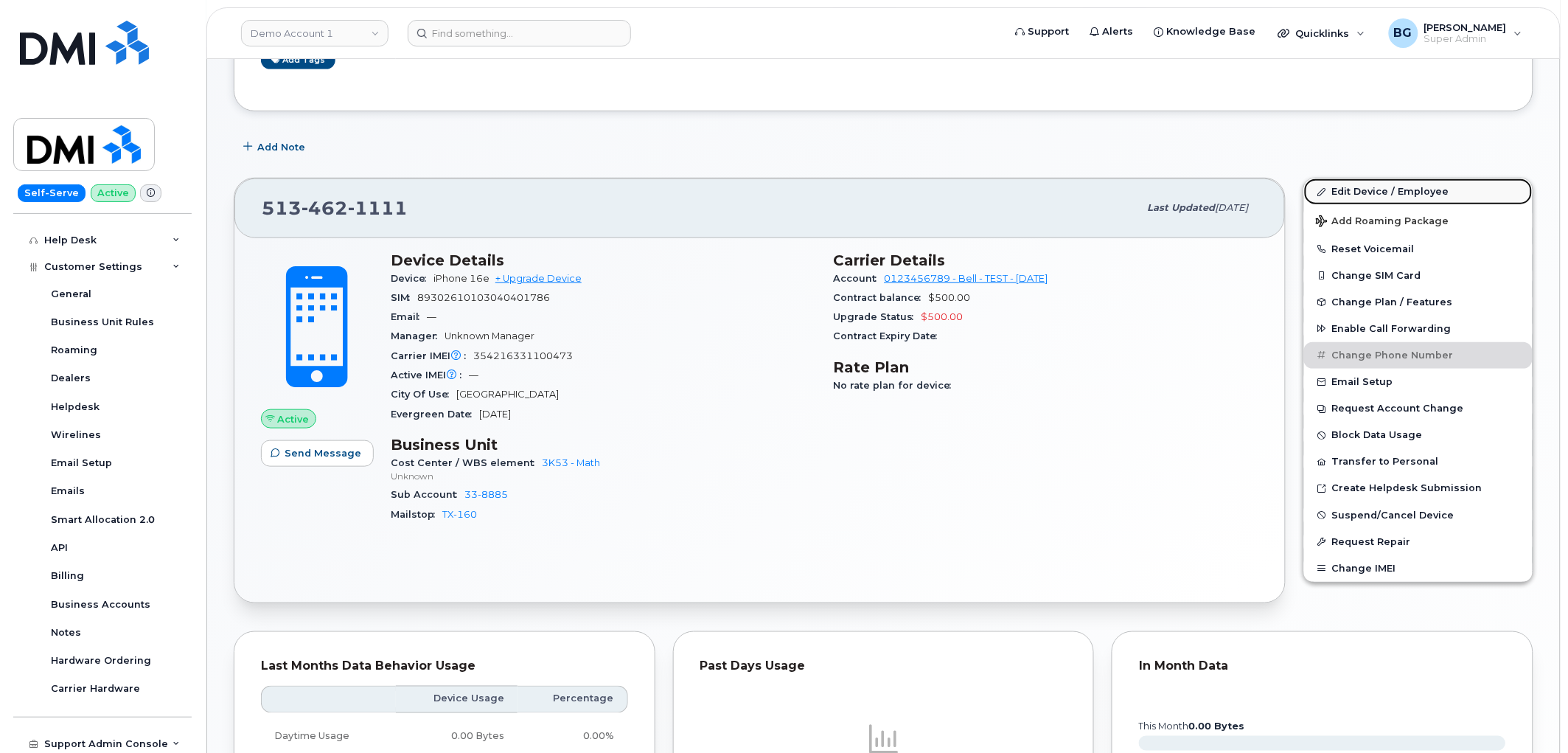
click at [1350, 190] on link "Edit Device / Employee" at bounding box center [1418, 191] width 229 height 27
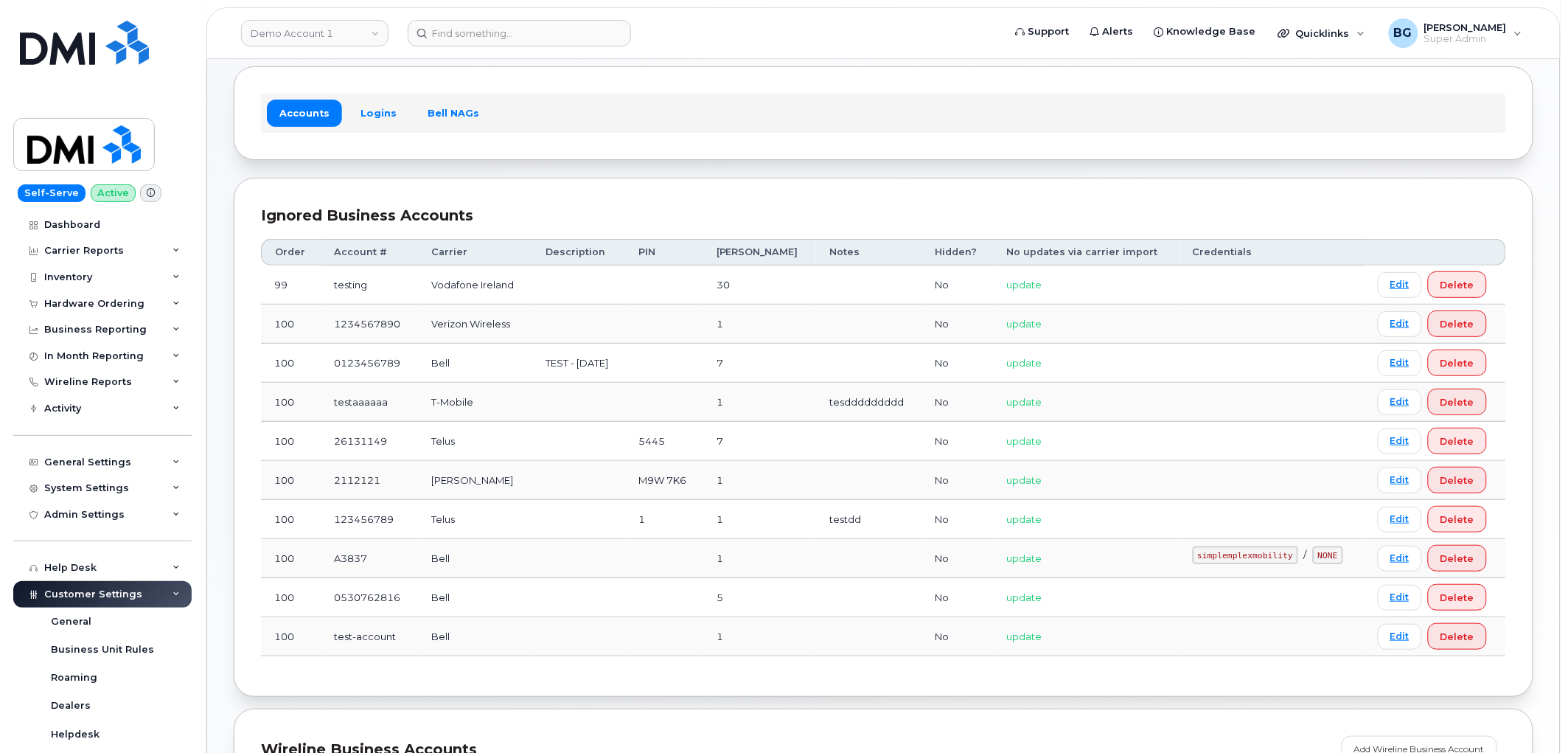
scroll to position [108, 0]
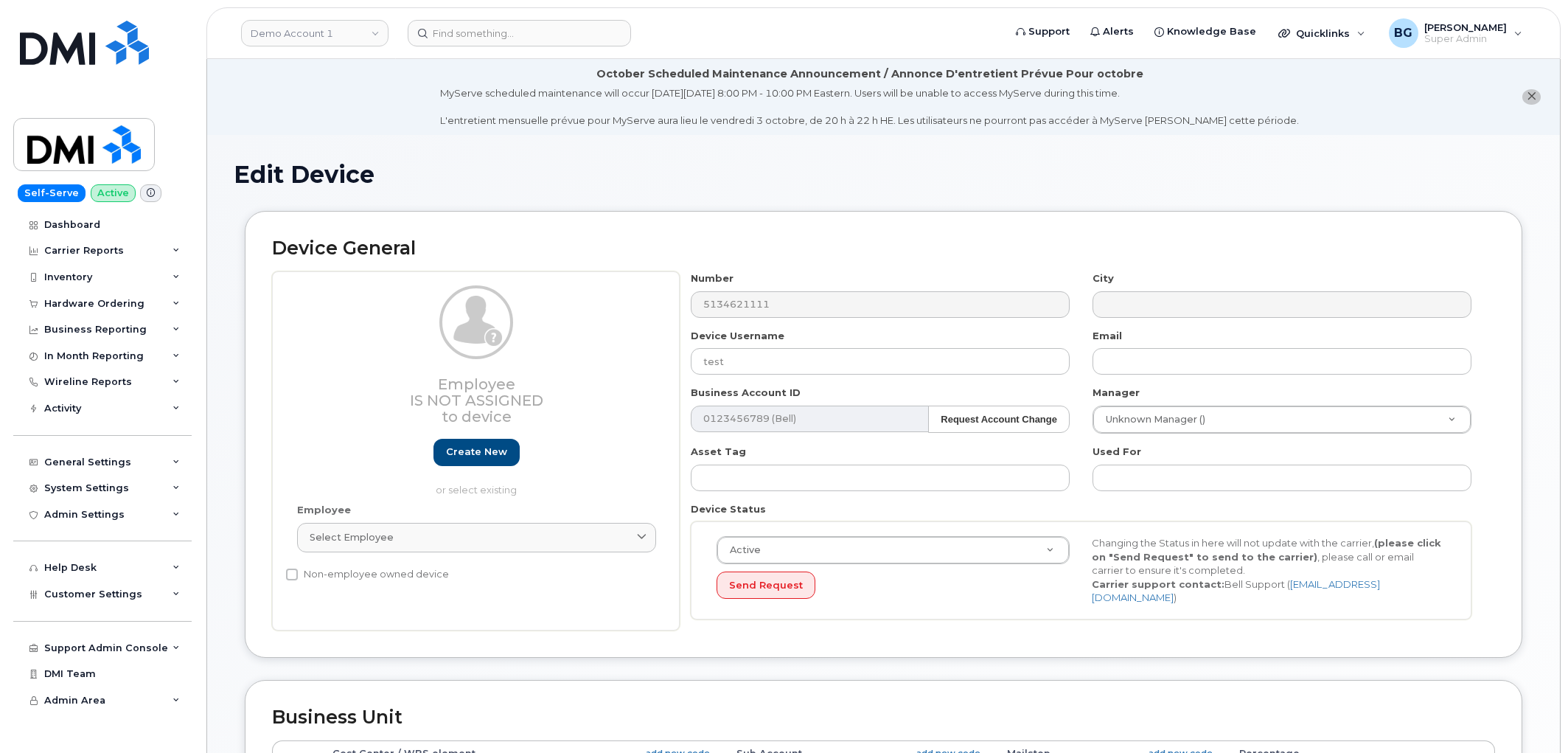
select select "399"
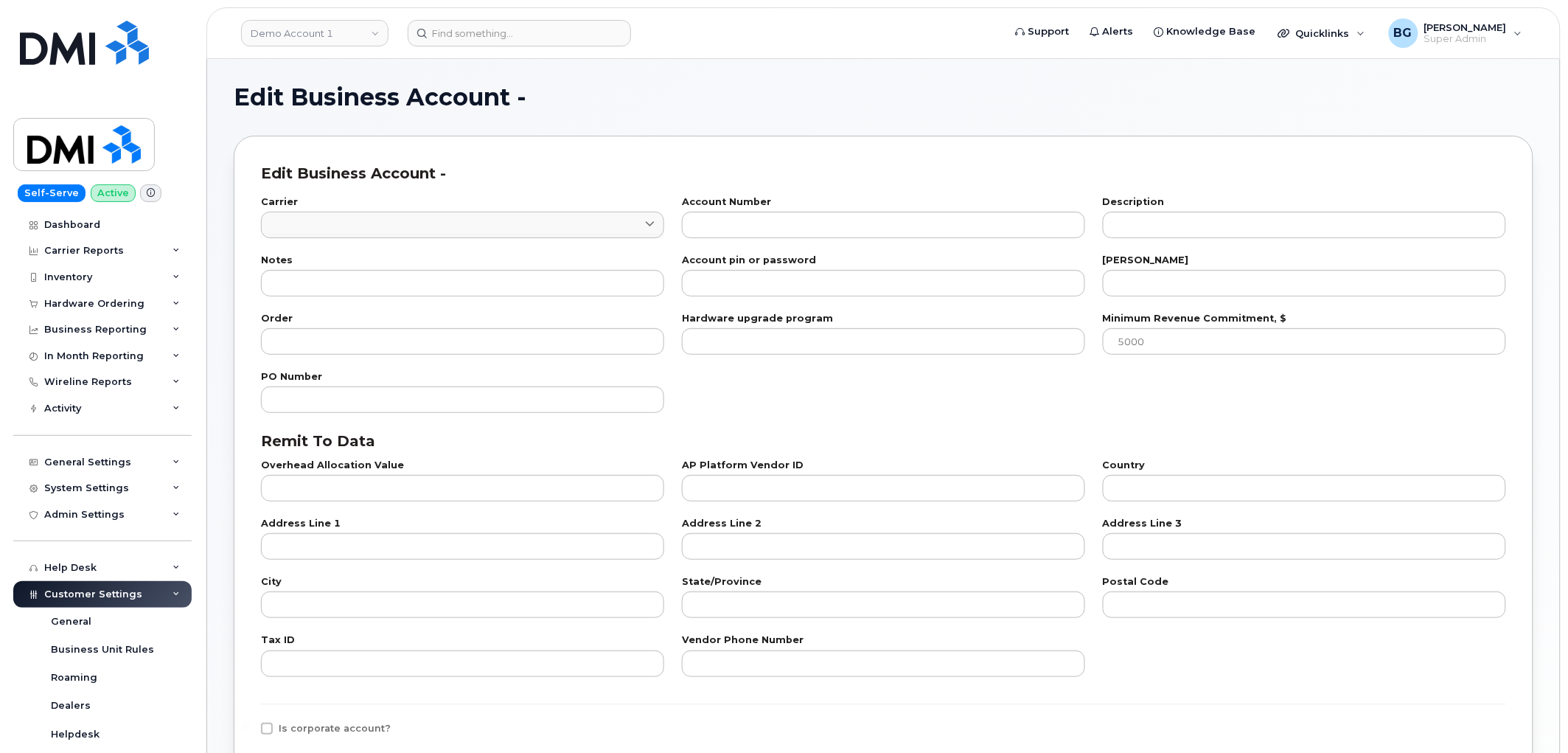
type input "1"
type input "test-account"
type input "1"
type input "100"
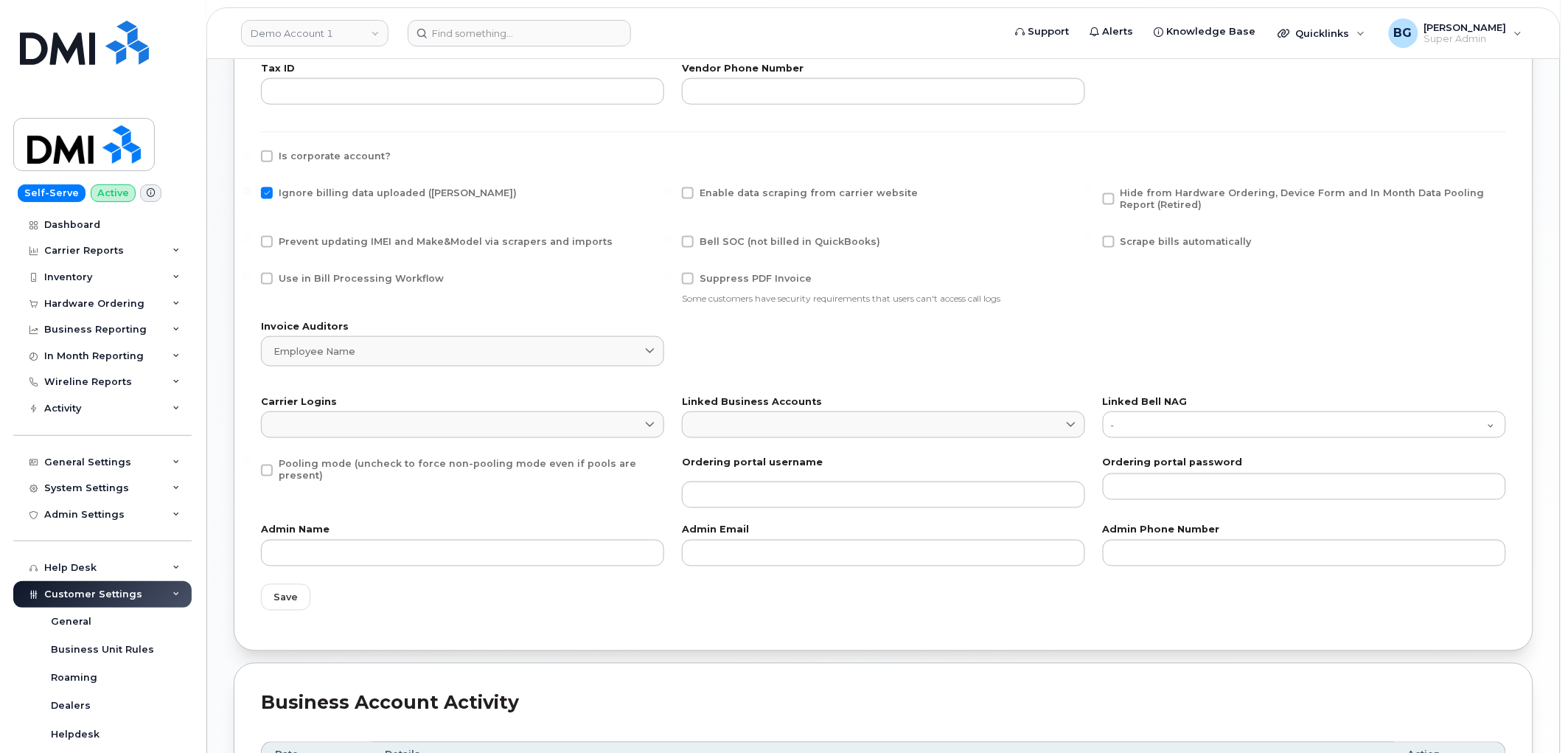
scroll to position [600, 0]
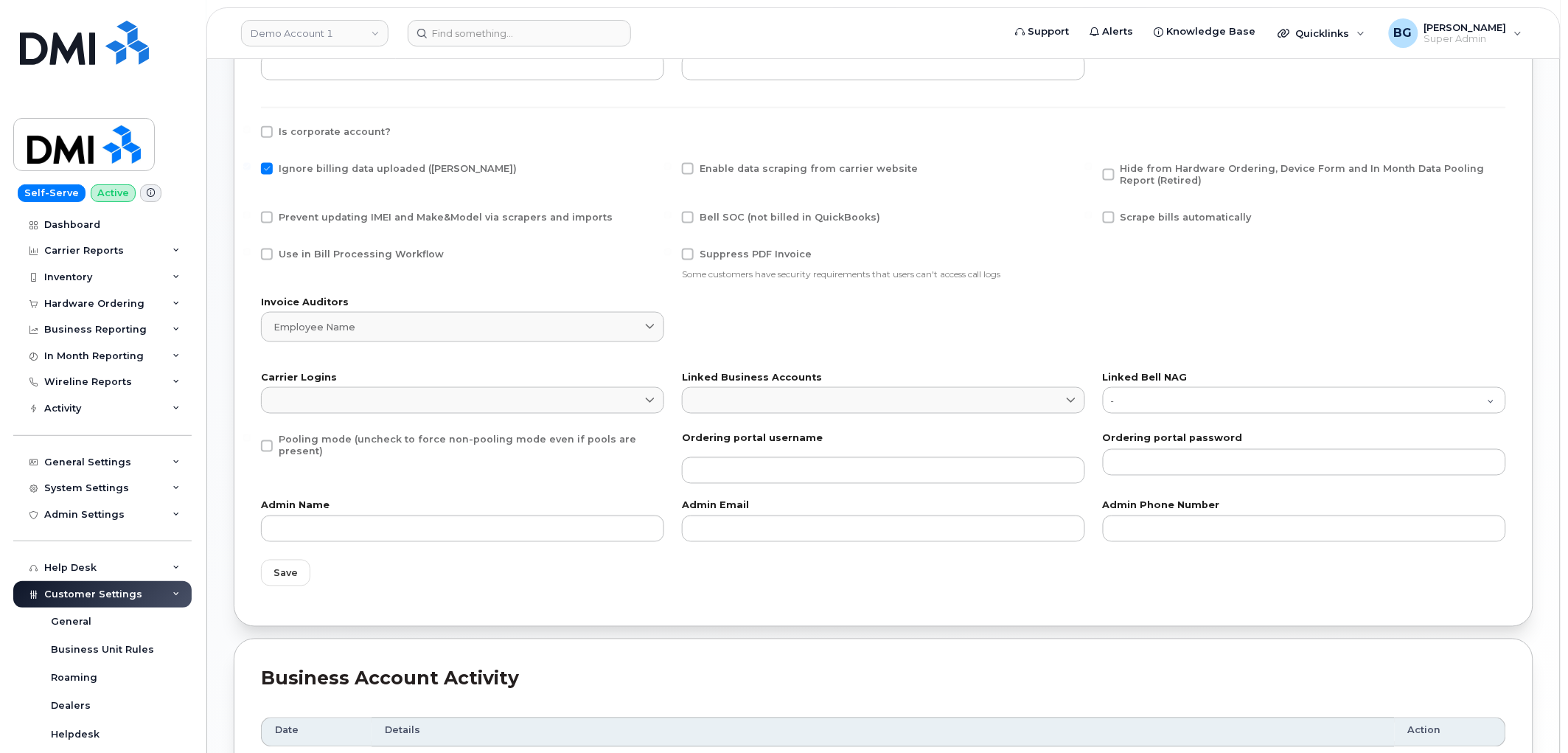
click at [330, 130] on span "Is corporate account?" at bounding box center [334, 132] width 112 height 11
click at [251, 130] on input "Is corporate account?" at bounding box center [247, 129] width 7 height 7
checkbox input "true"
click at [286, 580] on span "Save" at bounding box center [286, 573] width 24 height 14
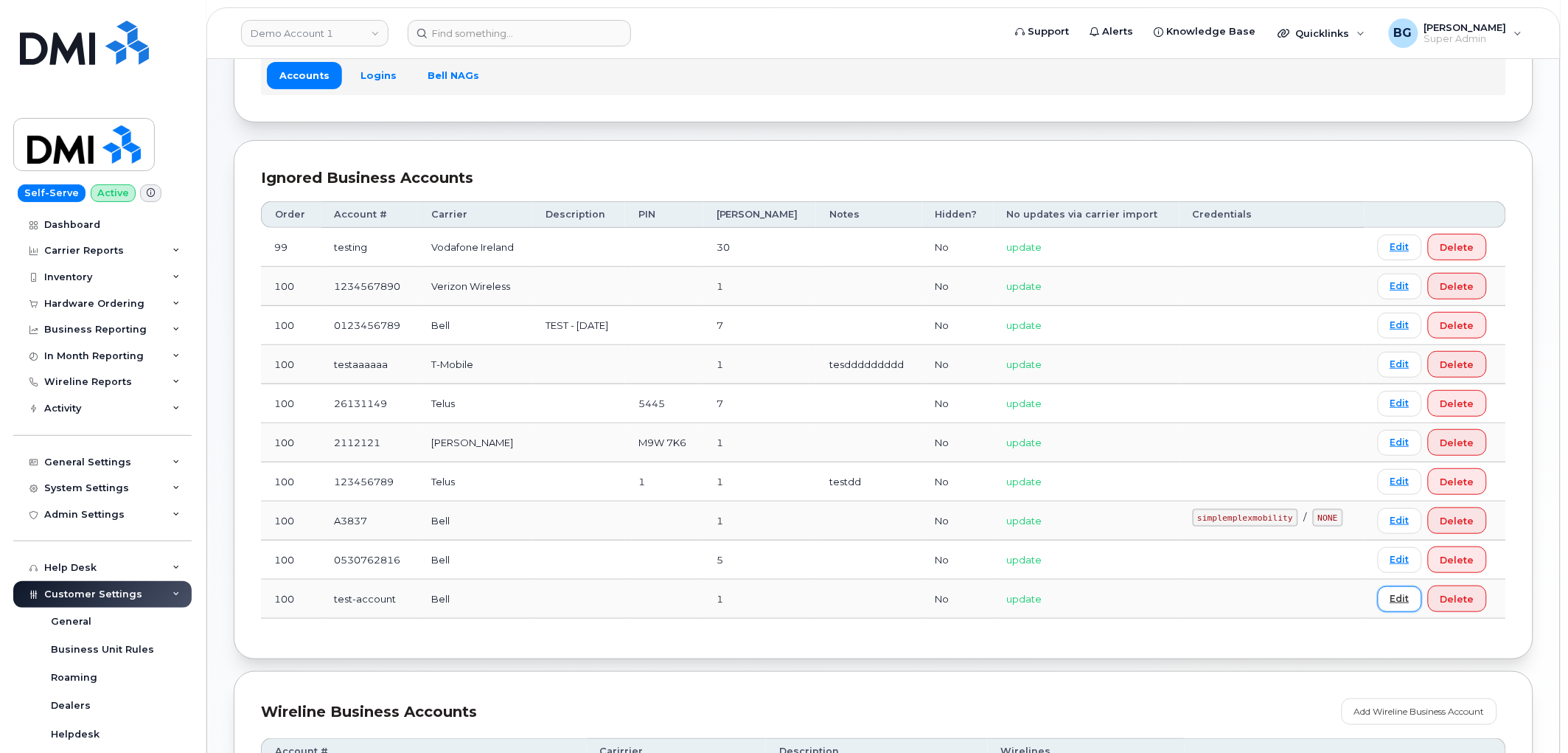
scroll to position [164, 0]
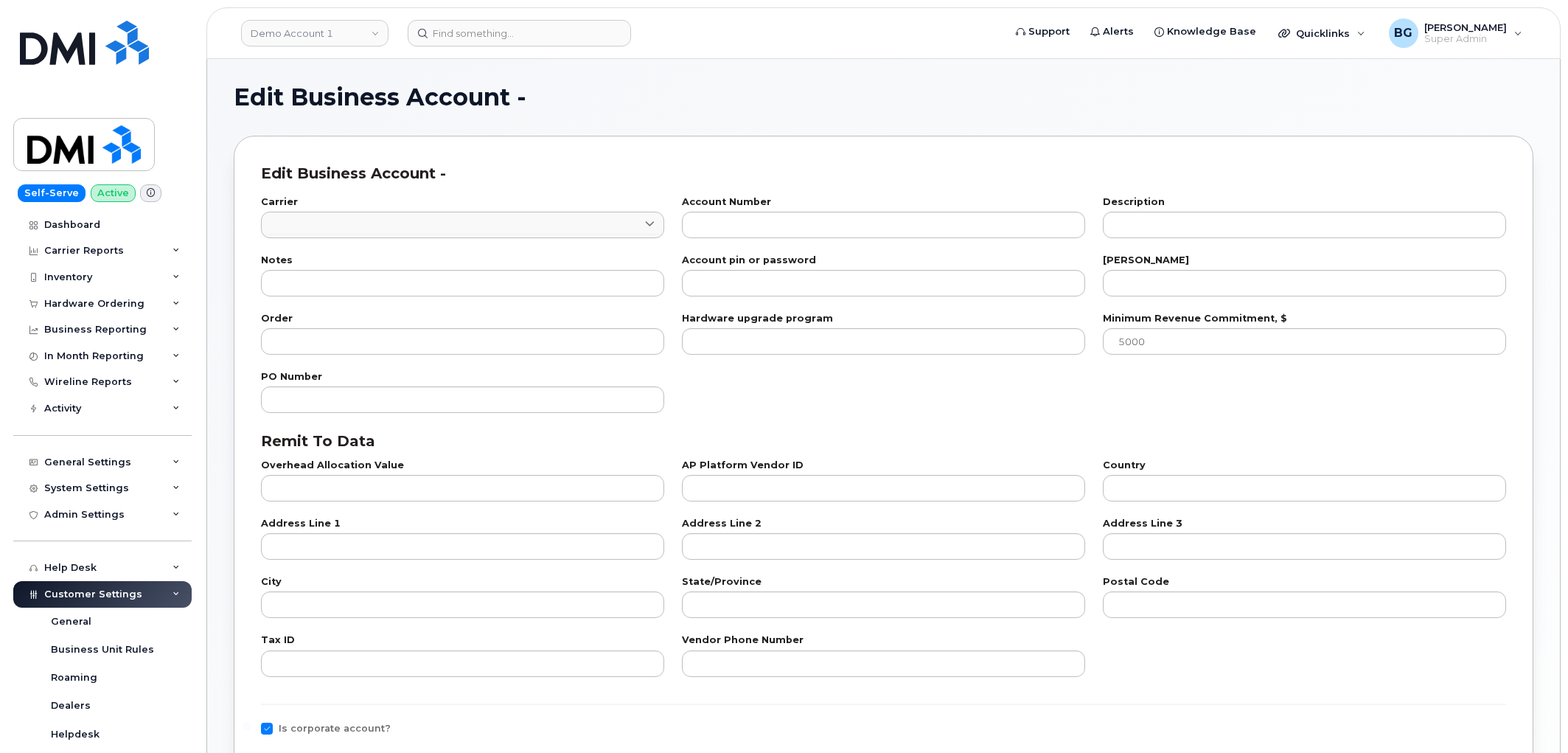
type input "1"
type input "test-account"
type input "1"
type input "100"
checkbox input "true"
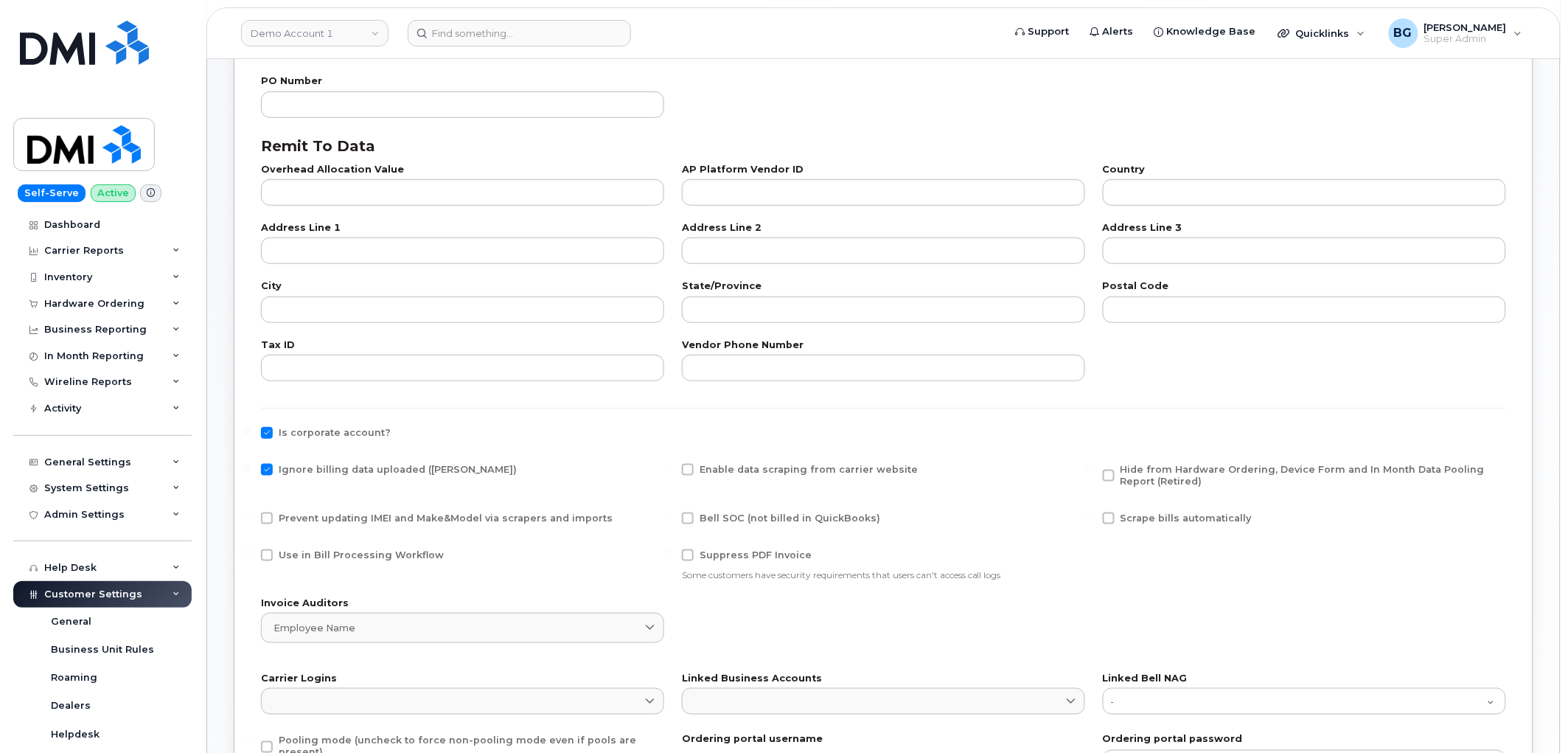
scroll to position [327, 0]
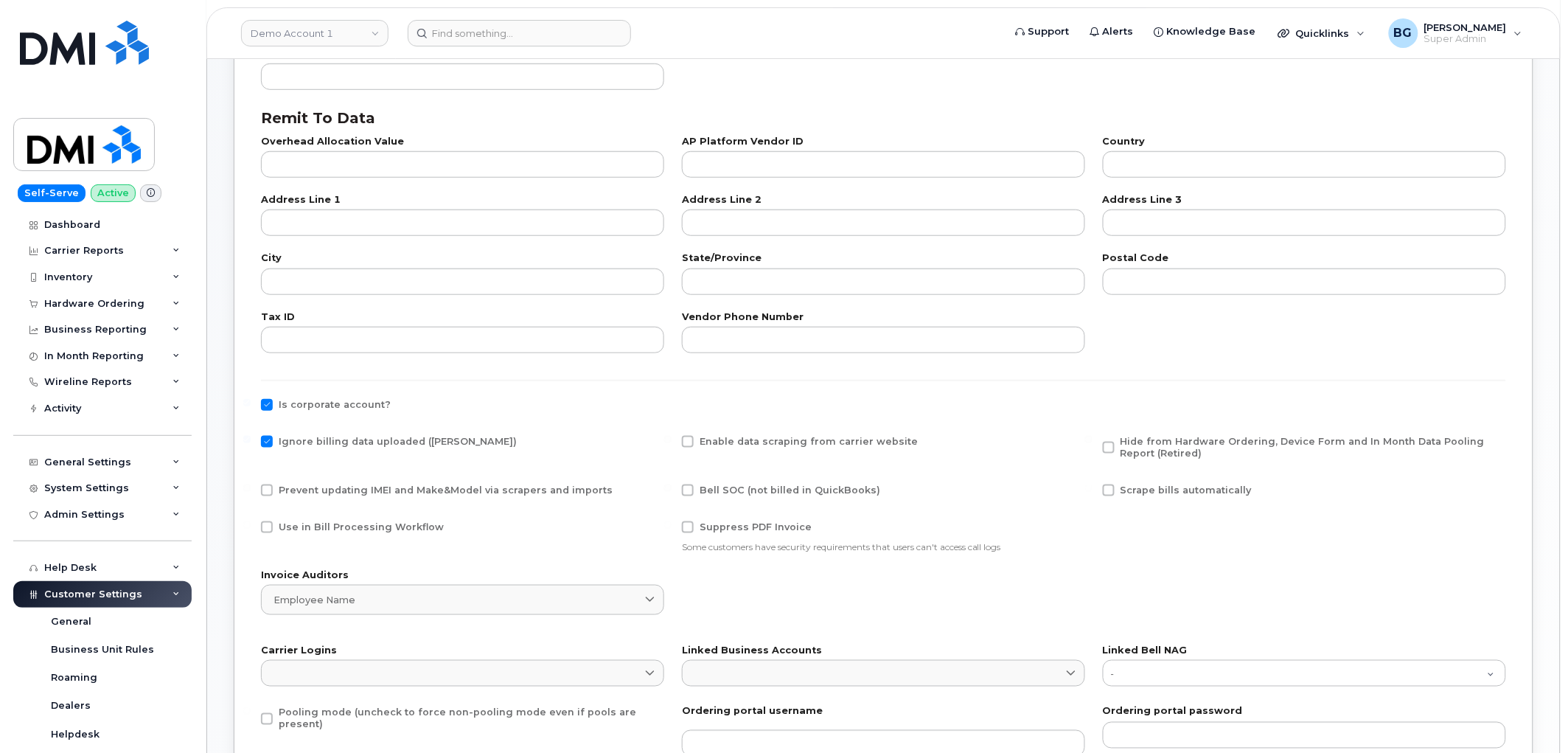
click at [318, 440] on span "Ignore billing data uploaded ([PERSON_NAME])" at bounding box center [397, 441] width 238 height 11
click at [251, 440] on input "Ignore billing data uploaded ([PERSON_NAME])" at bounding box center [247, 439] width 7 height 7
click at [393, 441] on span "Ignore billing data uploaded ([PERSON_NAME])" at bounding box center [397, 441] width 238 height 11
click at [251, 441] on input "Ignore billing data uploaded ([PERSON_NAME])" at bounding box center [247, 439] width 7 height 7
click at [349, 396] on div "Is corporate account?" at bounding box center [884, 408] width 1263 height 37
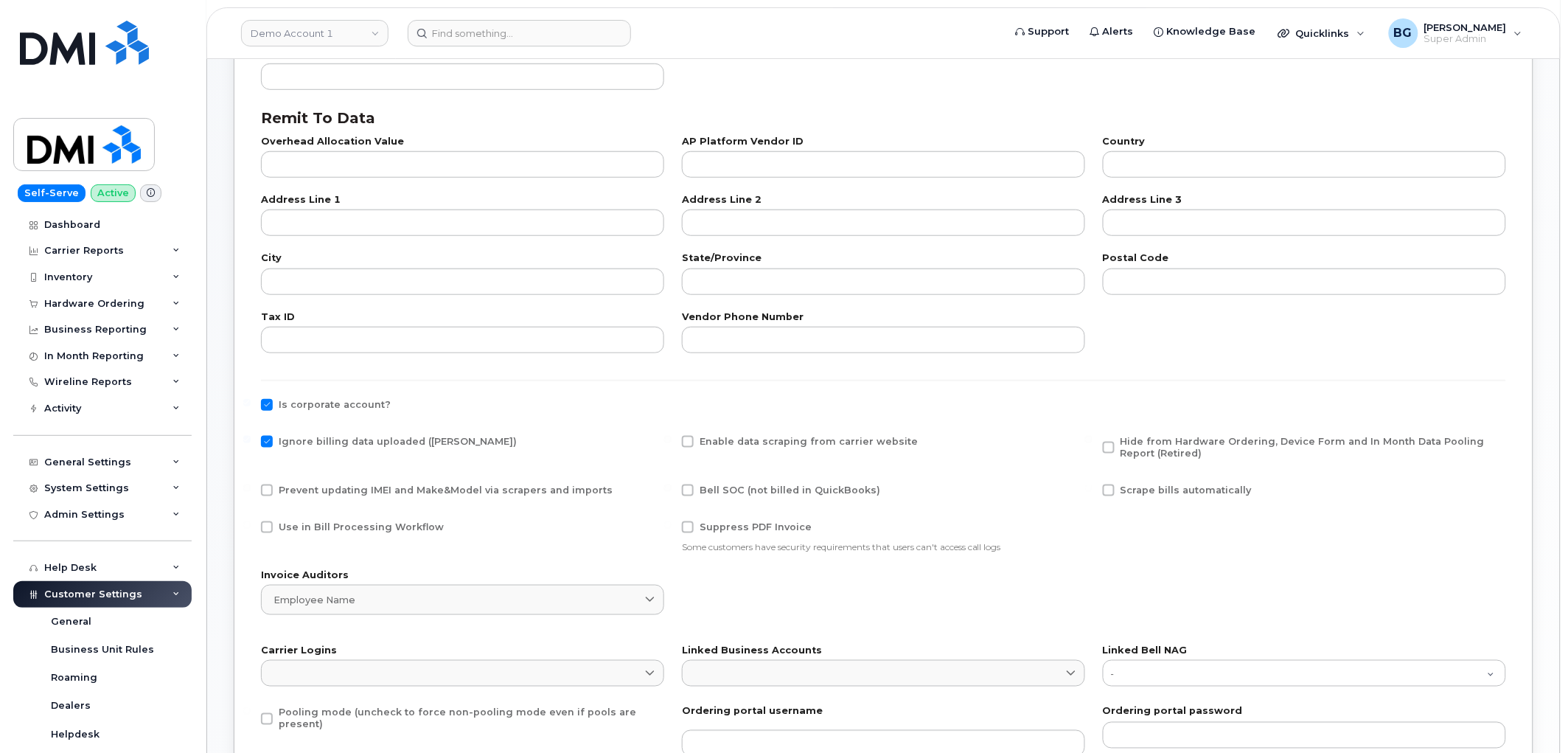
click at [336, 439] on span "Ignore billing data uploaded ([PERSON_NAME])" at bounding box center [397, 441] width 238 height 11
click at [251, 439] on input "Ignore billing data uploaded ([PERSON_NAME])" at bounding box center [247, 439] width 7 height 7
checkbox input "false"
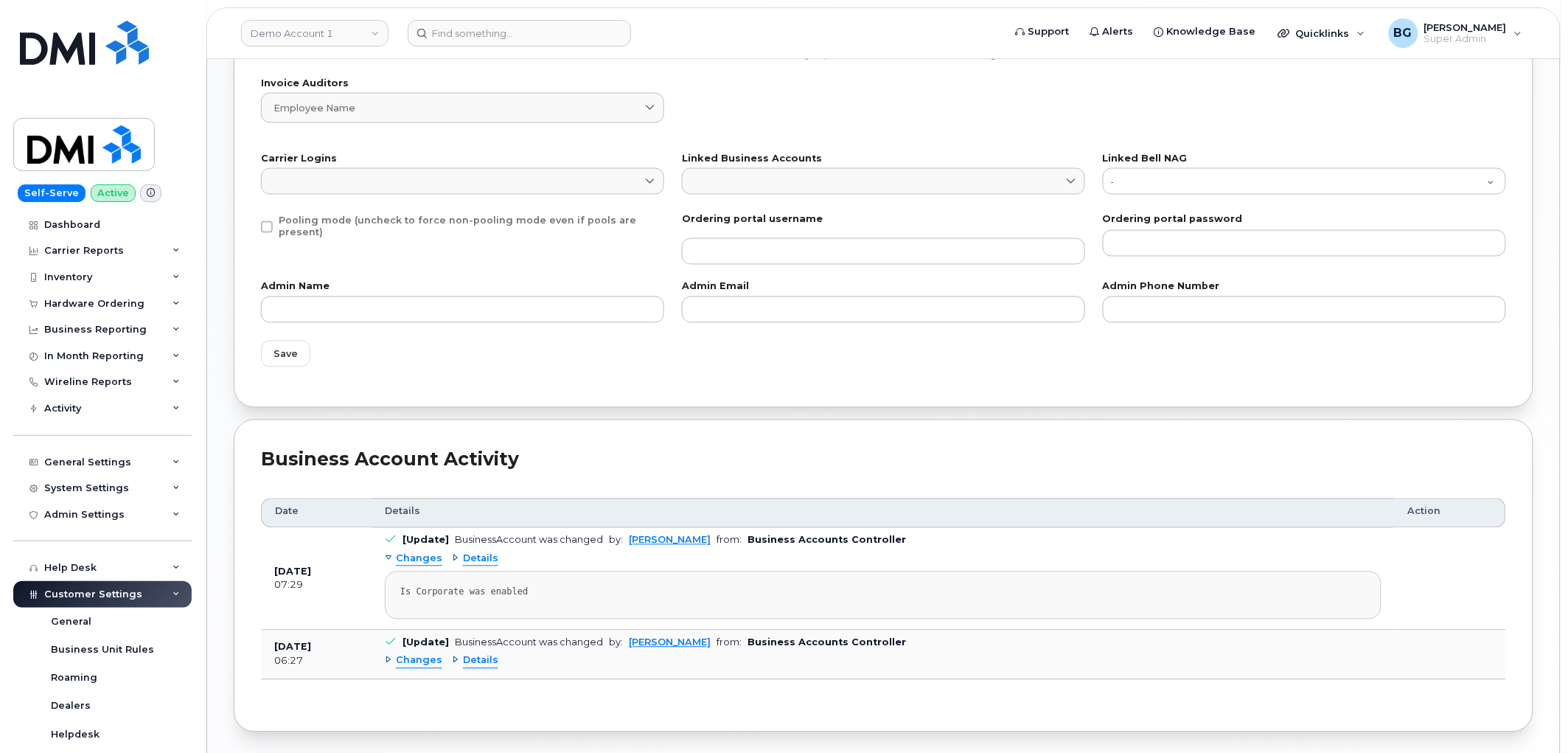
scroll to position [873, 0]
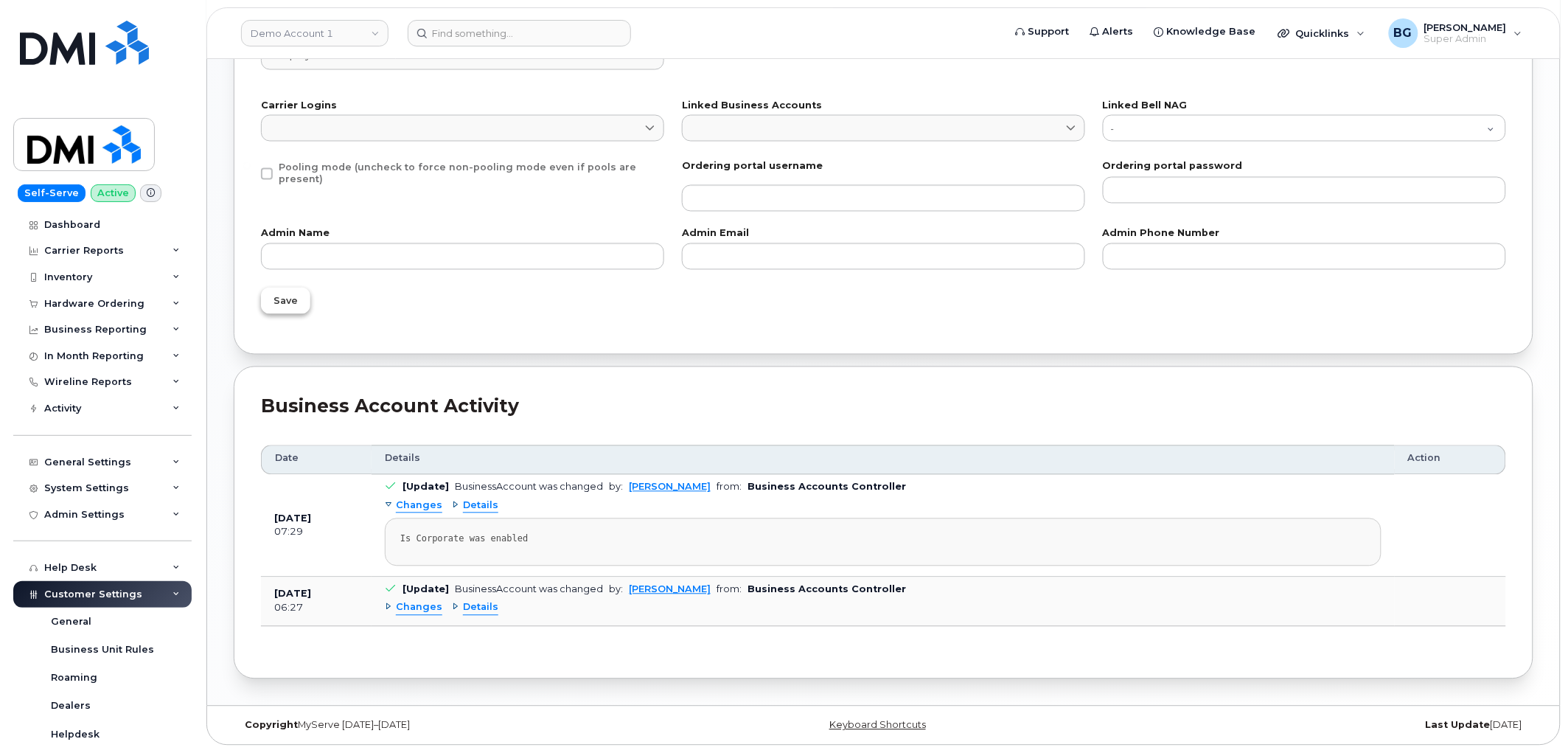
click at [270, 300] on button "Save" at bounding box center [286, 300] width 50 height 27
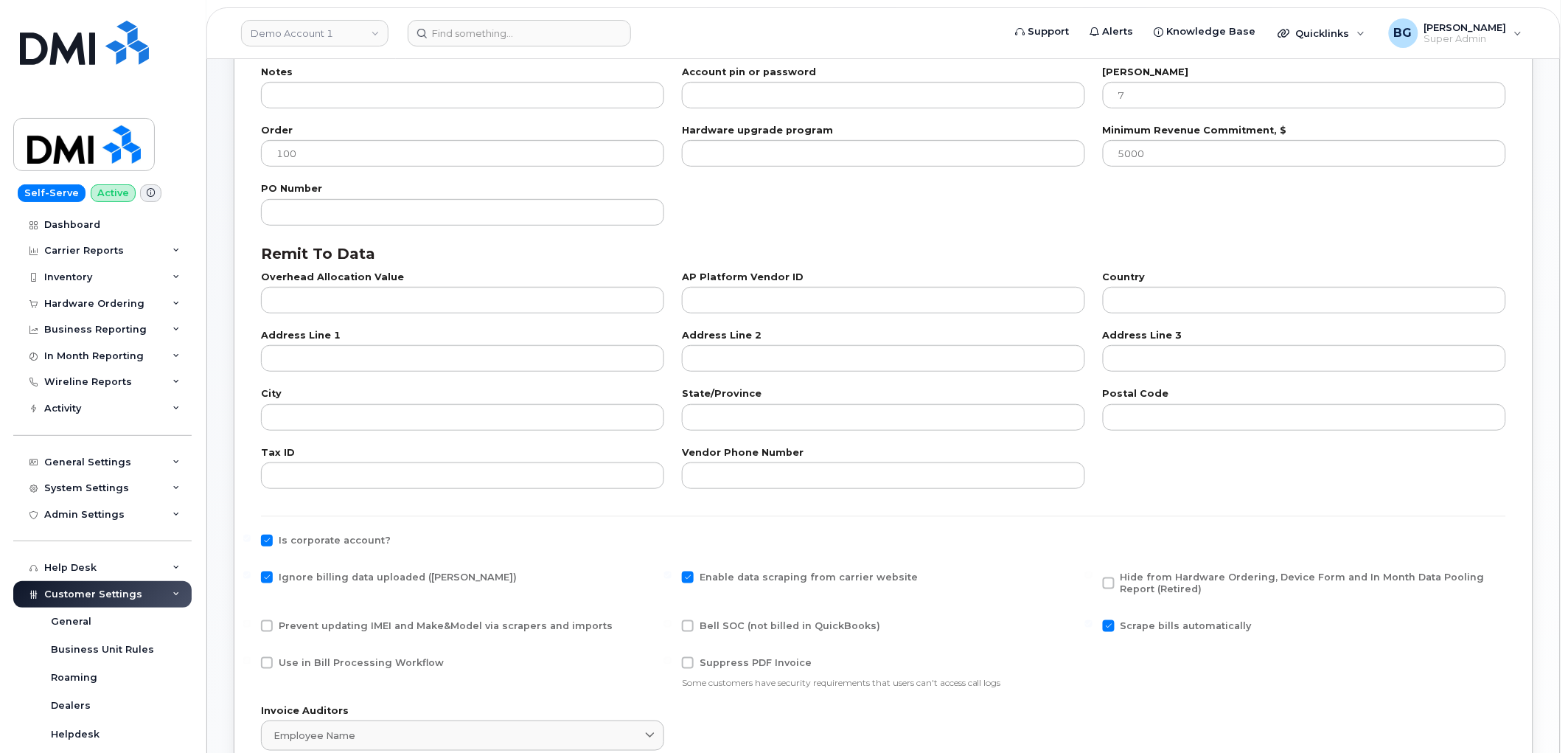
scroll to position [273, 0]
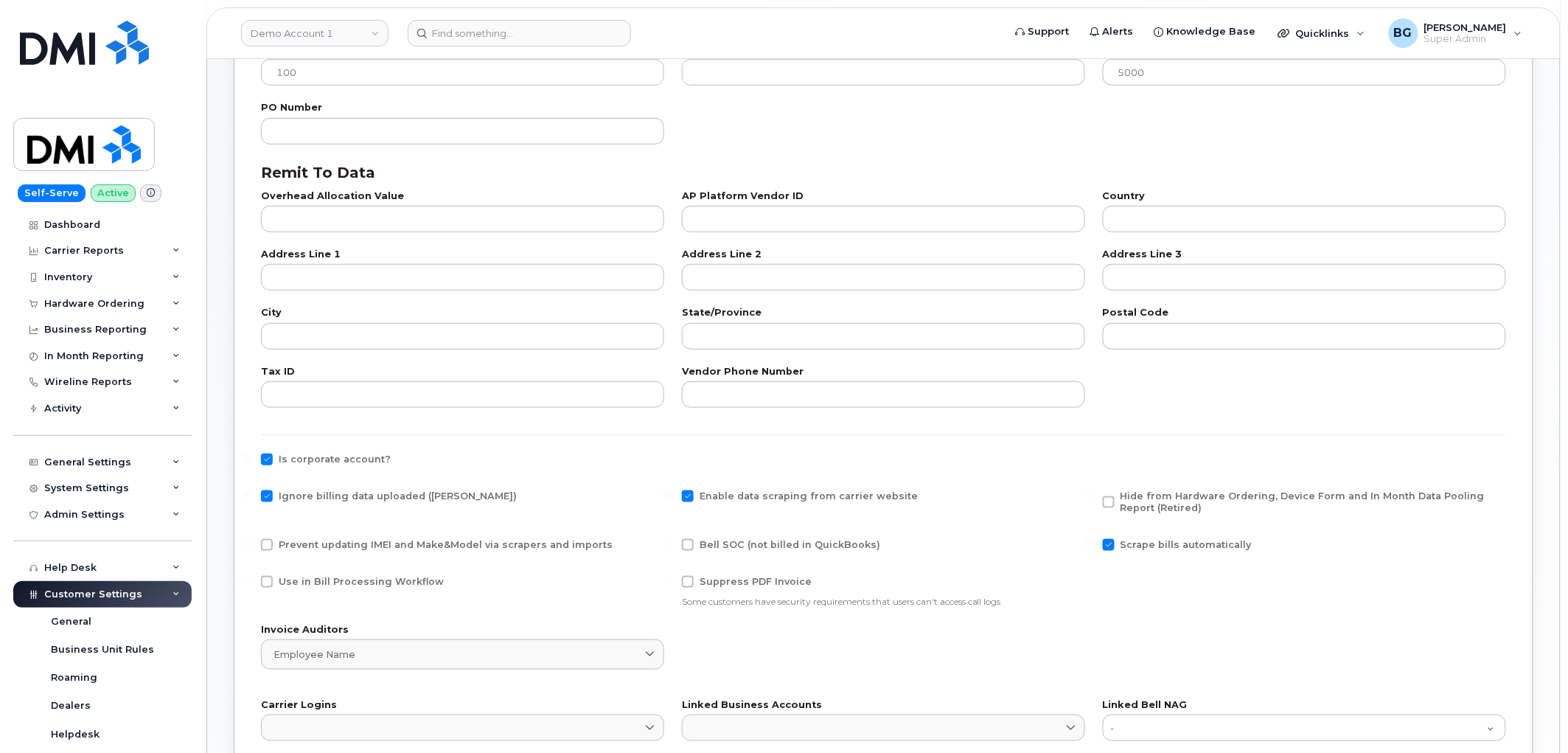
click at [263, 495] on span at bounding box center [267, 496] width 11 height 11
click at [251, 495] on input "Ignore billing data uploaded ([PERSON_NAME])" at bounding box center [247, 493] width 7 height 7
checkbox input "false"
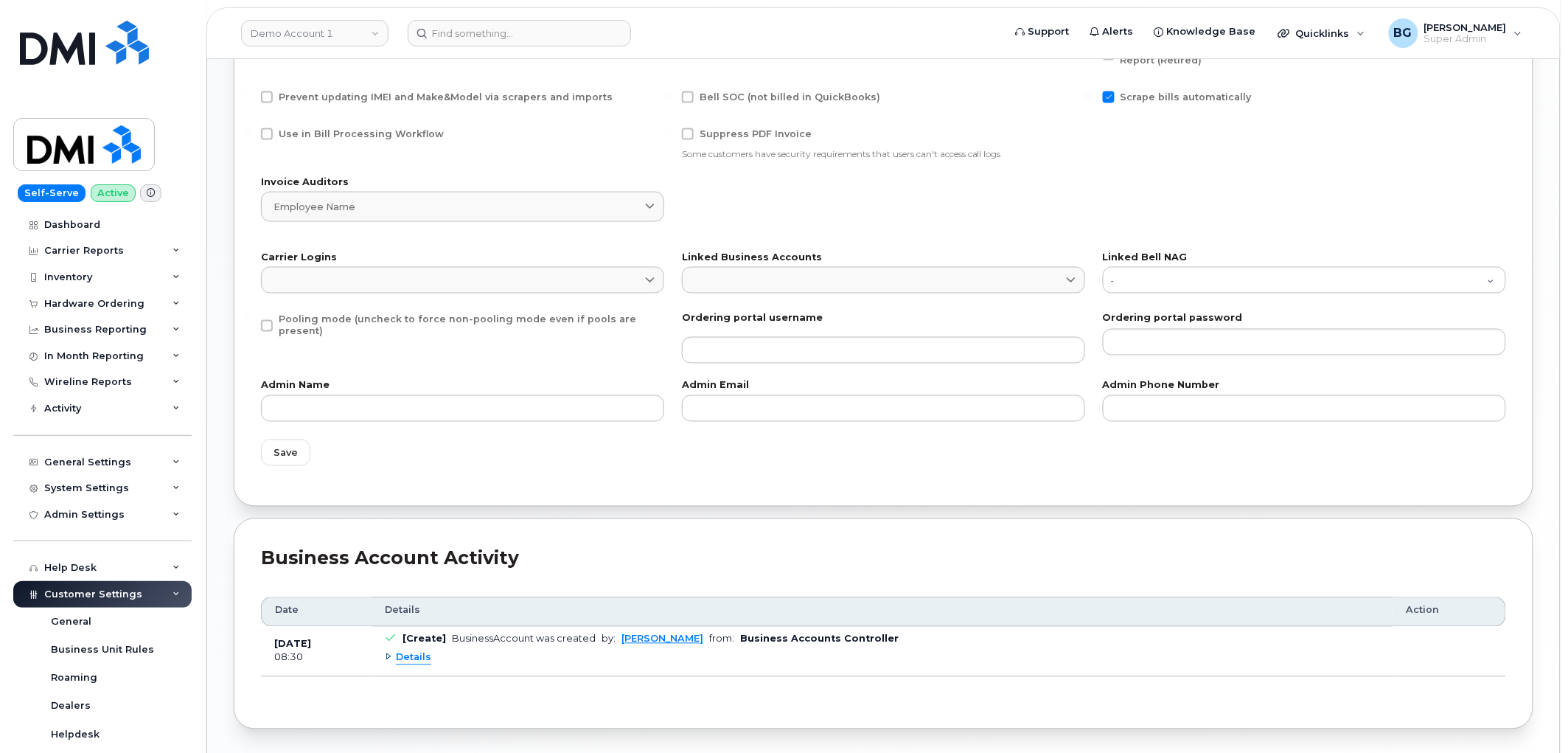
scroll to position [771, 0]
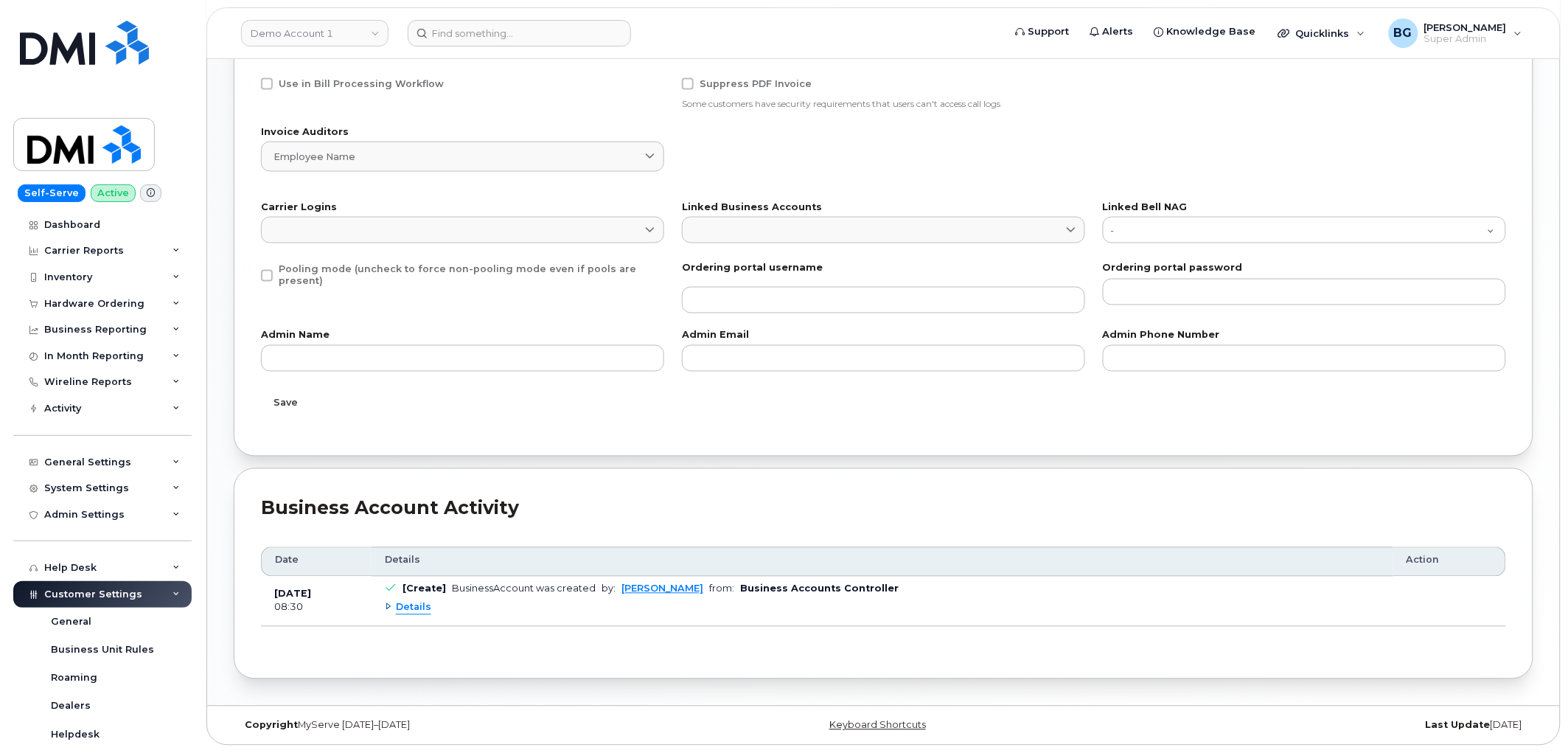
click at [285, 401] on span "Save" at bounding box center [286, 403] width 24 height 14
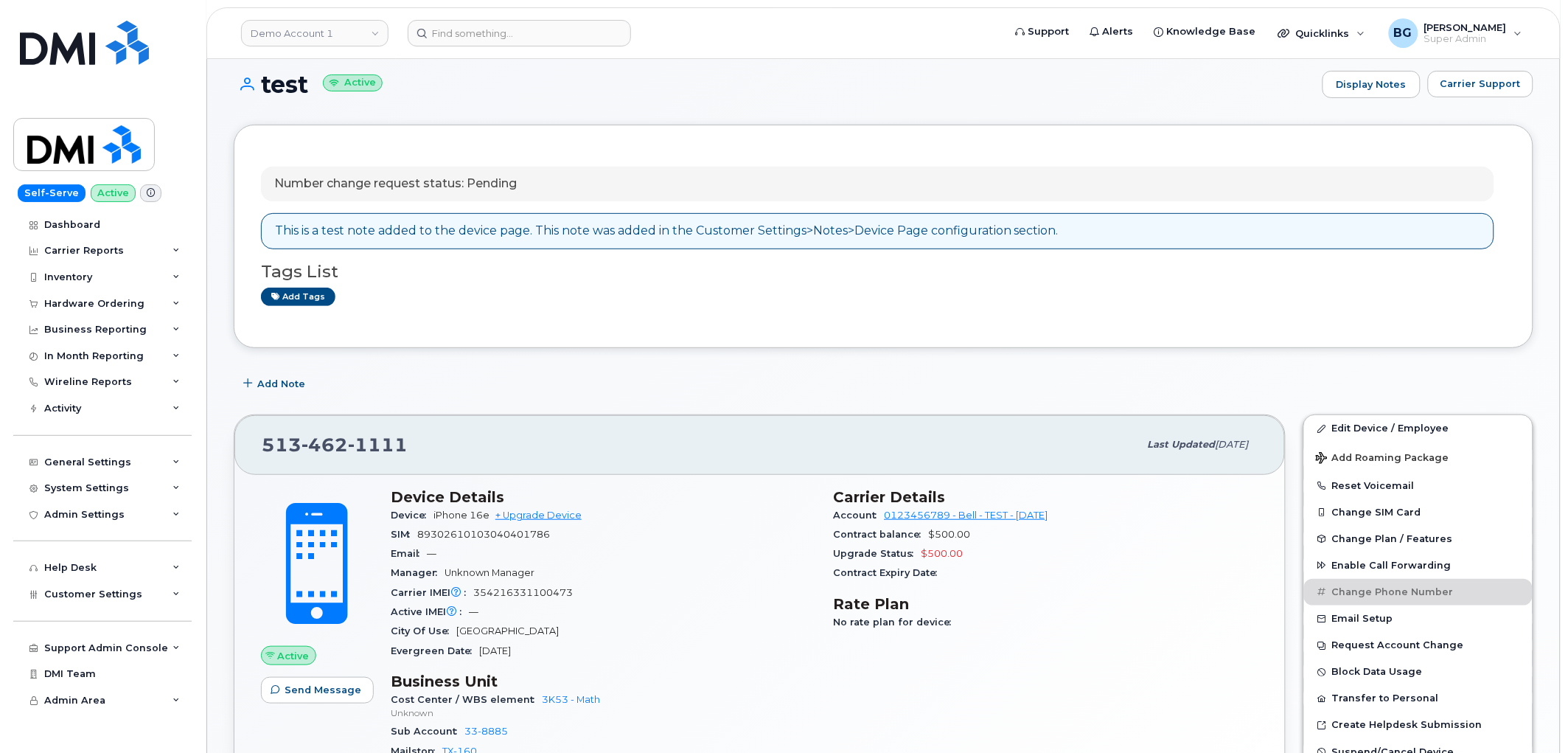
scroll to position [218, 0]
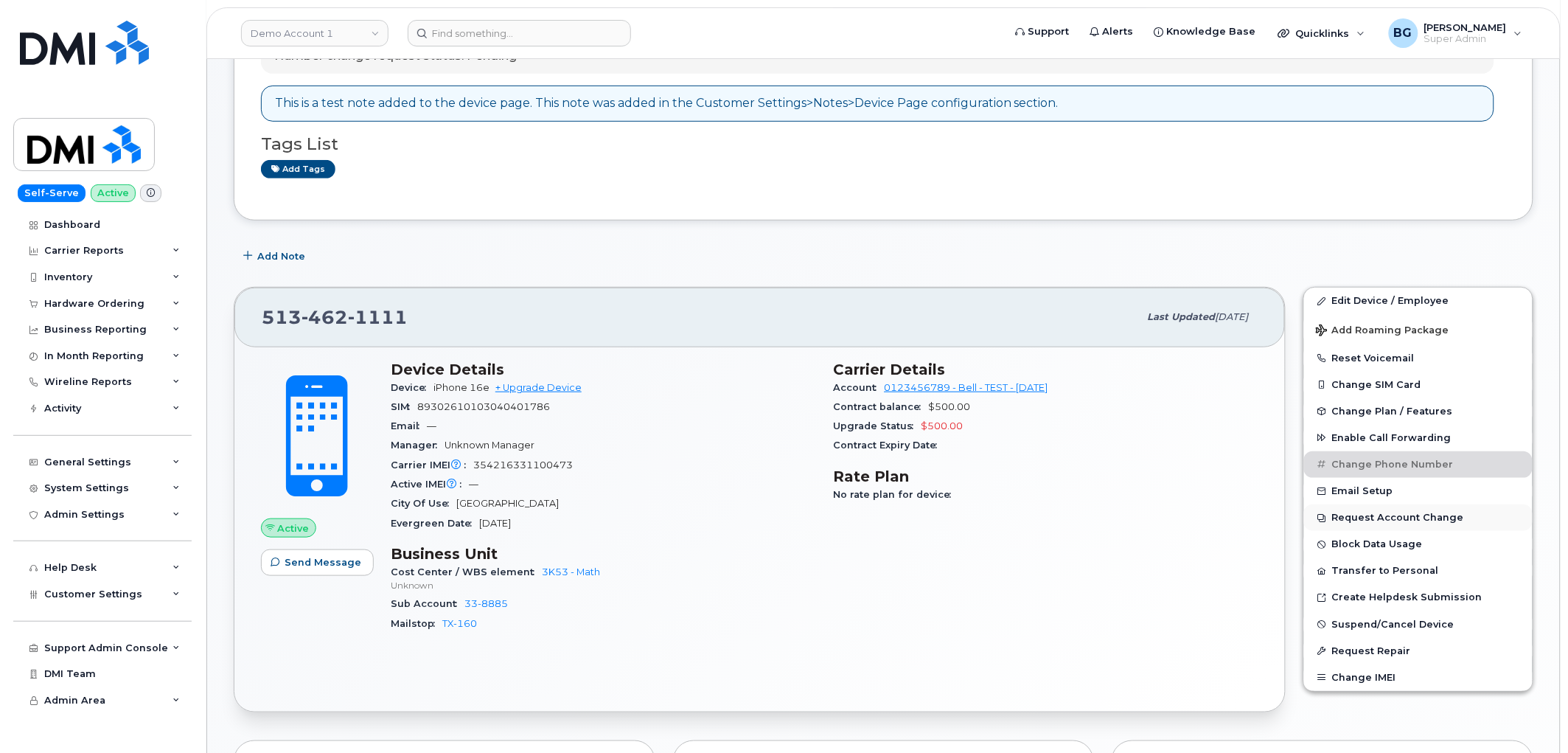
click at [1381, 523] on button "Request Account Change" at bounding box center [1418, 518] width 229 height 27
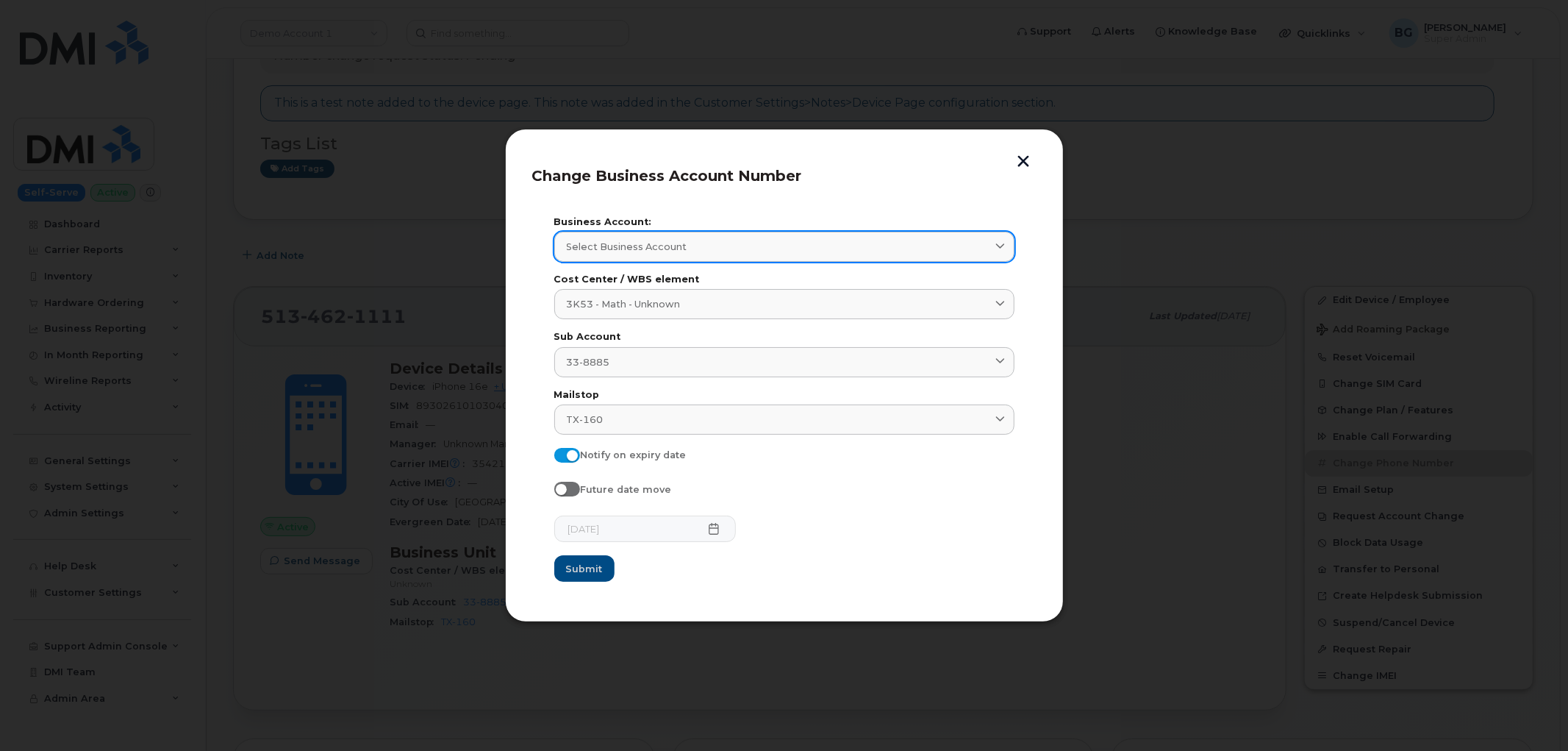
click at [911, 236] on link "Select Business Account" at bounding box center [784, 246] width 460 height 30
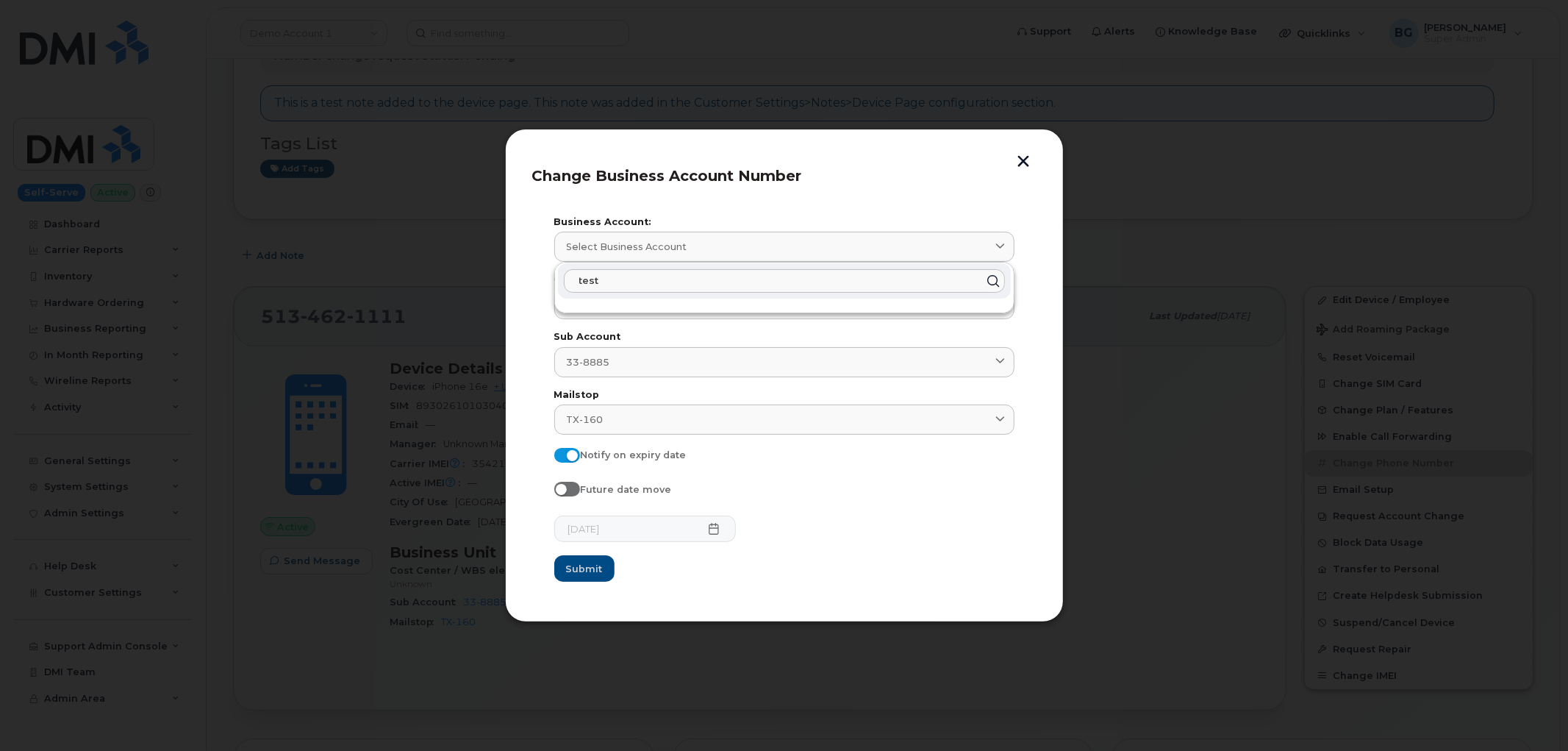
type input "test"
click at [897, 186] on header "Change Business Account Number" at bounding box center [784, 180] width 504 height 49
click at [1027, 163] on button "button" at bounding box center [1023, 162] width 22 height 15
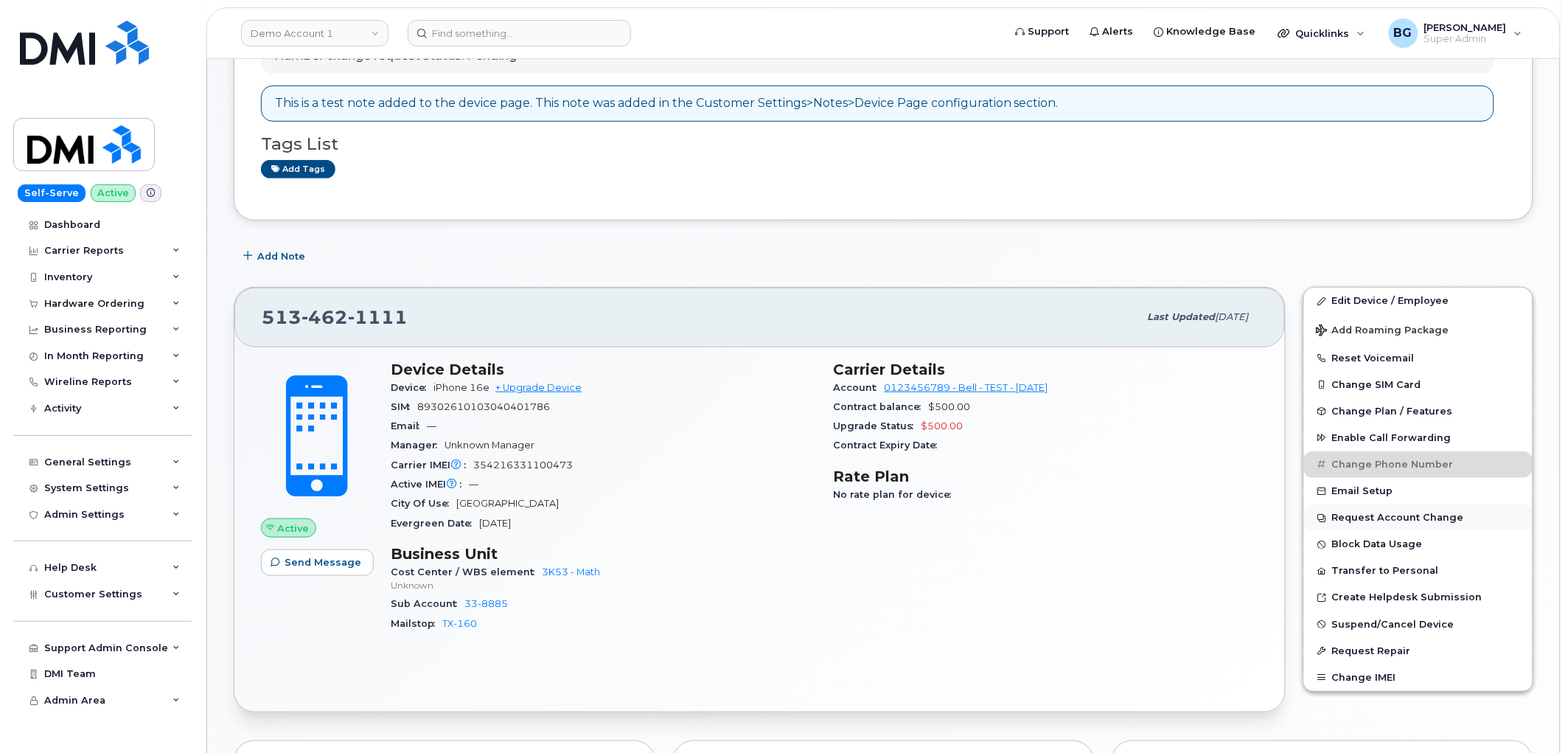
click at [1367, 520] on button "Request Account Change" at bounding box center [1418, 518] width 229 height 27
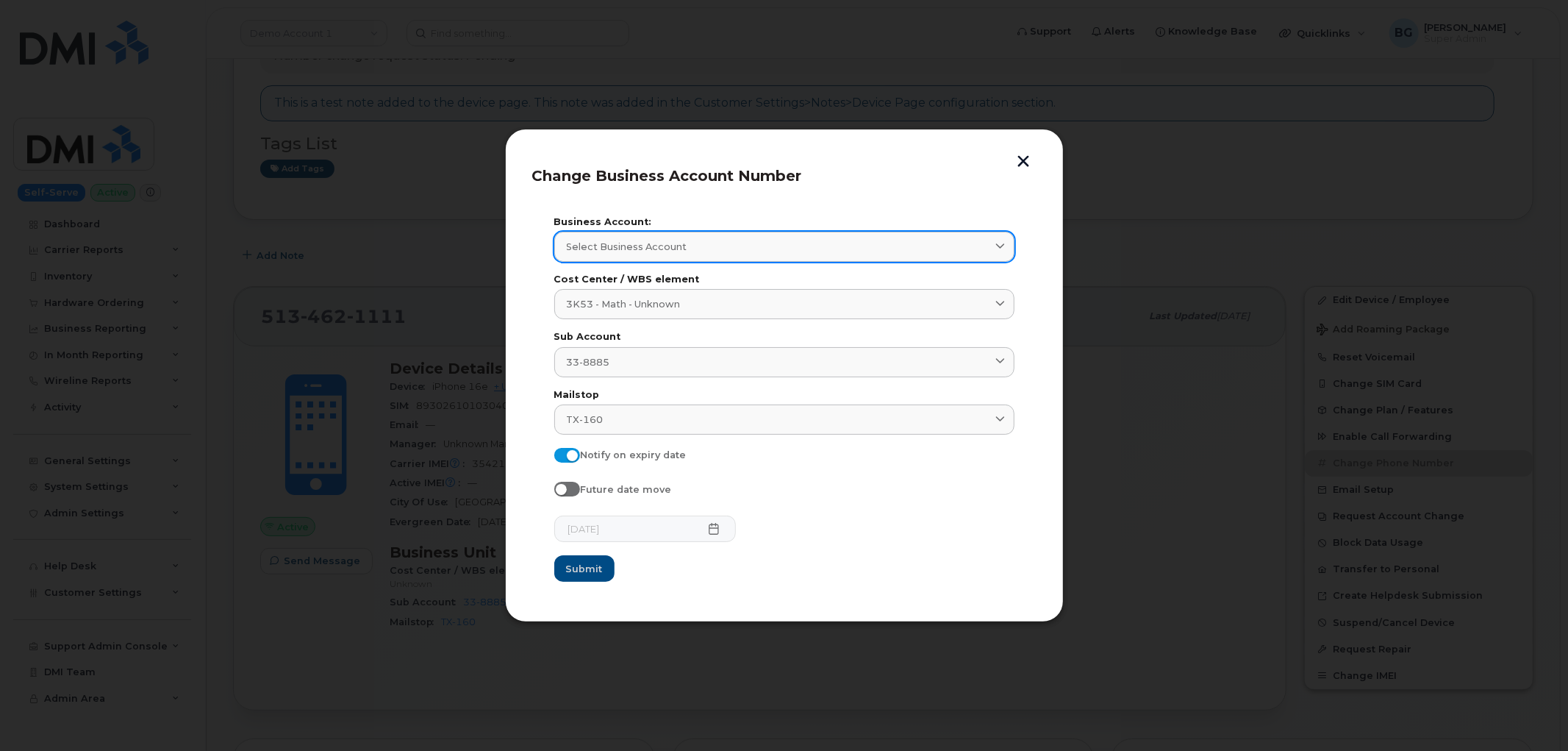
click at [989, 235] on link "Select Business Account" at bounding box center [784, 246] width 460 height 30
type input "a"
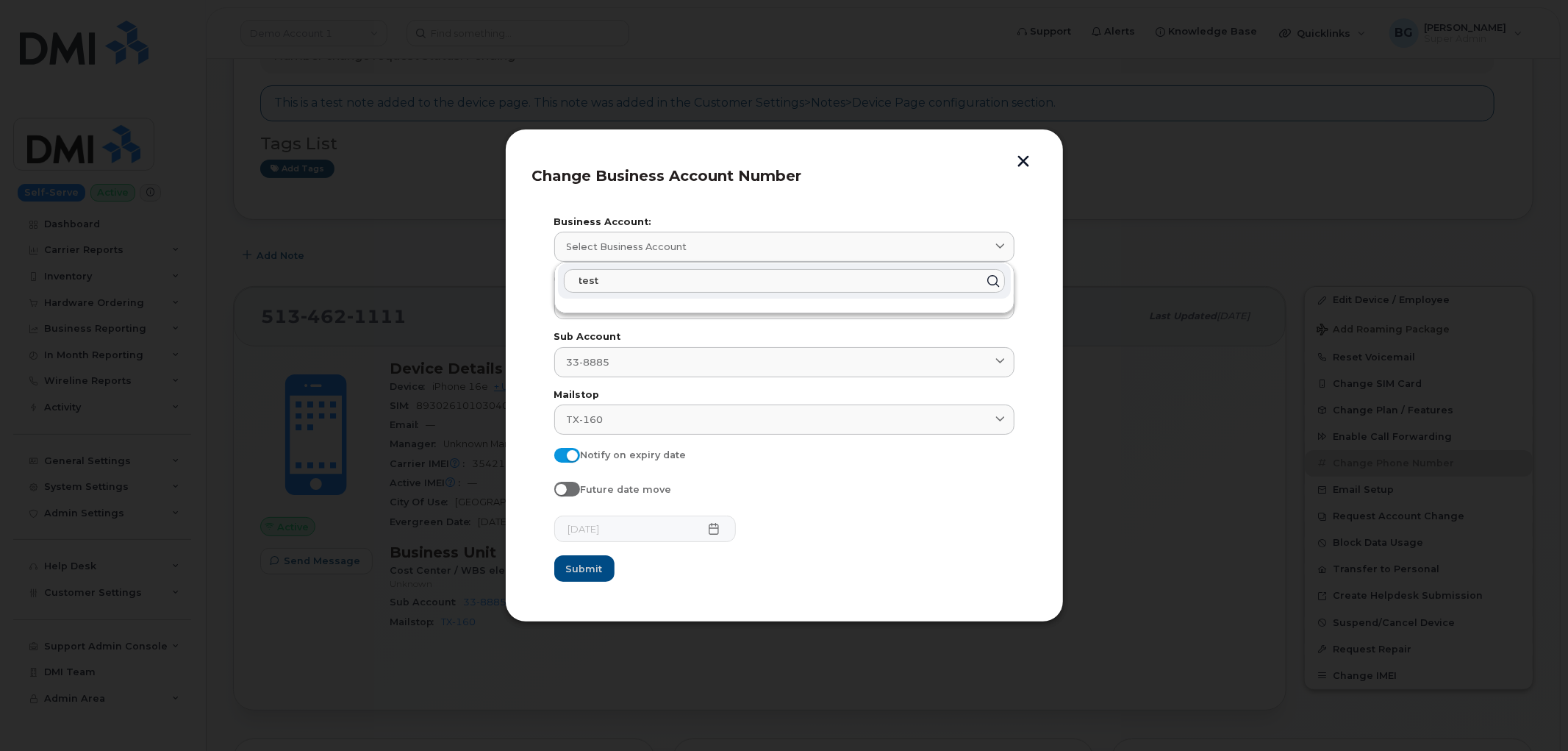
type input "test"
click at [1023, 158] on button "button" at bounding box center [1023, 162] width 22 height 15
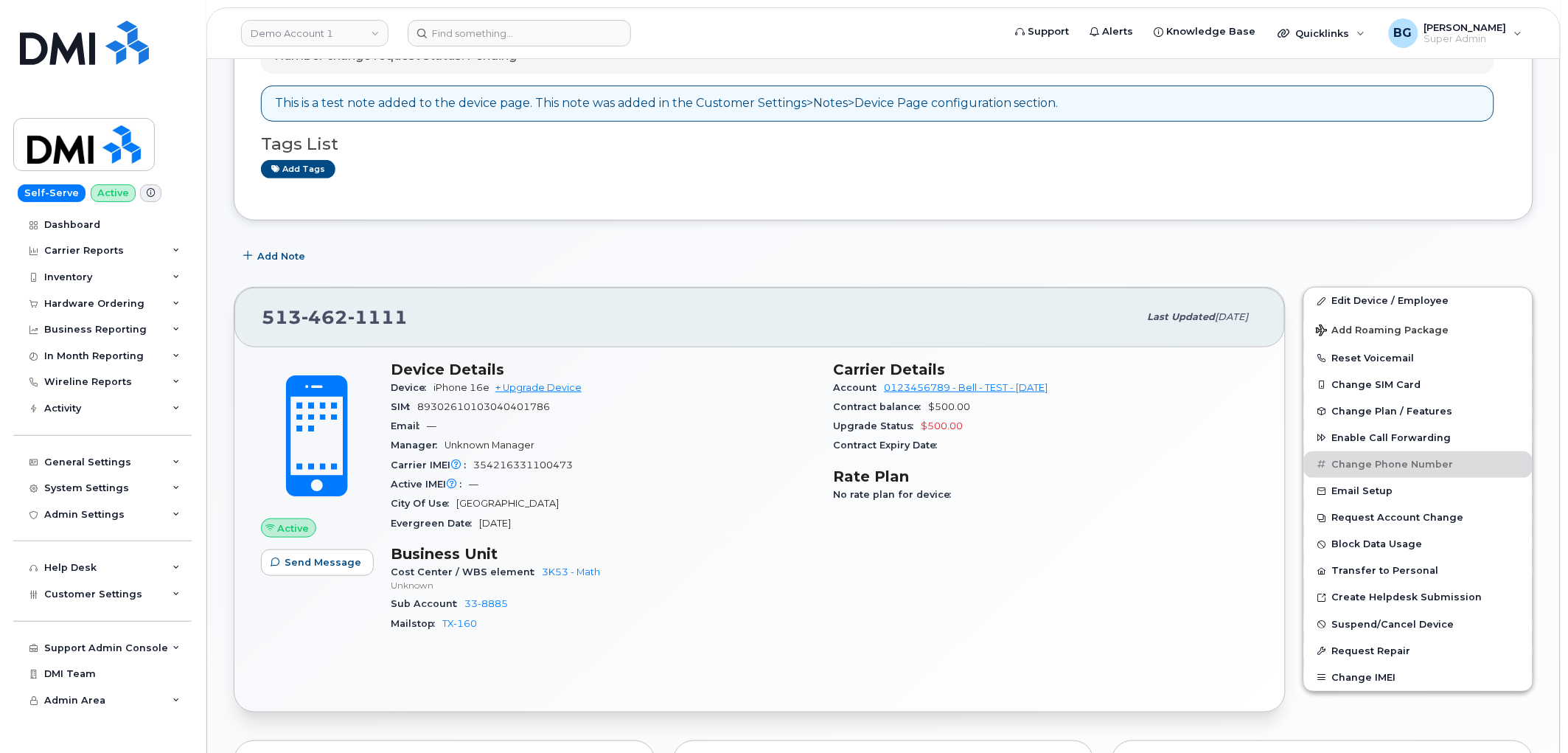
click at [1028, 165] on div "Add tags" at bounding box center [878, 169] width 1234 height 19
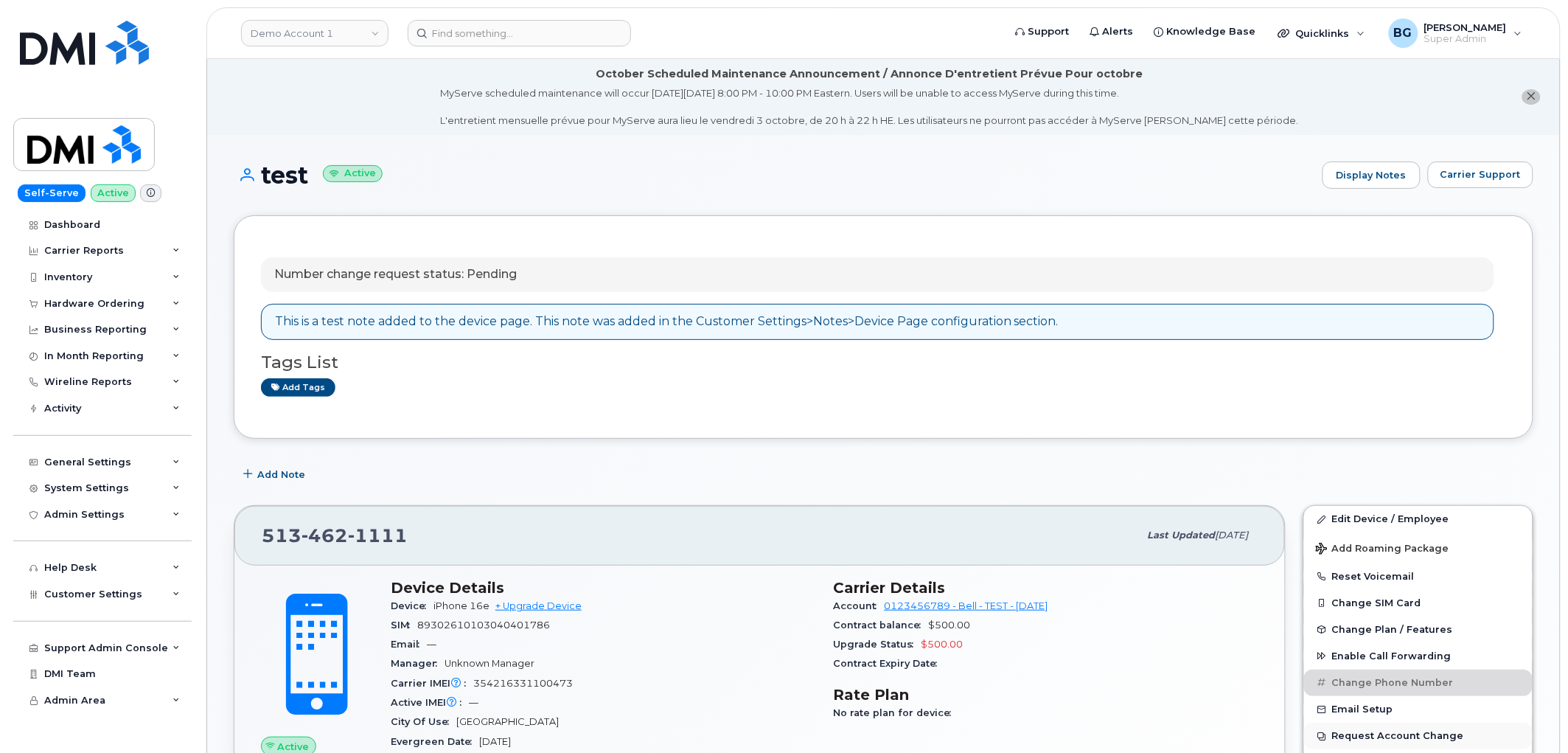
click at [1375, 734] on button "Request Account Change" at bounding box center [1418, 736] width 229 height 27
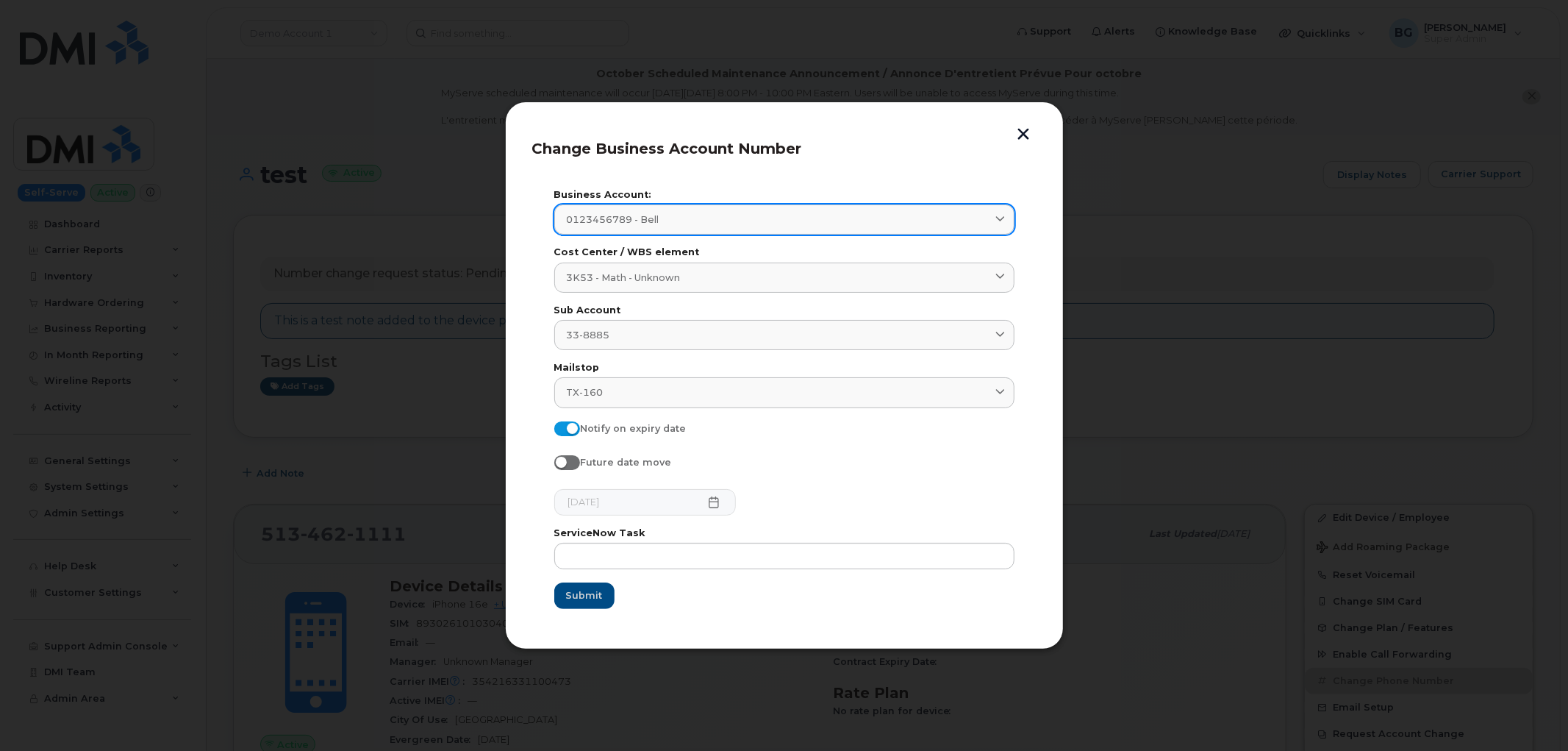
click at [765, 221] on div "0123456789 - Bell" at bounding box center [785, 219] width 435 height 14
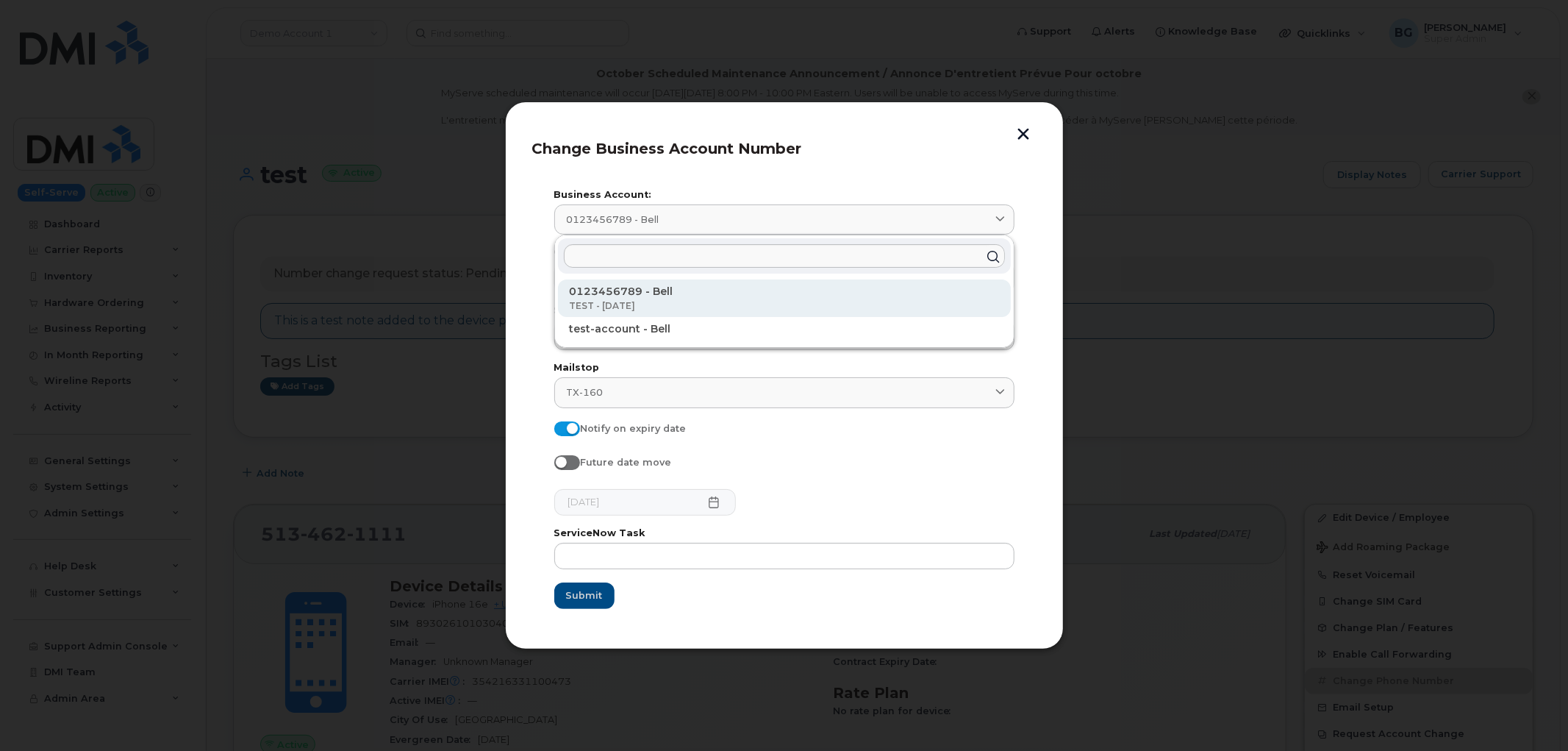
click at [629, 307] on p "TEST - [DATE]" at bounding box center [784, 306] width 429 height 13
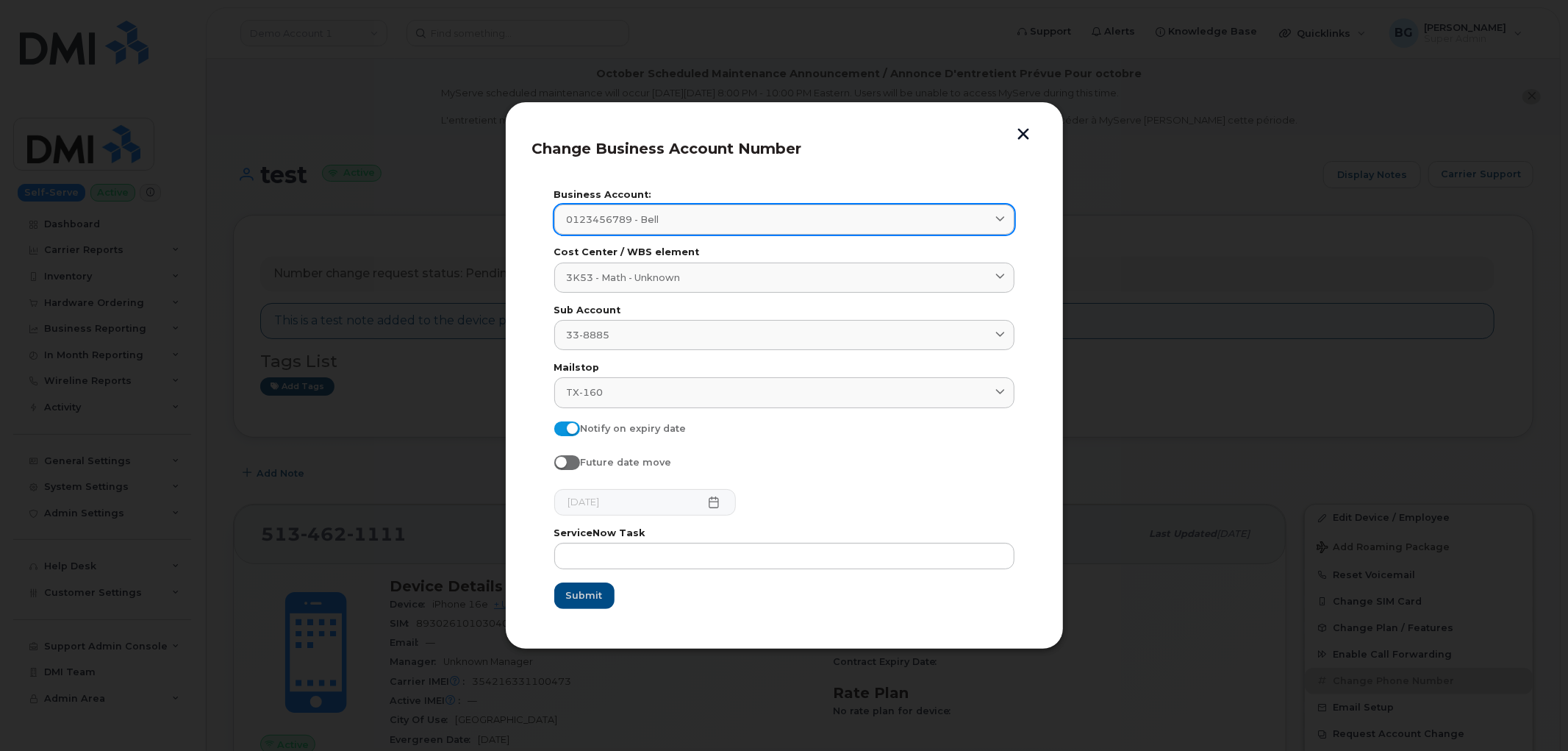
click at [767, 222] on div "0123456789 - Bell" at bounding box center [785, 219] width 435 height 14
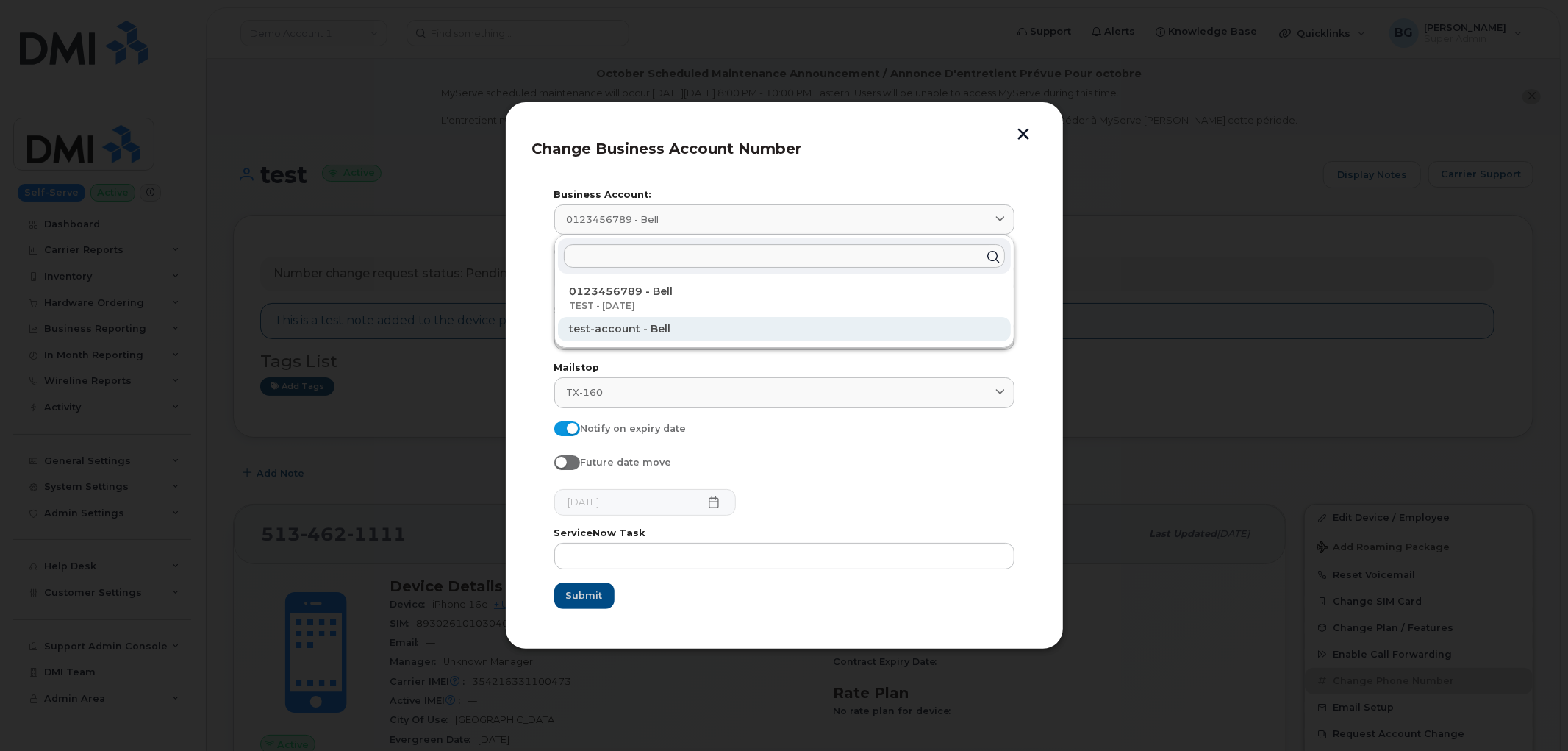
click at [625, 334] on p "test-account - Bell" at bounding box center [784, 329] width 429 height 15
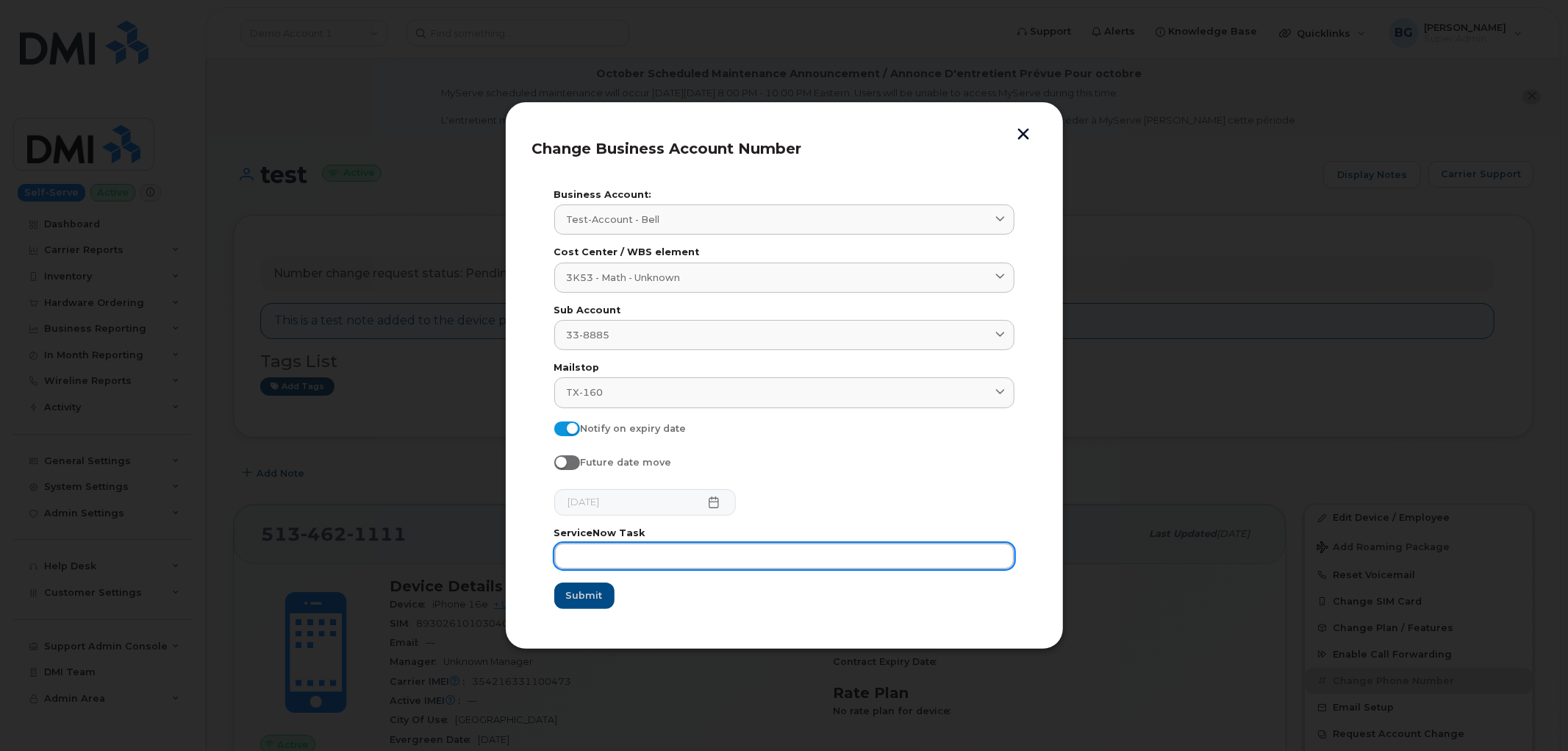
click at [664, 544] on input "text" at bounding box center [784, 556] width 460 height 27
type input "test"
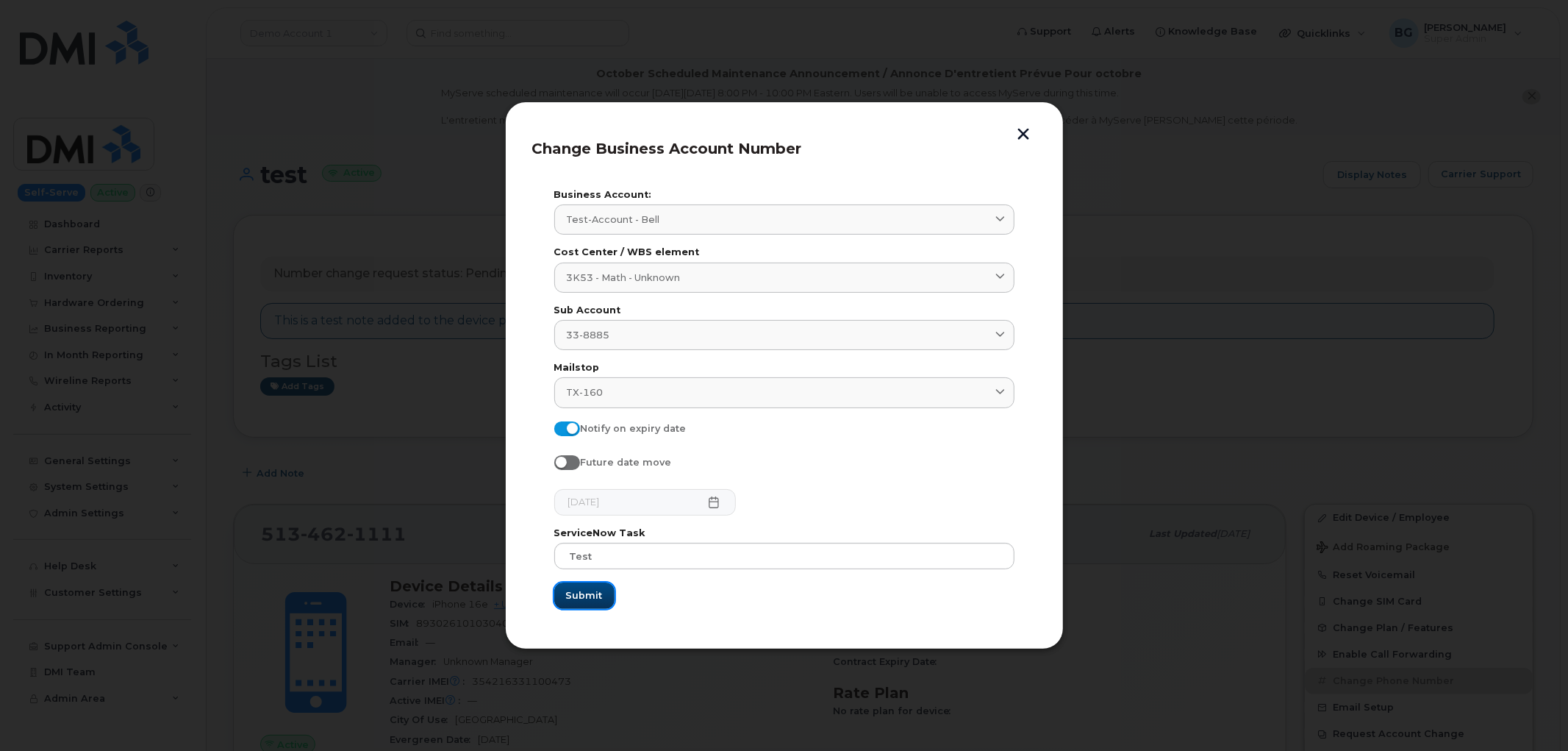
click at [584, 599] on span "Submit" at bounding box center [584, 595] width 37 height 14
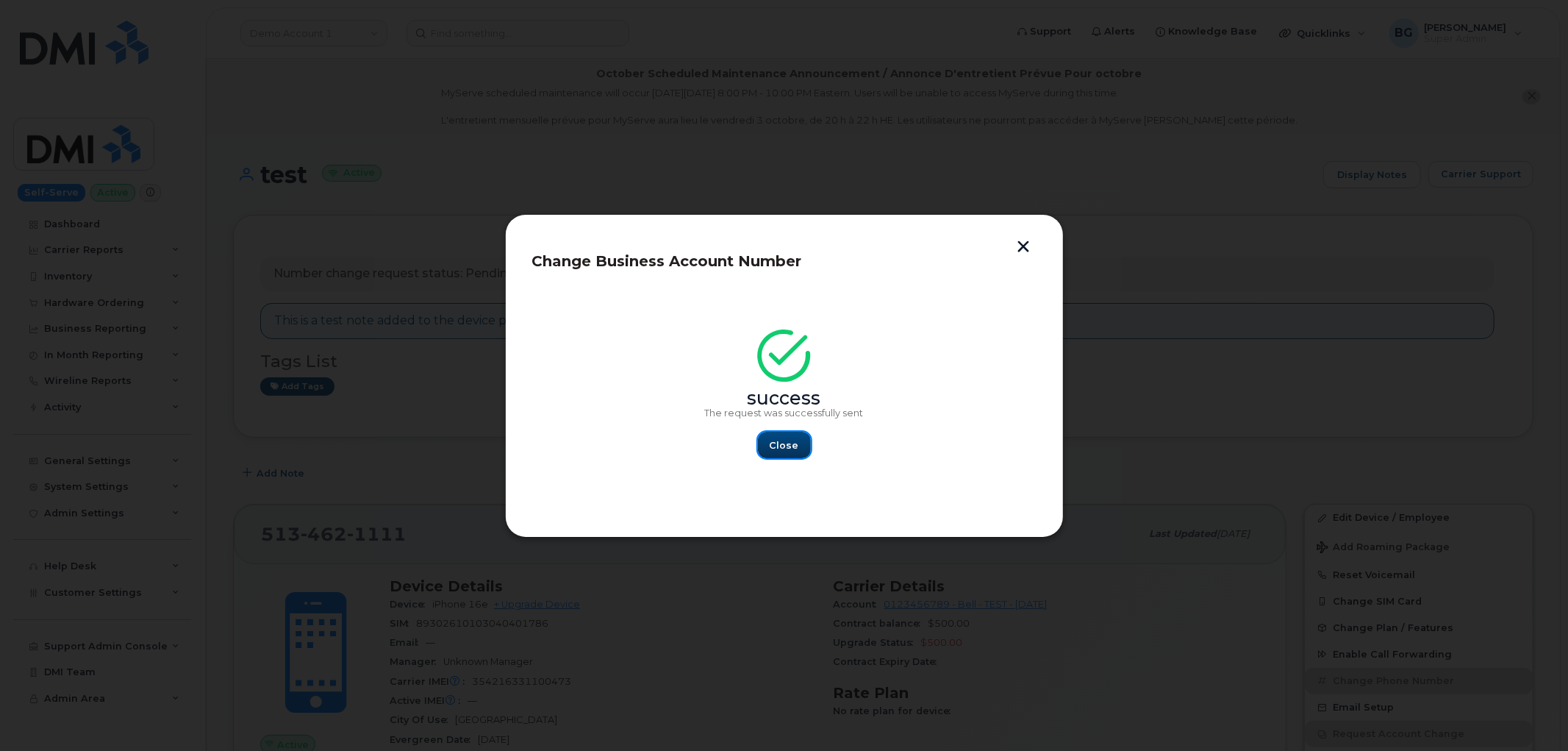
click at [788, 443] on span "Close" at bounding box center [785, 445] width 29 height 14
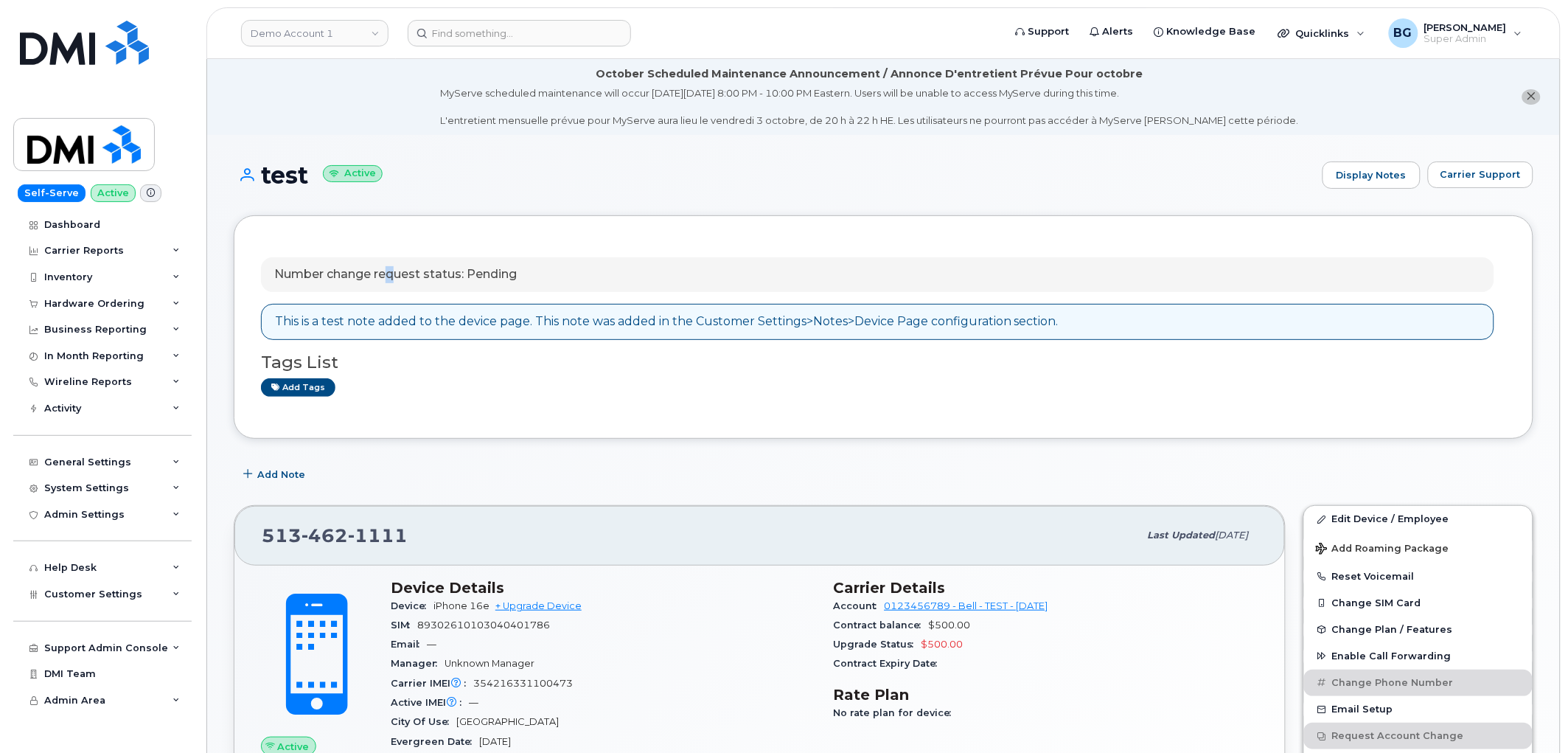
click at [392, 268] on p "Number change request status: Pending" at bounding box center [395, 274] width 242 height 17
click at [407, 321] on div "This is a test note added to the device page. This note was added in the Custom…" at bounding box center [666, 322] width 784 height 17
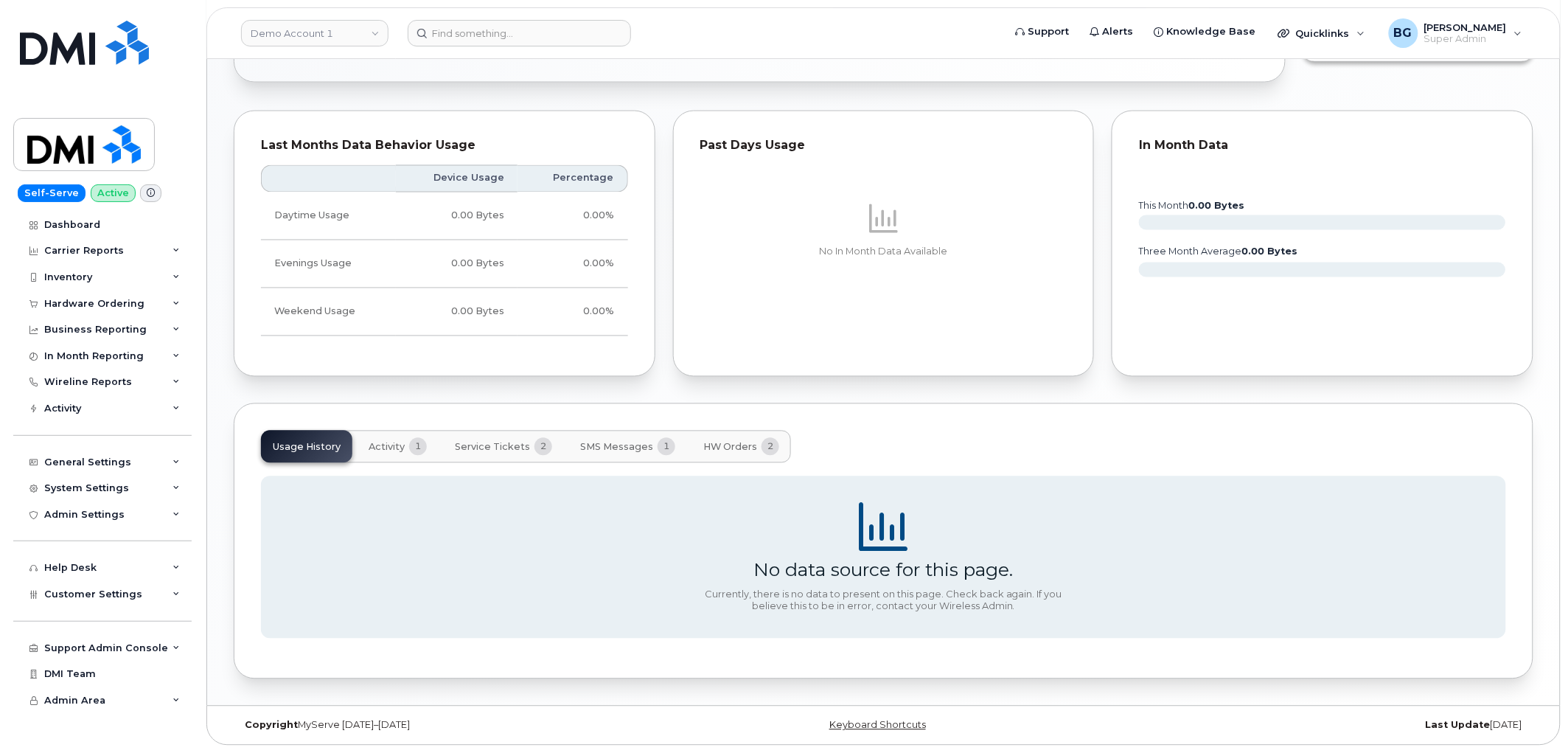
scroll to position [858, 0]
click at [396, 446] on span "Activity" at bounding box center [387, 448] width 36 height 11
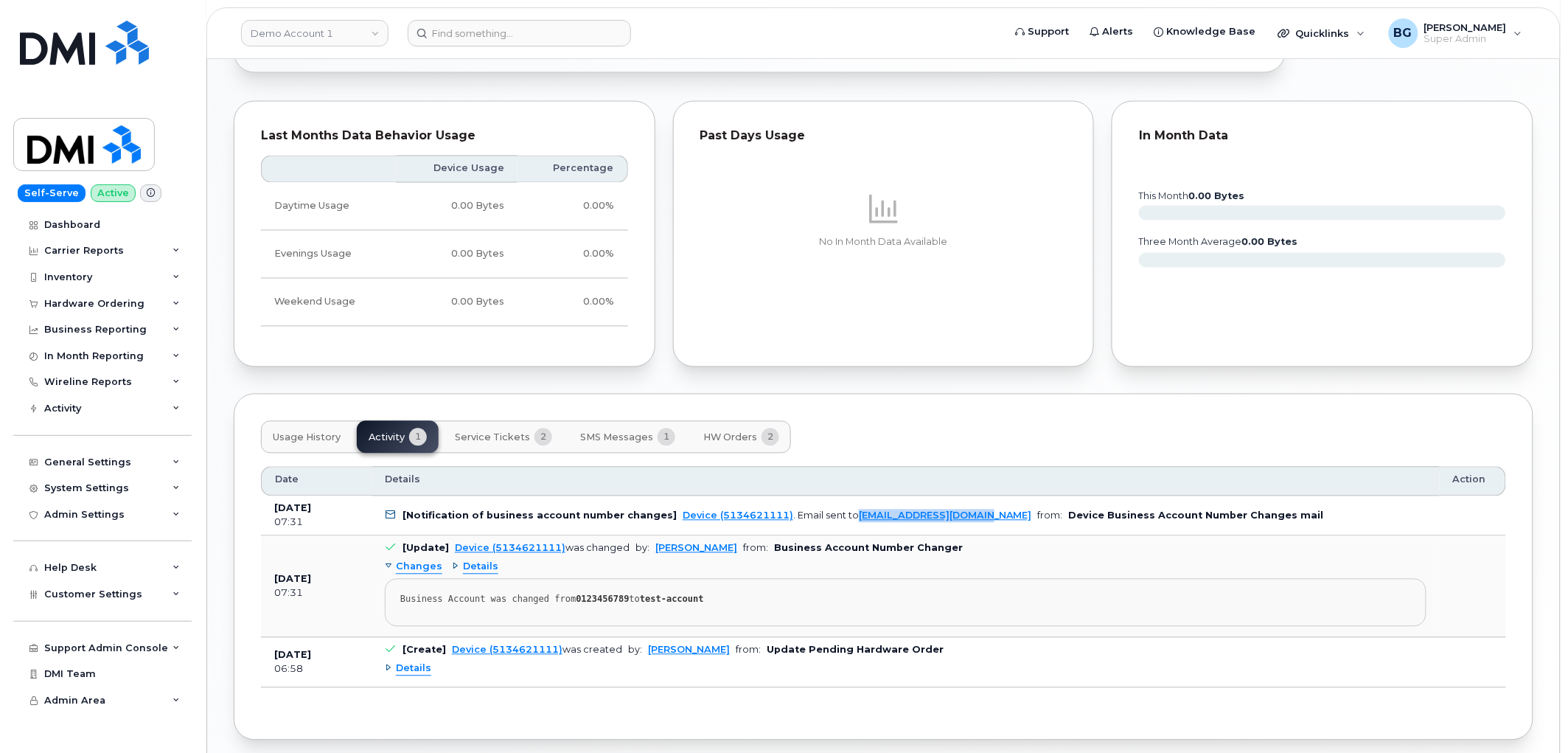
drag, startPoint x: 969, startPoint y: 526, endPoint x: 839, endPoint y: 522, distance: 130.1
click at [839, 522] on td "[Notification of business account number changes] Device (5134621111) . Email s…" at bounding box center [906, 516] width 1068 height 40
copy link "[EMAIL_ADDRESS][DOMAIN_NAME]"
click at [89, 646] on div "Support Admin Console" at bounding box center [106, 648] width 124 height 11
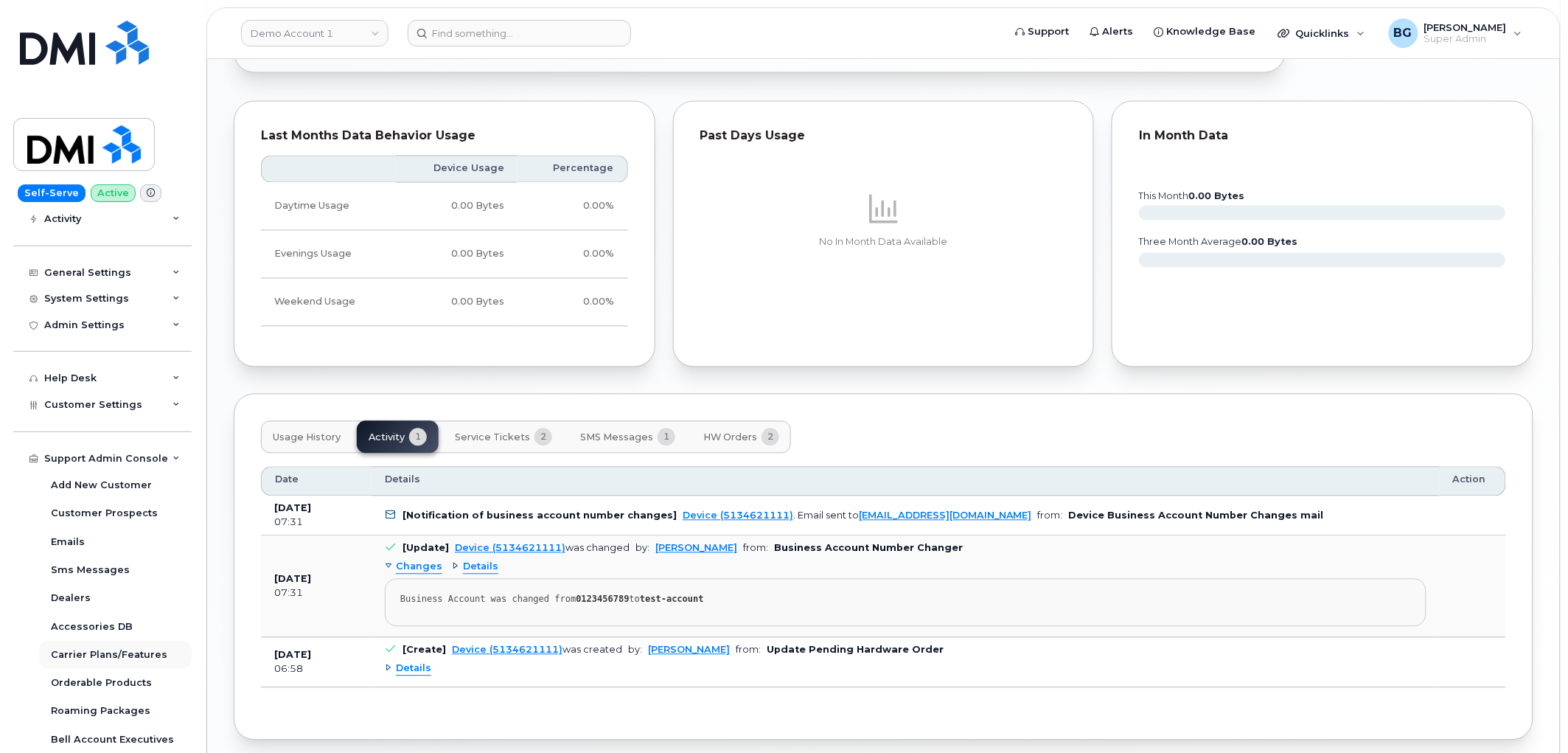
scroll to position [218, 0]
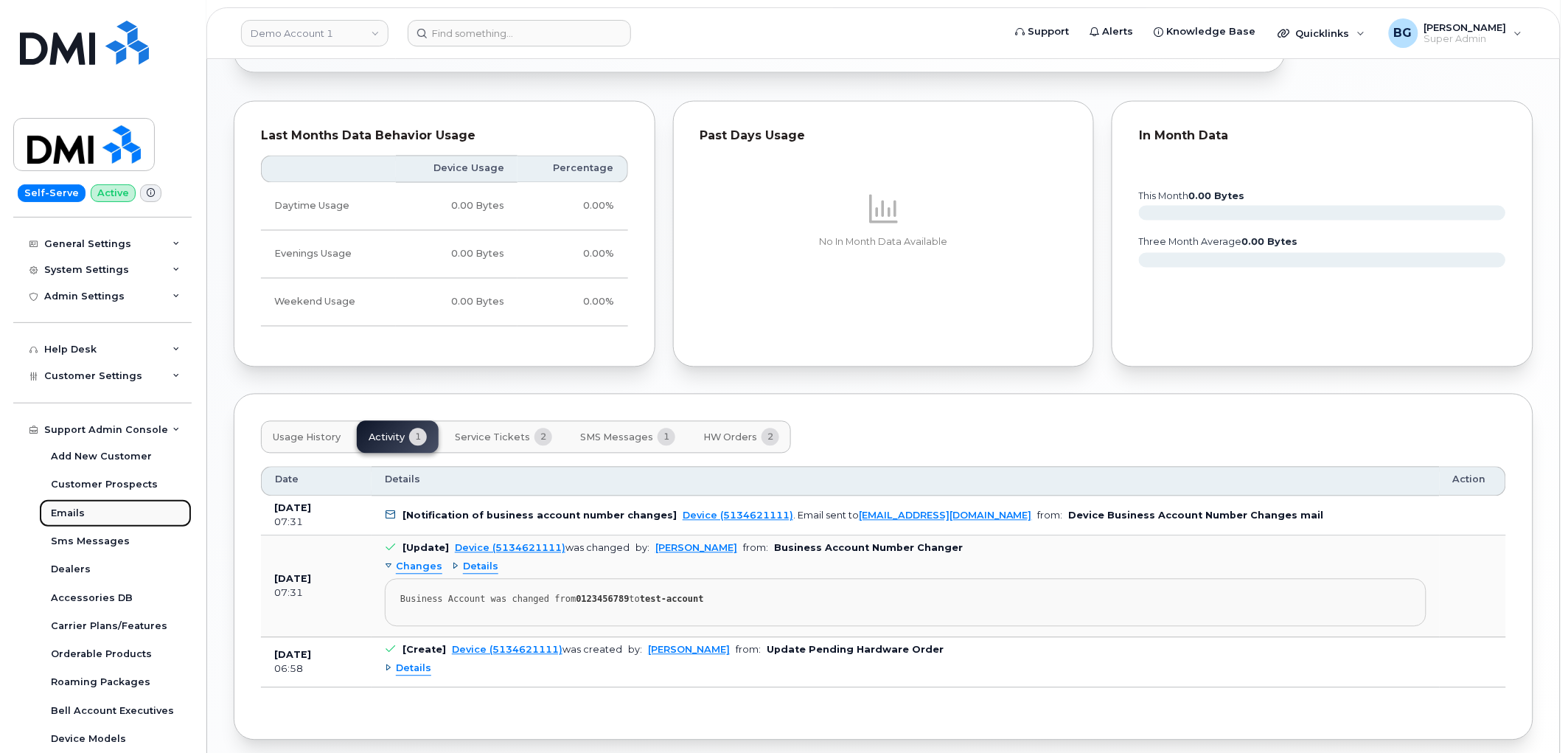
click at [65, 506] on div "Emails" at bounding box center [68, 513] width 34 height 13
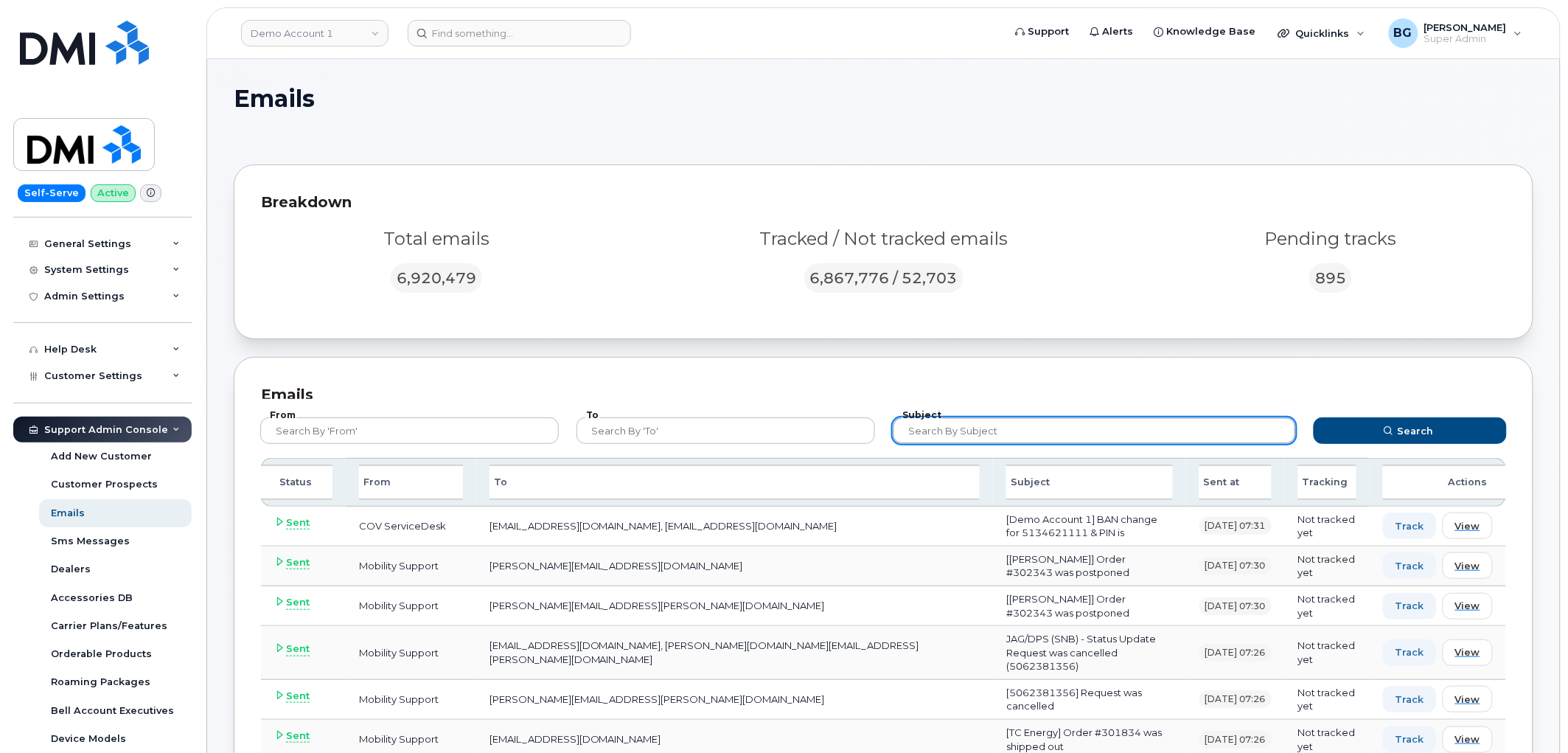
click at [941, 432] on input "text" at bounding box center [1094, 431] width 404 height 27
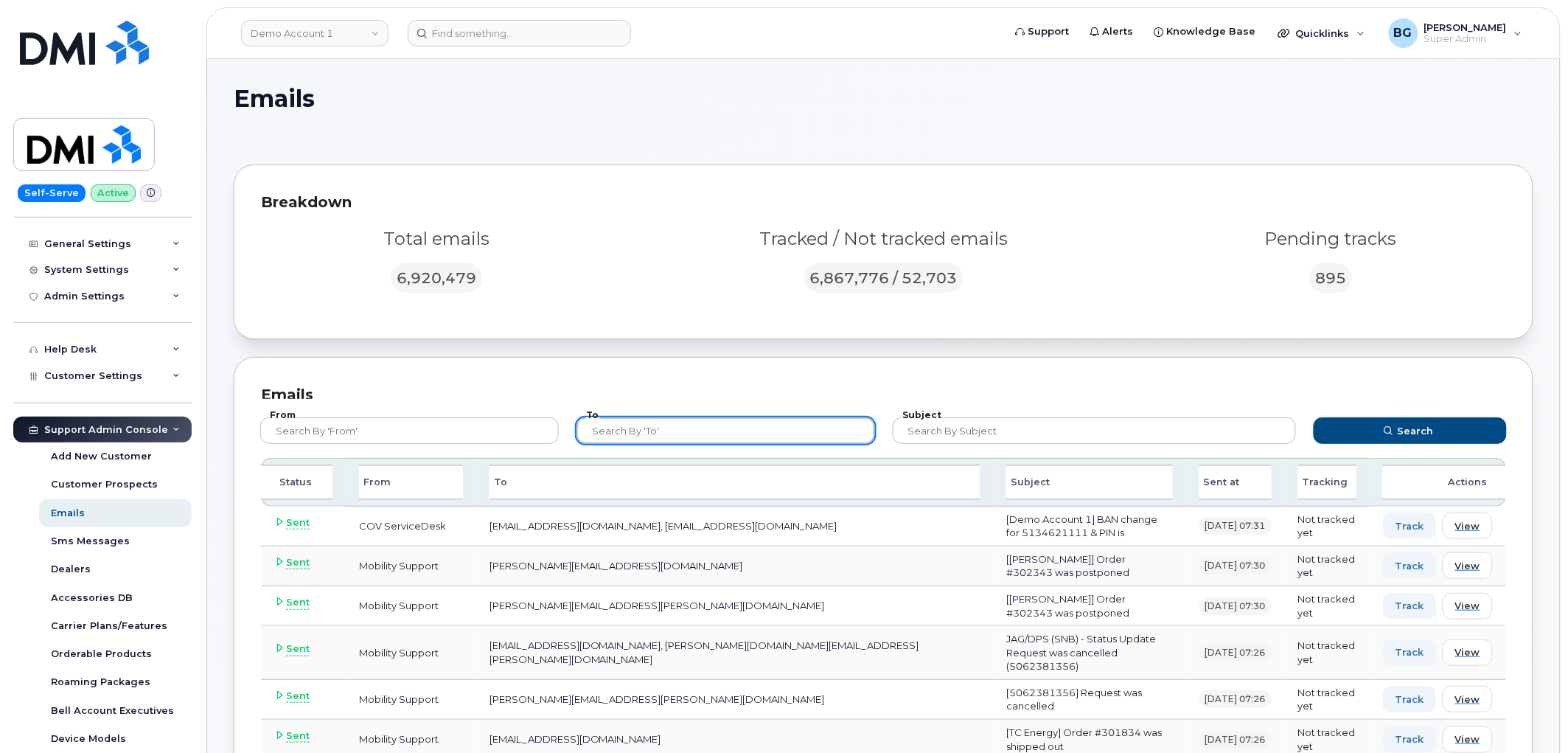
click at [749, 437] on input "text" at bounding box center [725, 431] width 299 height 27
paste input "[EMAIL_ADDRESS][DOMAIN_NAME]"
type input "[EMAIL_ADDRESS][DOMAIN_NAME]"
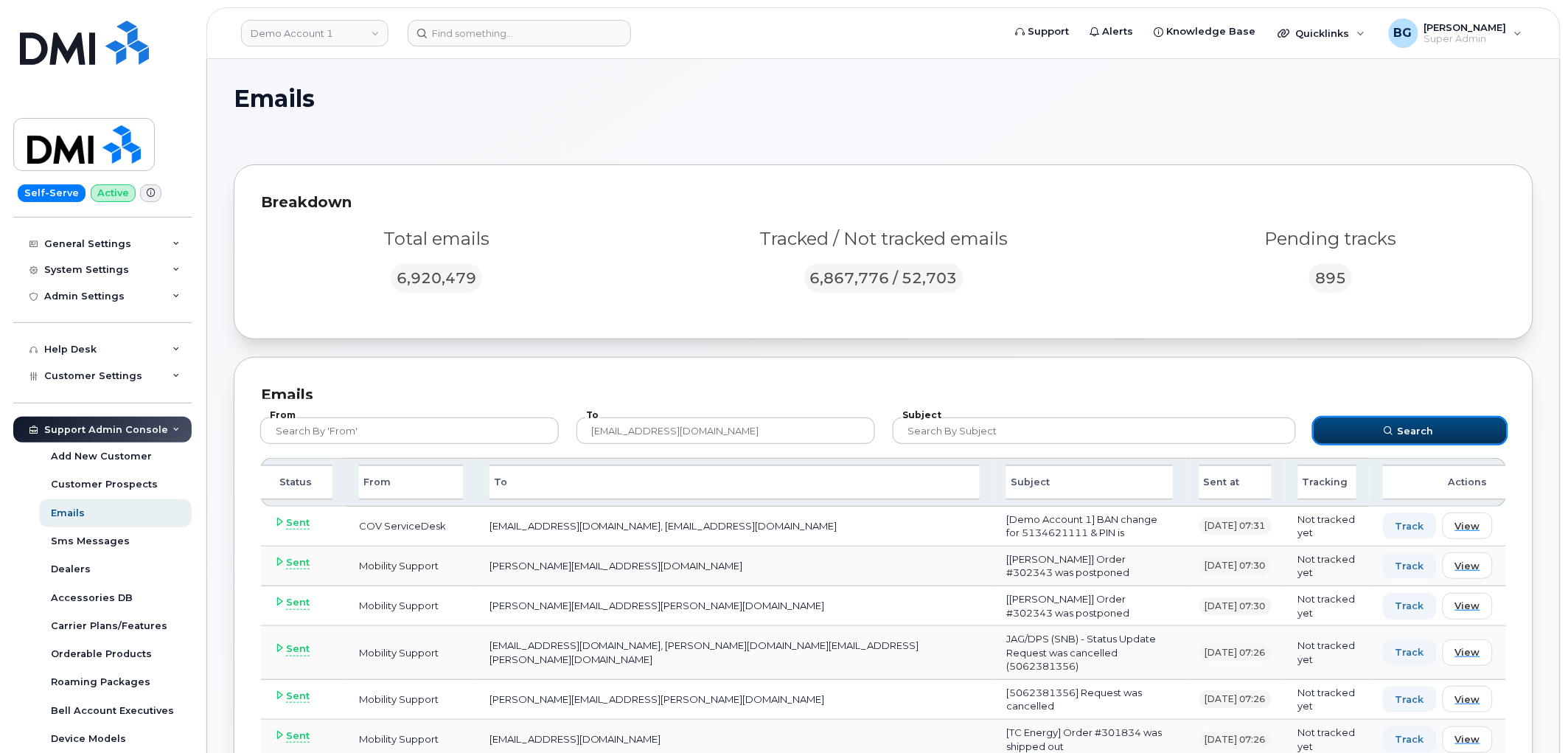
click at [1376, 427] on button "Search" at bounding box center [1409, 431] width 193 height 27
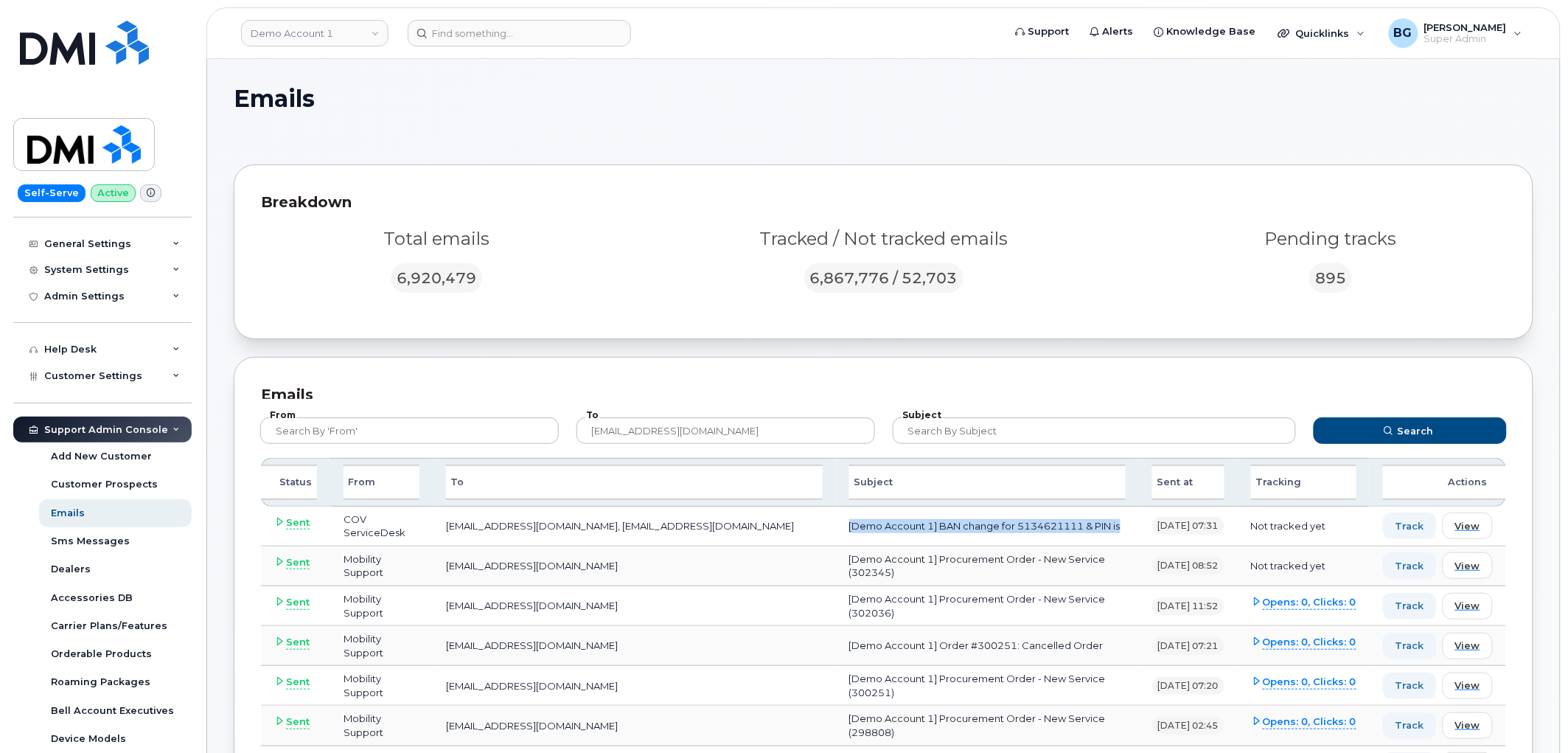
drag, startPoint x: 1030, startPoint y: 523, endPoint x: 753, endPoint y: 528, distance: 277.0
click at [836, 528] on td "[Demo Account 1] BAN change for 5134621111 & PIN is" at bounding box center [987, 526] width 303 height 40
copy td "[Demo Account 1] BAN change for 5134621111 & PIN is"
